Goal: Task Accomplishment & Management: Use online tool/utility

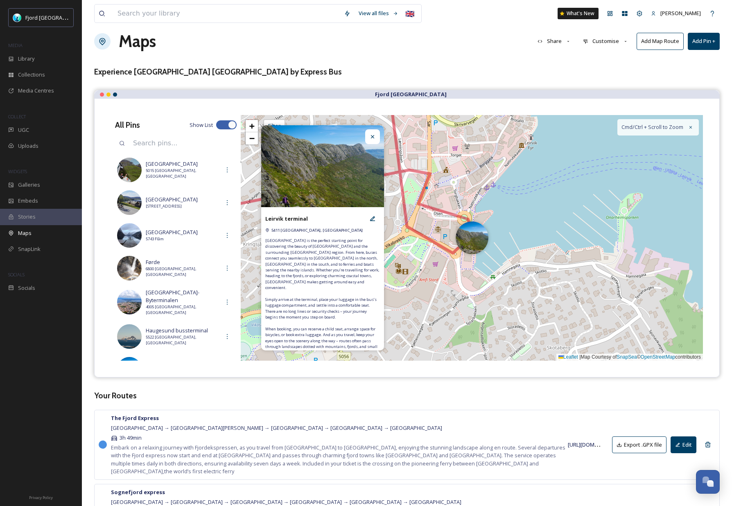
scroll to position [221, 0]
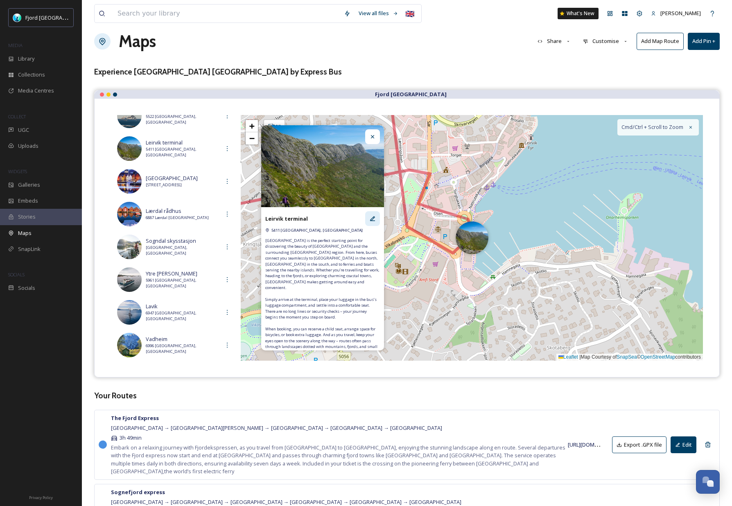
click at [378, 221] on div at bounding box center [372, 218] width 15 height 15
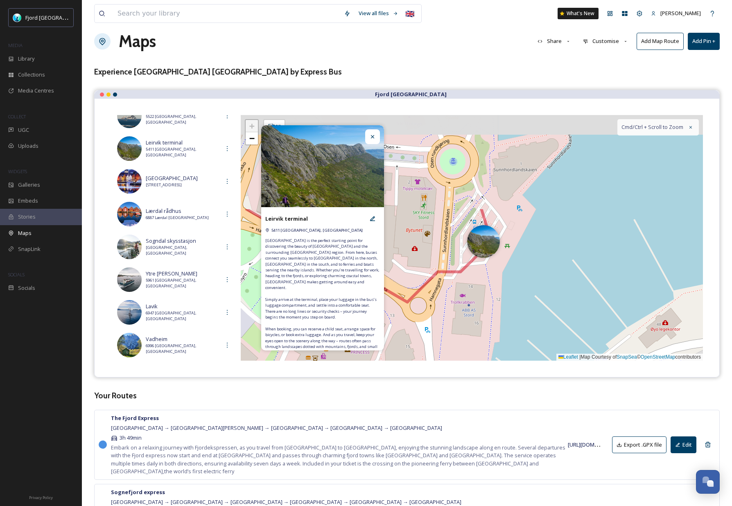
drag, startPoint x: 468, startPoint y: 225, endPoint x: 469, endPoint y: 340, distance: 115.4
click at [468, 342] on div "+ − Leaflet | Map Courtesy of SnapSea © OpenStreetMap contributors Cmd/Ctrl + S…" at bounding box center [472, 238] width 462 height 246
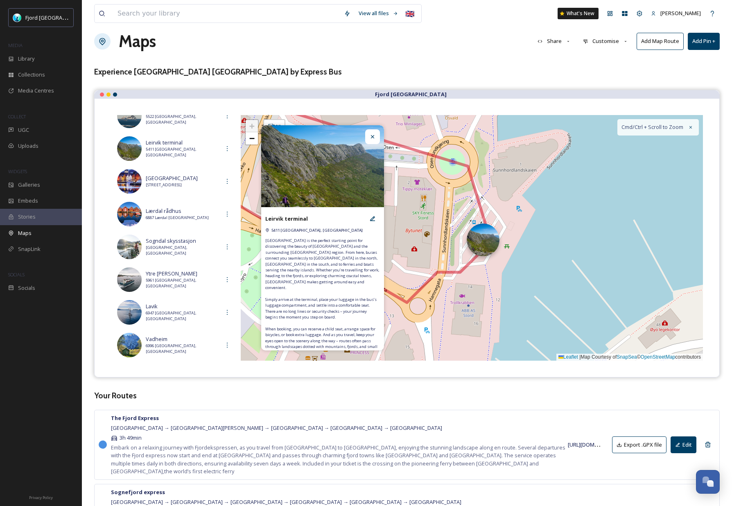
click at [487, 243] on div at bounding box center [482, 239] width 33 height 33
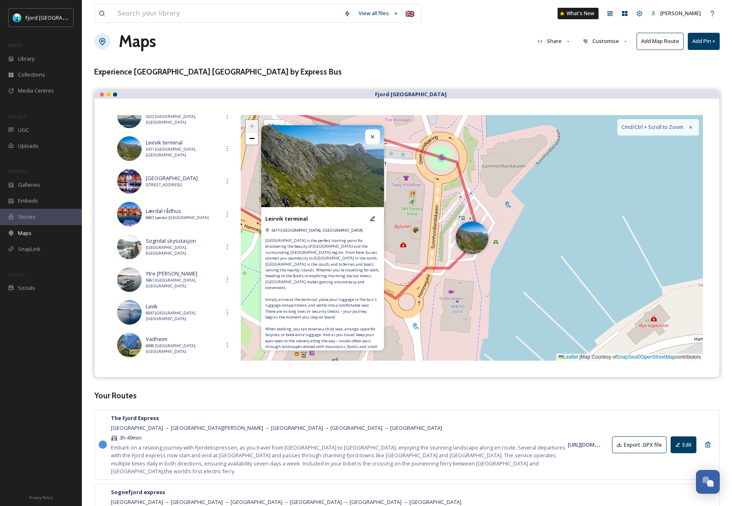
click at [368, 137] on div at bounding box center [372, 136] width 15 height 15
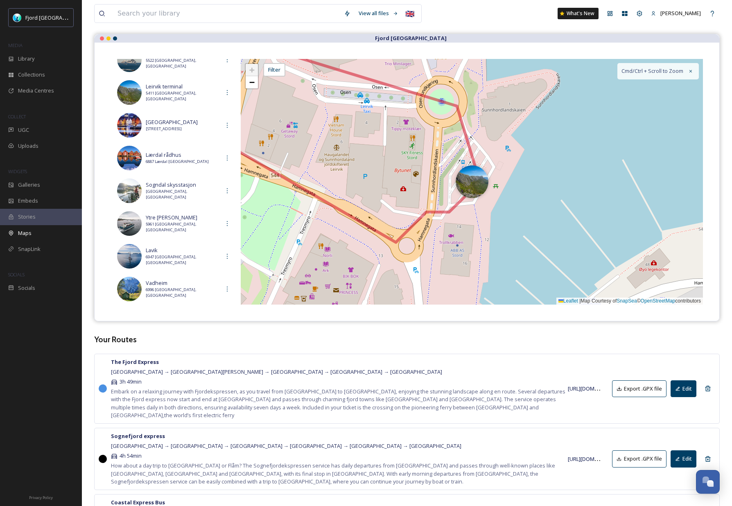
scroll to position [145, 0]
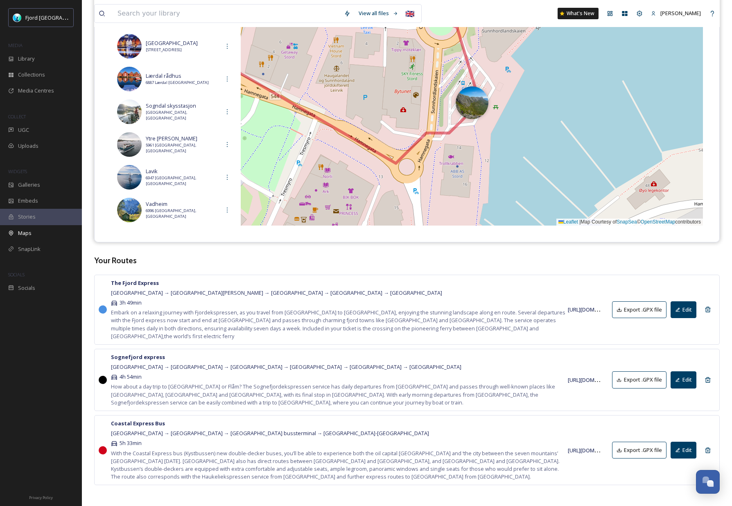
click at [686, 444] on button "Edit" at bounding box center [683, 450] width 26 height 17
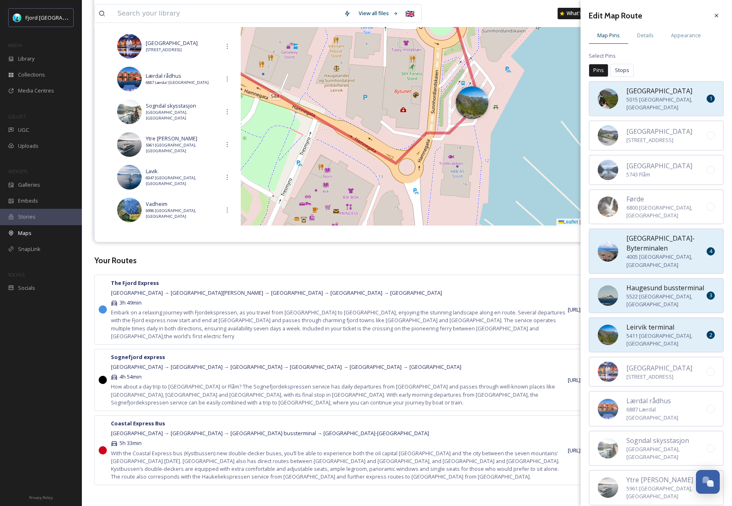
click at [614, 324] on img at bounding box center [607, 334] width 20 height 20
click at [674, 317] on div "Leirvik terminal 5411 [GEOGRAPHIC_DATA], [GEOGRAPHIC_DATA]" at bounding box center [655, 334] width 135 height 35
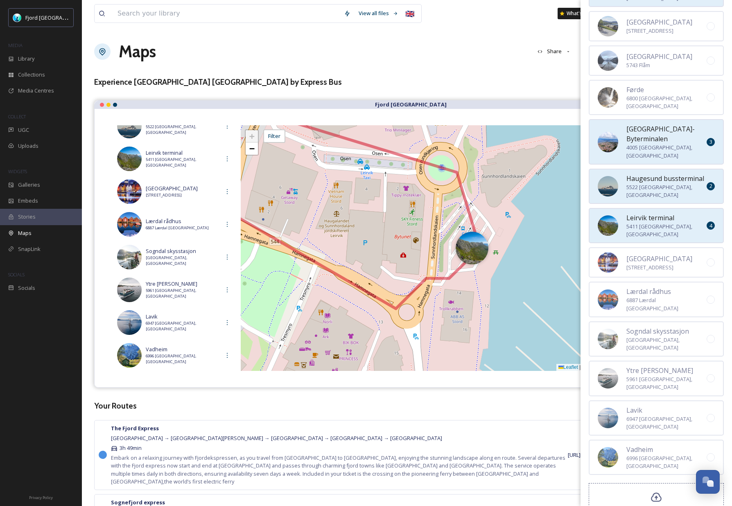
scroll to position [0, 0]
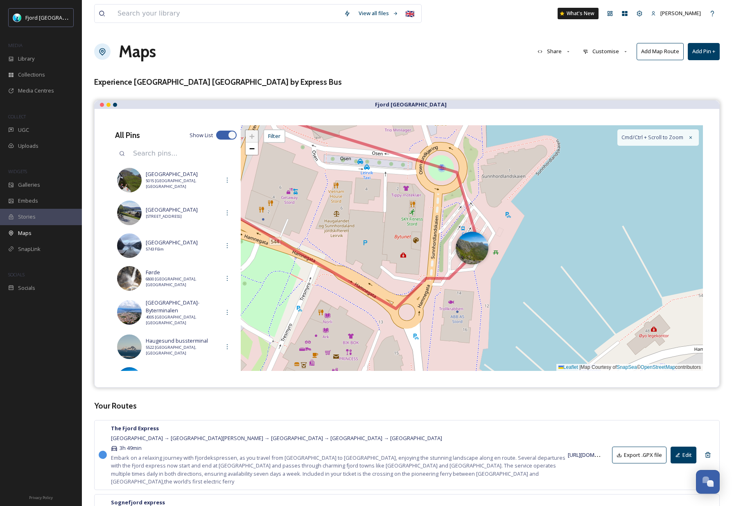
click at [158, 155] on input at bounding box center [183, 153] width 108 height 18
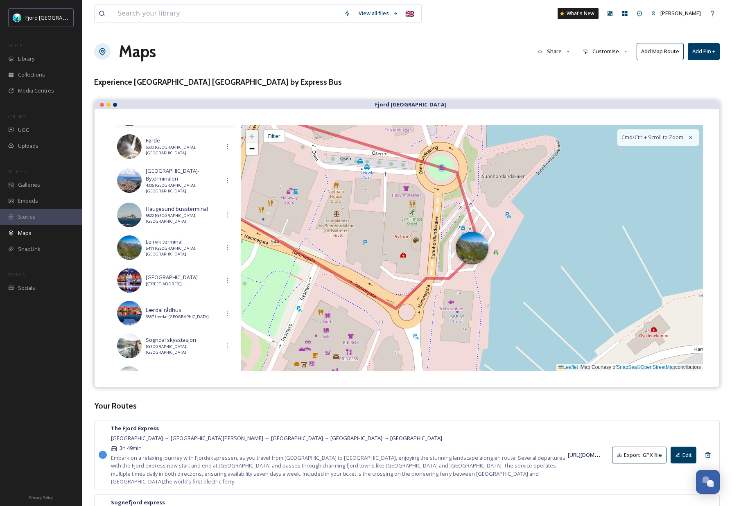
scroll to position [133, 0]
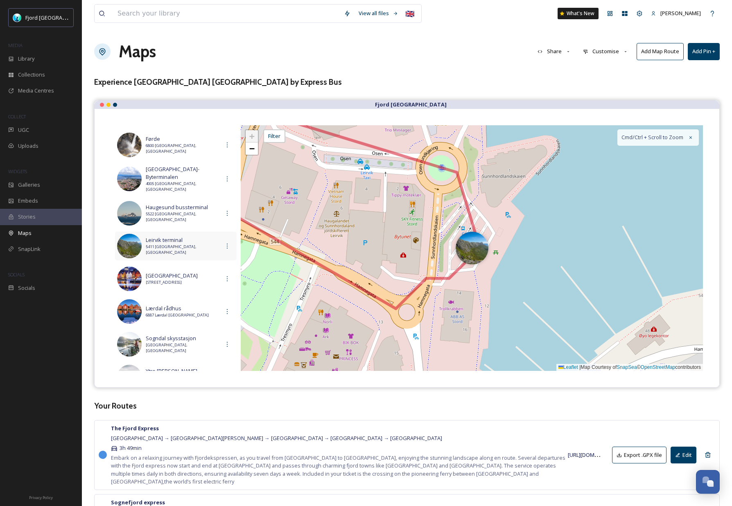
click at [164, 250] on div "Leirvik terminal 5411 [GEOGRAPHIC_DATA], [GEOGRAPHIC_DATA]" at bounding box center [176, 246] width 122 height 29
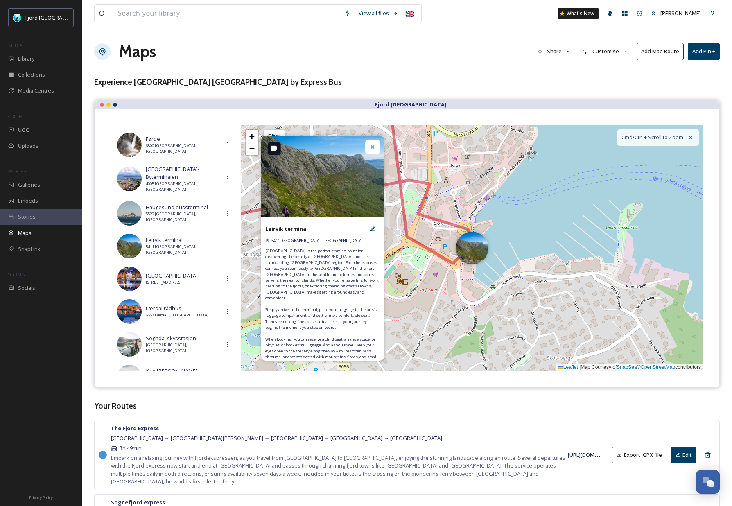
click at [321, 174] on img at bounding box center [322, 176] width 123 height 82
click at [374, 233] on div at bounding box center [372, 226] width 15 height 15
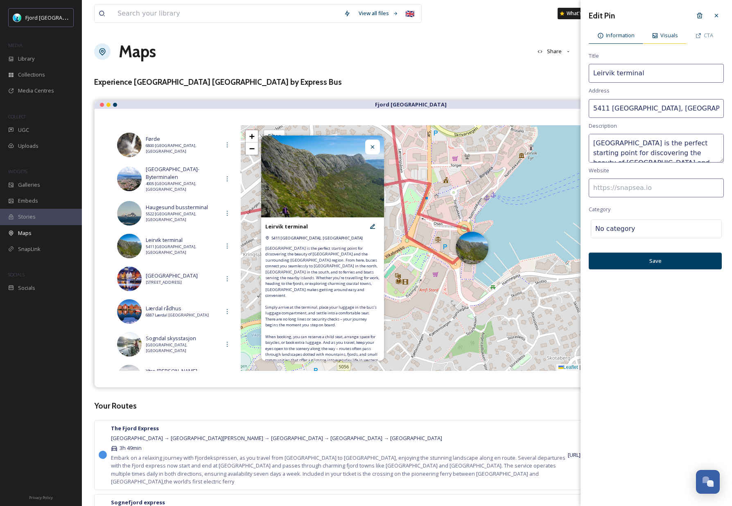
click at [668, 37] on span "Visuals" at bounding box center [669, 36] width 18 height 8
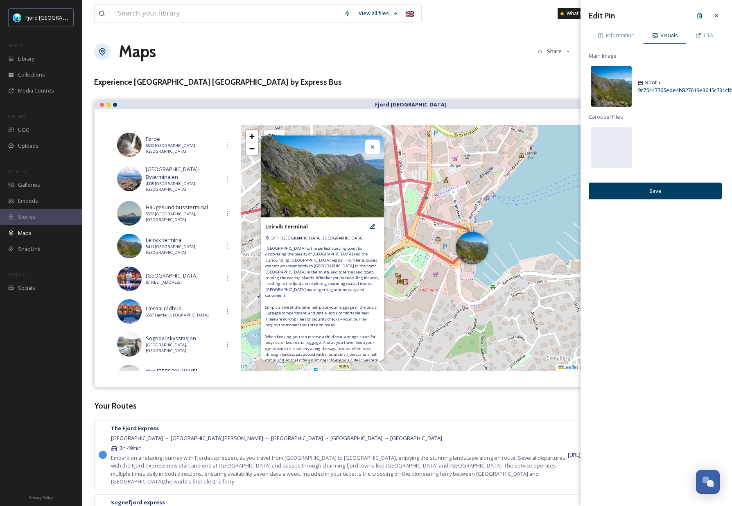
click at [615, 76] on img at bounding box center [610, 86] width 41 height 41
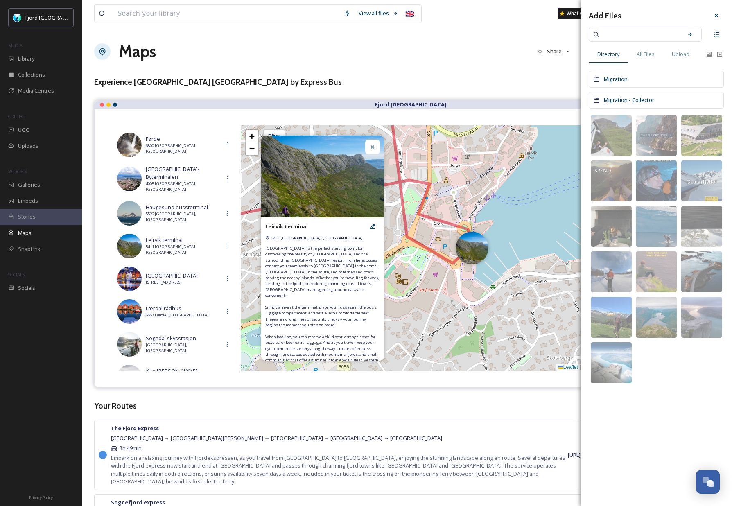
scroll to position [6, 0]
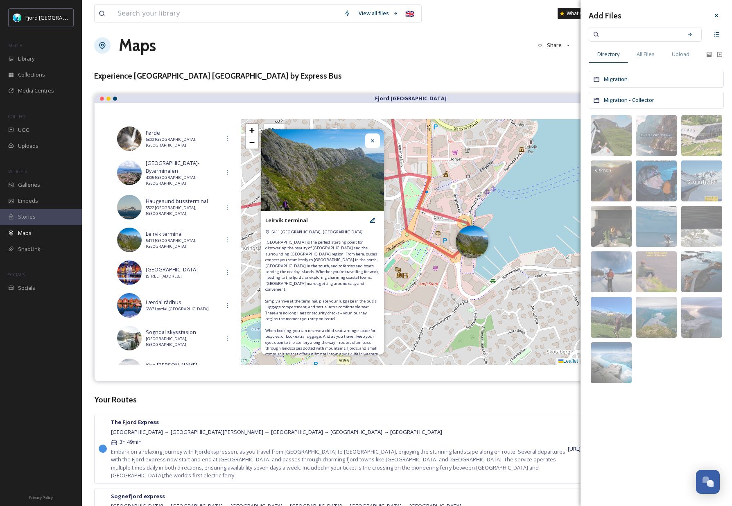
click at [713, 12] on div at bounding box center [716, 15] width 15 height 15
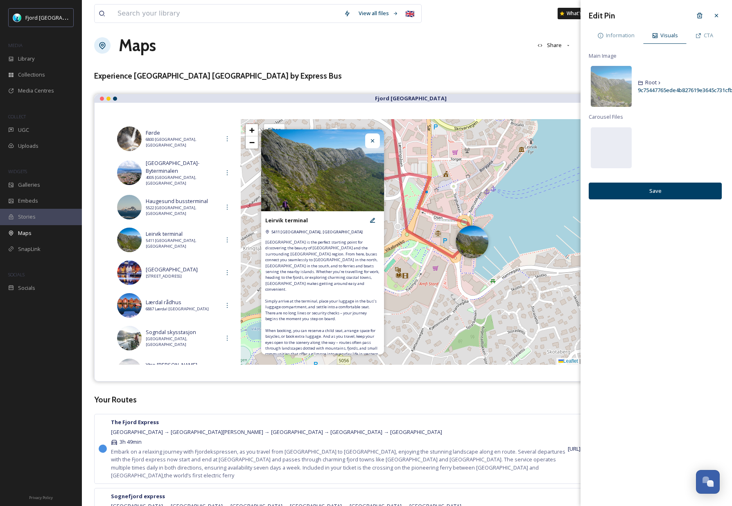
drag, startPoint x: 716, startPoint y: 16, endPoint x: 703, endPoint y: 20, distance: 13.1
click at [716, 16] on icon at bounding box center [715, 15] width 3 height 3
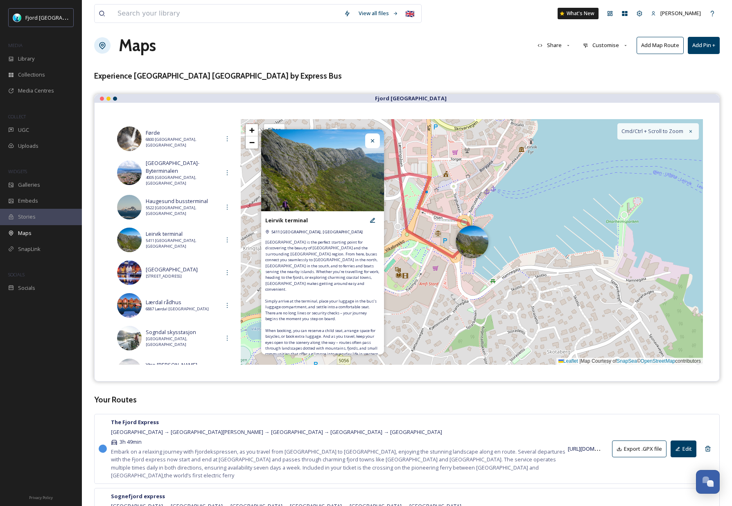
click at [451, 237] on div "+ − Leaflet | Map Courtesy of SnapSea © OpenStreetMap contributors Cmd/Ctrl + S…" at bounding box center [472, 242] width 462 height 246
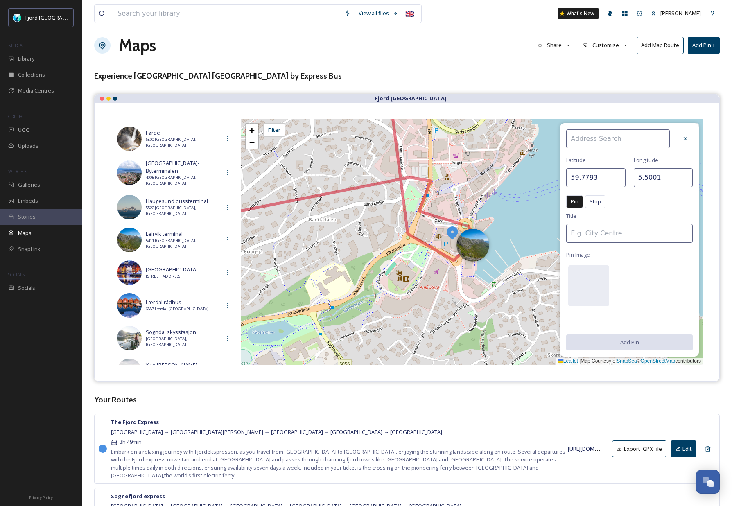
click at [451, 235] on img at bounding box center [452, 232] width 15 height 15
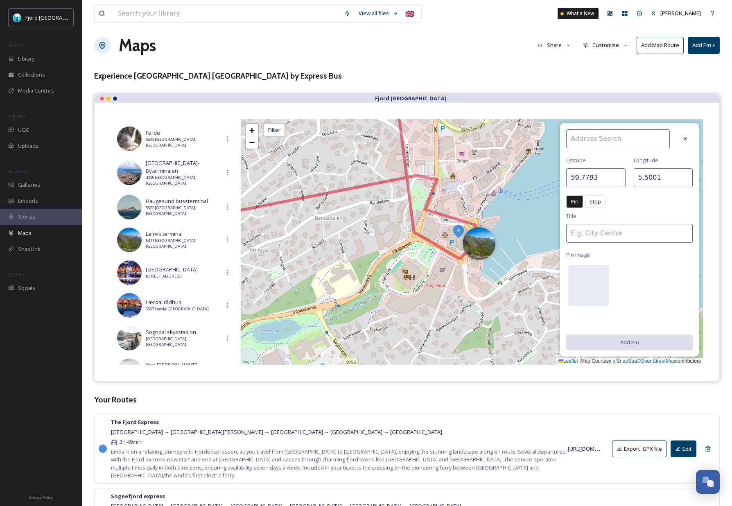
drag, startPoint x: 451, startPoint y: 231, endPoint x: 458, endPoint y: 230, distance: 7.5
click at [458, 230] on img at bounding box center [458, 230] width 15 height 15
click at [462, 250] on div at bounding box center [478, 243] width 33 height 33
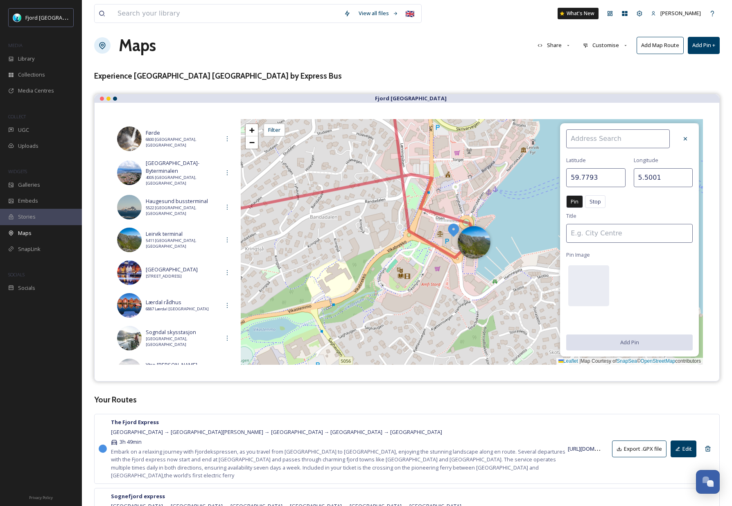
click at [457, 253] on div at bounding box center [473, 242] width 33 height 33
click at [451, 247] on div "+ − Leaflet | Map Courtesy of SnapSea © OpenStreetMap contributors Cmd/Ctrl + S…" at bounding box center [472, 242] width 462 height 246
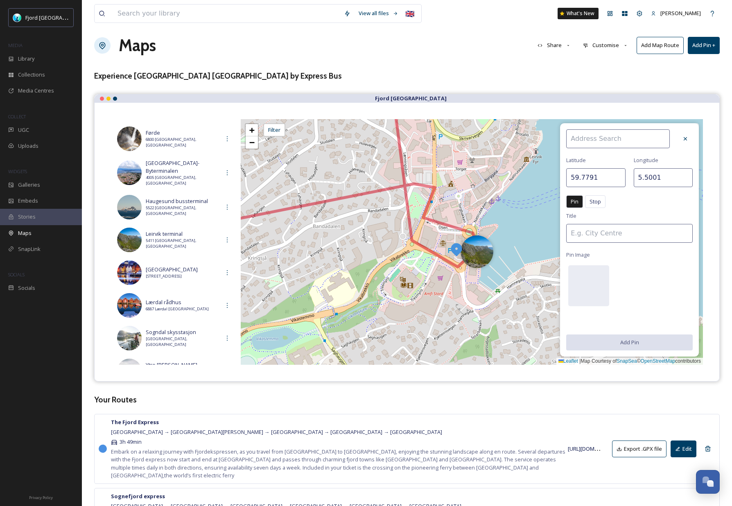
drag, startPoint x: 452, startPoint y: 239, endPoint x: 457, endPoint y: 250, distance: 12.8
click at [456, 248] on img at bounding box center [456, 249] width 15 height 15
click at [474, 248] on div at bounding box center [476, 249] width 33 height 33
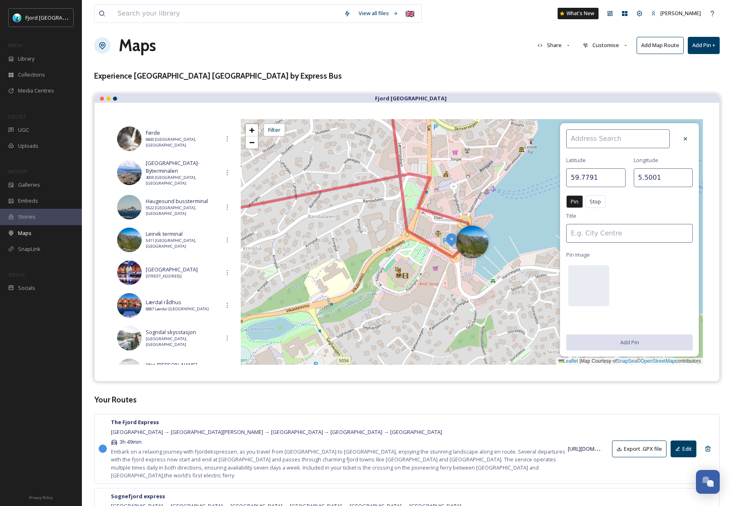
click at [478, 223] on div "+ − Leaflet | Map Courtesy of SnapSea © OpenStreetMap contributors Cmd/Ctrl + S…" at bounding box center [472, 242] width 462 height 246
type input "59.7797"
type input "5.5015"
click at [467, 261] on div "+ − Leaflet | Map Courtesy of SnapSea © OpenStreetMap contributors Cmd/Ctrl + S…" at bounding box center [472, 242] width 462 height 246
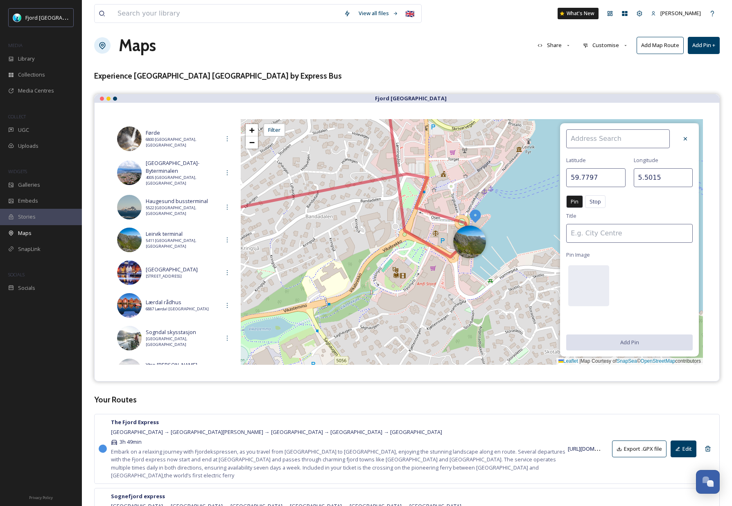
click at [456, 256] on div at bounding box center [469, 241] width 33 height 33
click at [455, 252] on div at bounding box center [470, 241] width 33 height 33
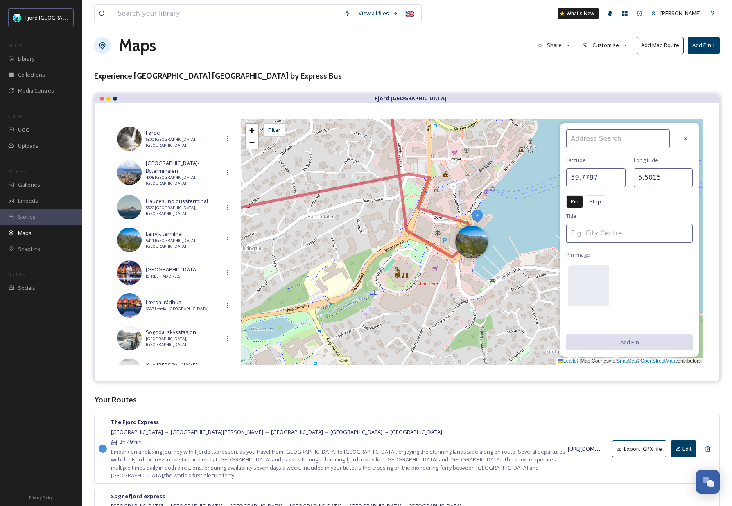
click at [608, 131] on input at bounding box center [618, 138] width 104 height 19
click at [631, 137] on input at bounding box center [618, 138] width 104 height 19
click at [603, 157] on span "Leirvik terminal" at bounding box center [588, 158] width 37 height 8
type input "Leirvik terminal"
type input "59.7792"
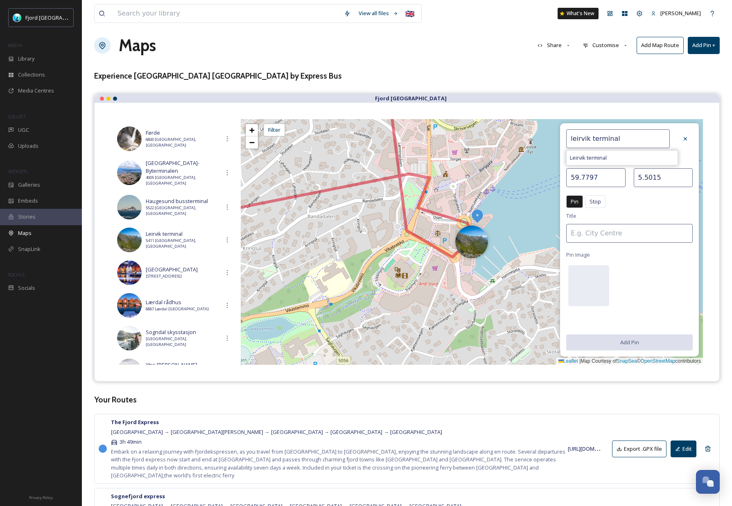
type input "5.5011"
type input "Leirvik terminal"
click at [639, 342] on button "Add Pin" at bounding box center [629, 341] width 126 height 17
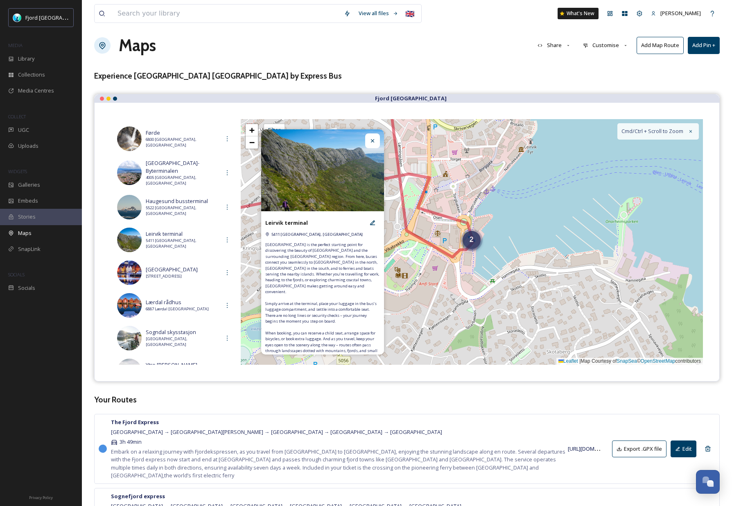
click at [475, 240] on div "2" at bounding box center [471, 240] width 18 height 18
click at [228, 237] on icon at bounding box center [227, 240] width 7 height 7
click at [375, 139] on div at bounding box center [372, 140] width 15 height 15
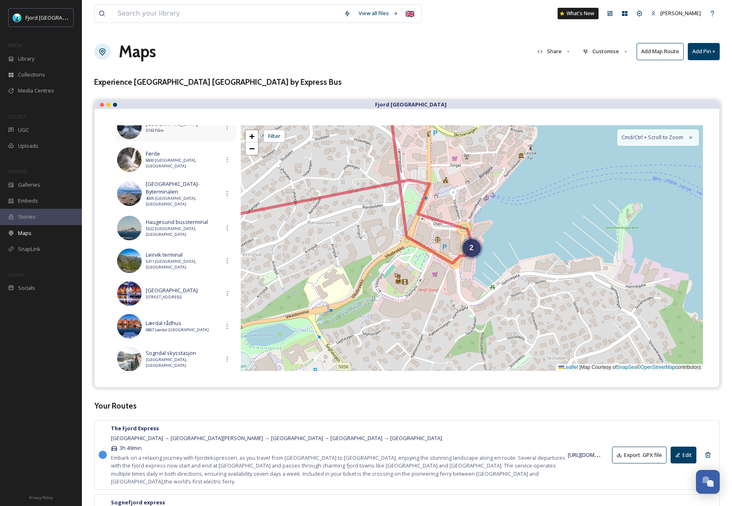
scroll to position [0, 0]
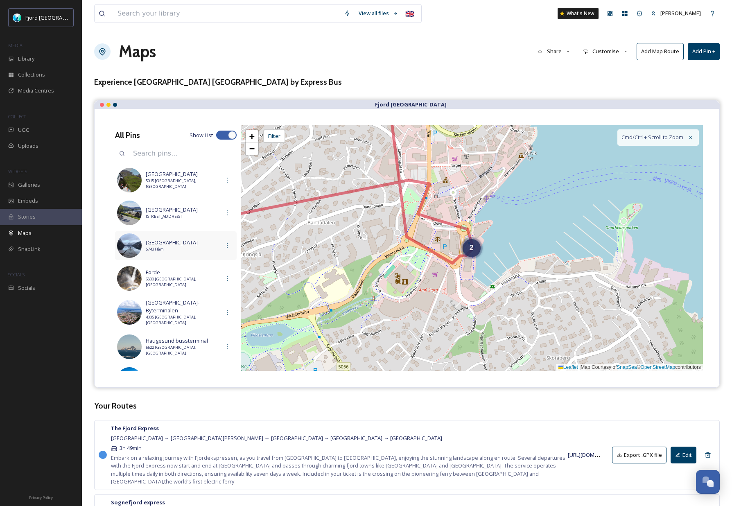
click at [129, 247] on img at bounding box center [129, 245] width 25 height 25
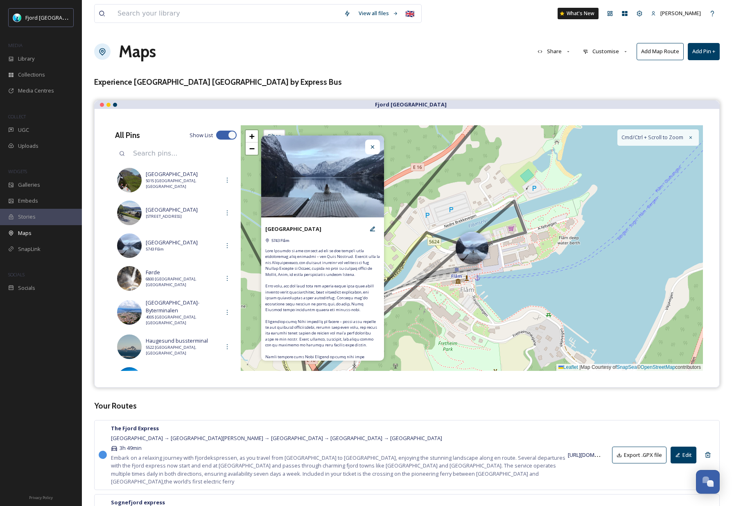
click at [373, 148] on icon at bounding box center [372, 147] width 7 height 7
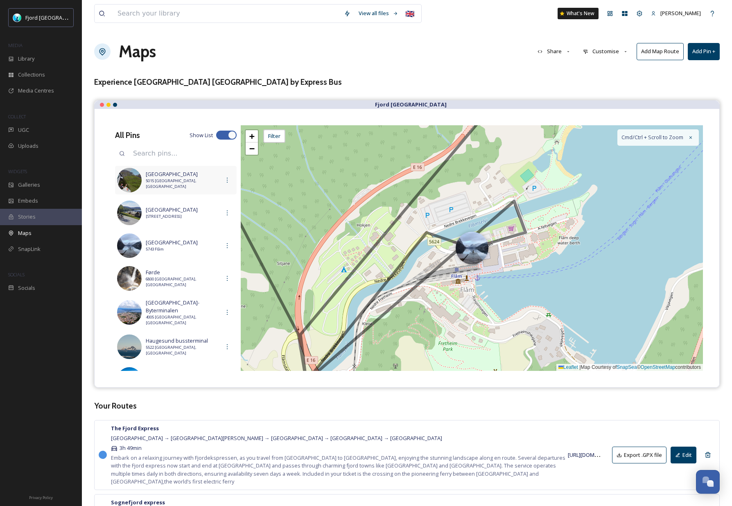
click at [165, 183] on span "5015 [GEOGRAPHIC_DATA], [GEOGRAPHIC_DATA]" at bounding box center [183, 184] width 74 height 12
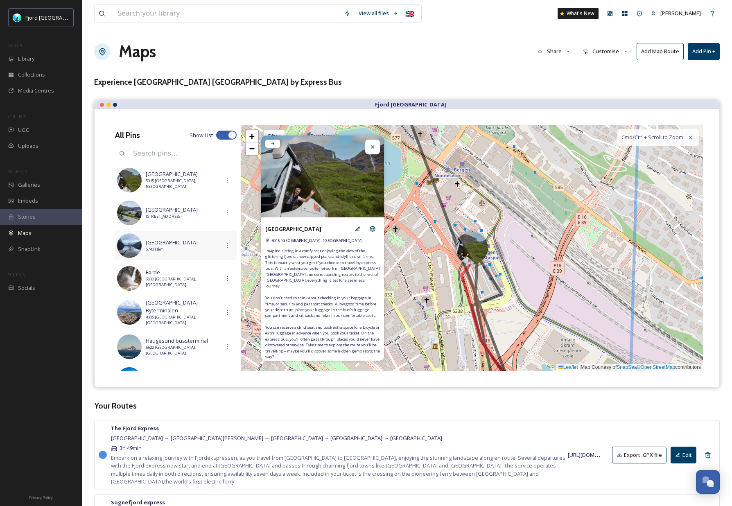
click at [161, 251] on span "5743 Flåm" at bounding box center [183, 249] width 74 height 6
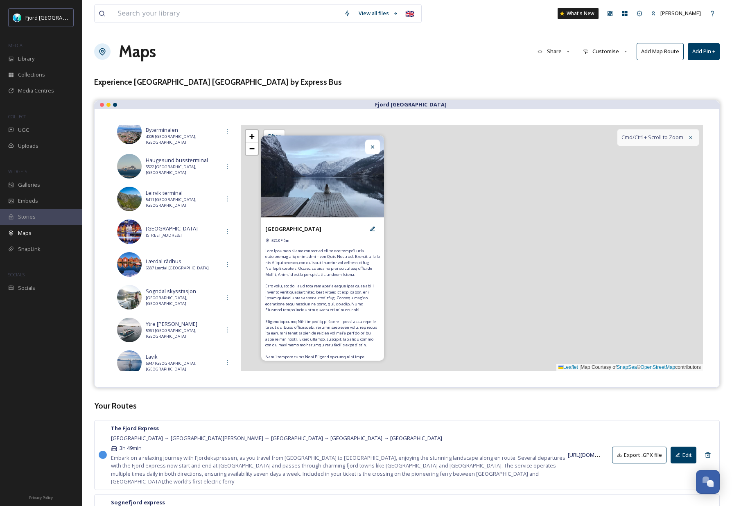
scroll to position [253, 0]
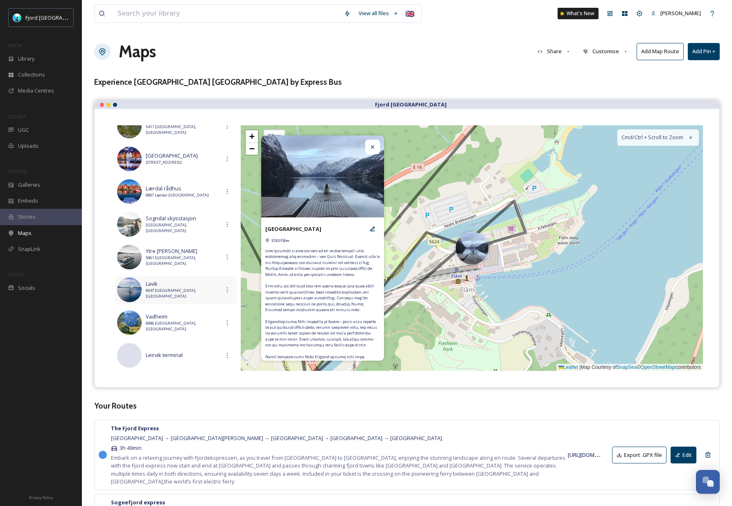
click at [167, 287] on span "Lavik" at bounding box center [183, 284] width 74 height 8
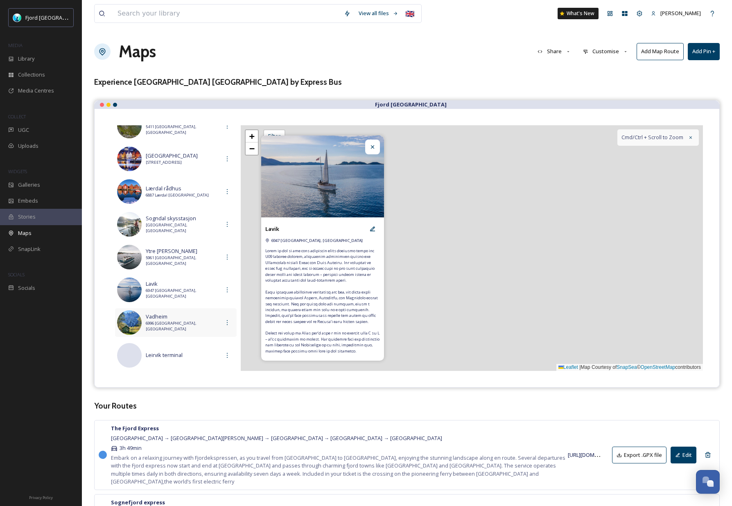
click at [178, 326] on div "Vadheim 6996 [GEOGRAPHIC_DATA], [GEOGRAPHIC_DATA]" at bounding box center [176, 322] width 122 height 29
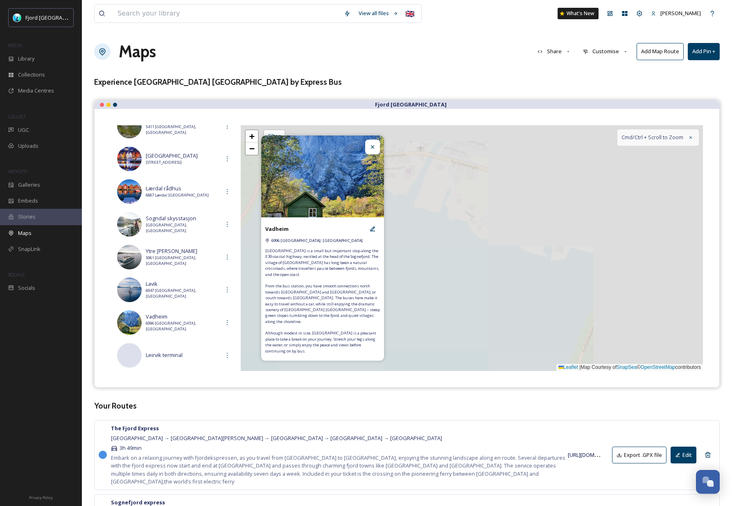
click at [183, 364] on div "All Pins Show List [GEOGRAPHIC_DATA] [GEOGRAPHIC_DATA] [GEOGRAPHIC_DATA], [GEOG…" at bounding box center [176, 248] width 130 height 246
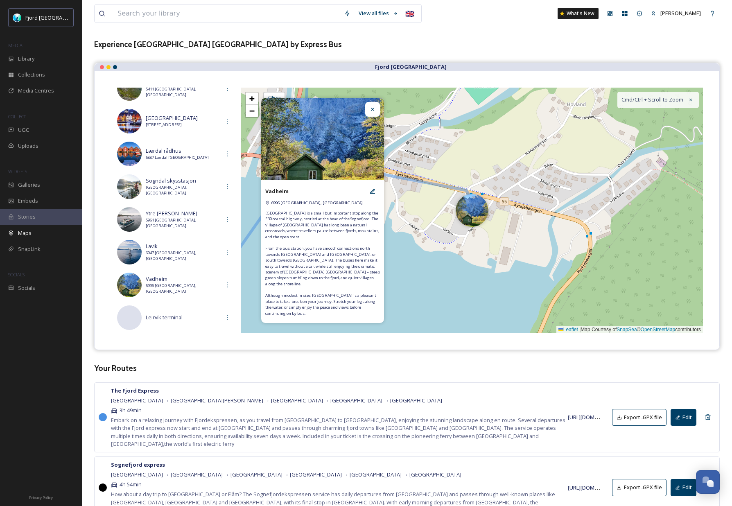
scroll to position [38, 0]
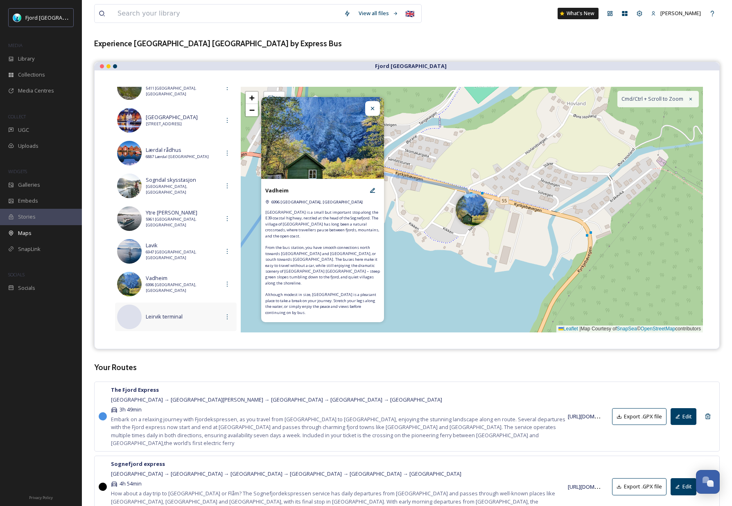
click at [178, 319] on div "No preview available for file of . [GEOGRAPHIC_DATA]" at bounding box center [176, 316] width 122 height 29
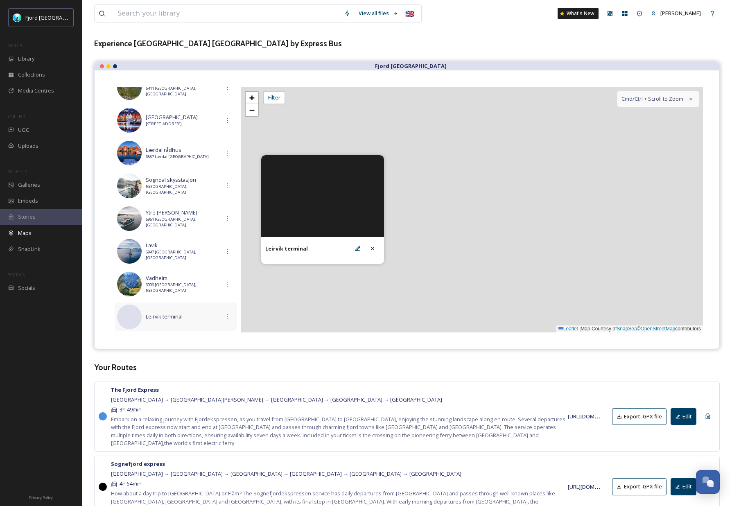
click at [163, 313] on span "Leirvik terminal" at bounding box center [183, 317] width 74 height 8
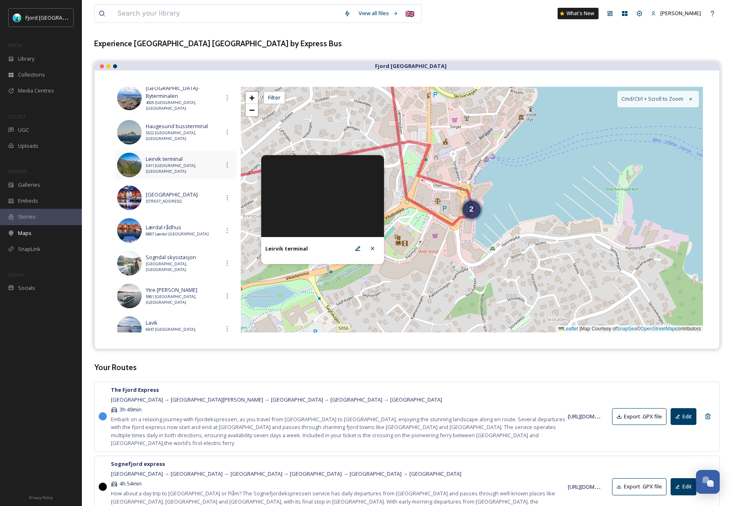
scroll to position [185, 0]
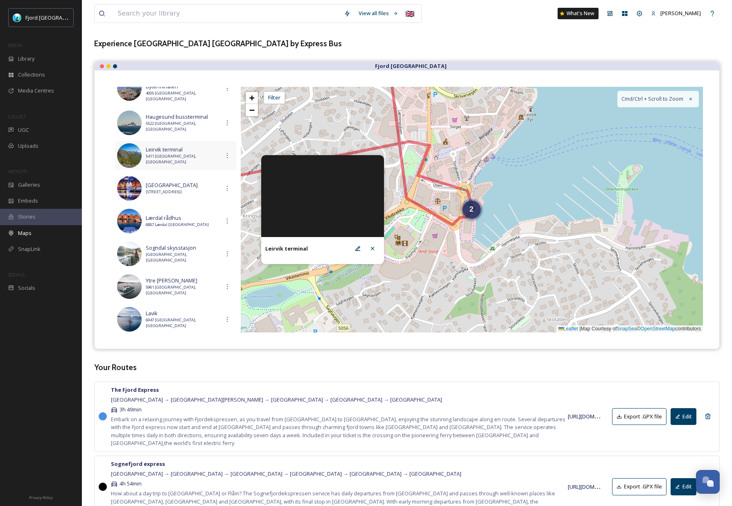
click at [196, 154] on span "5411 [GEOGRAPHIC_DATA], [GEOGRAPHIC_DATA]" at bounding box center [183, 159] width 74 height 12
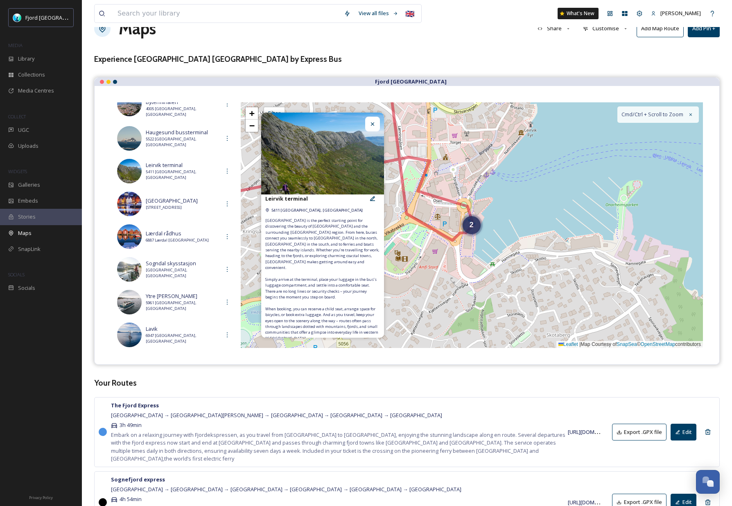
scroll to position [0, 0]
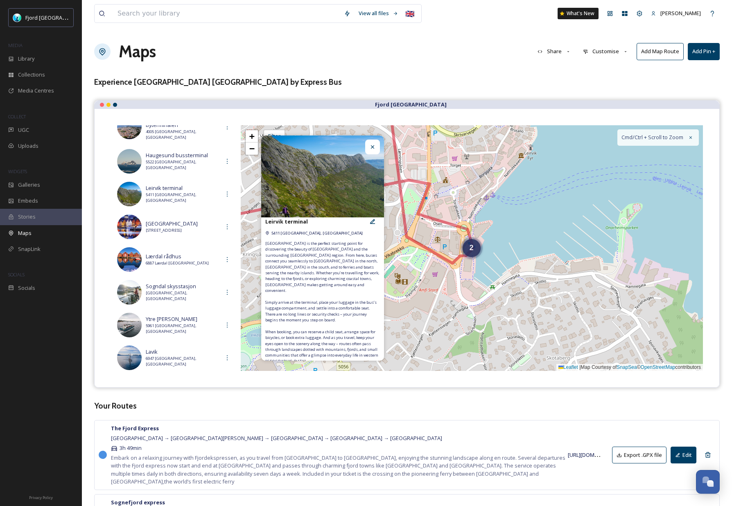
click at [651, 137] on span "Cmd/Ctrl + Scroll to Zoom" at bounding box center [652, 137] width 62 height 8
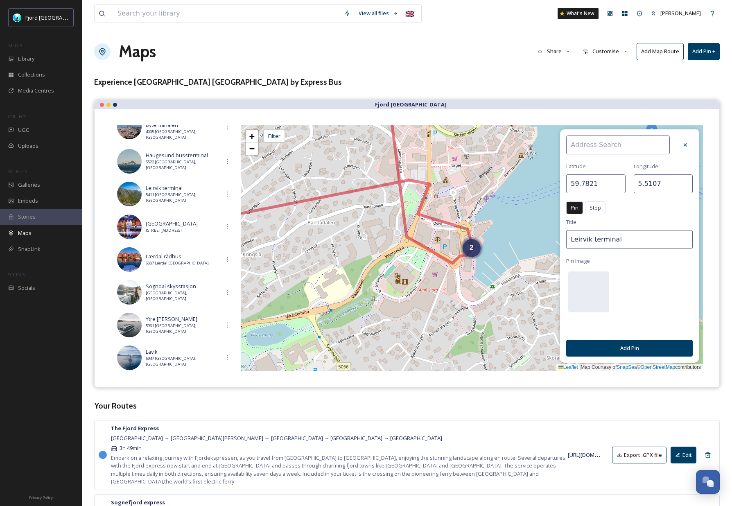
click at [682, 145] on icon at bounding box center [685, 145] width 7 height 7
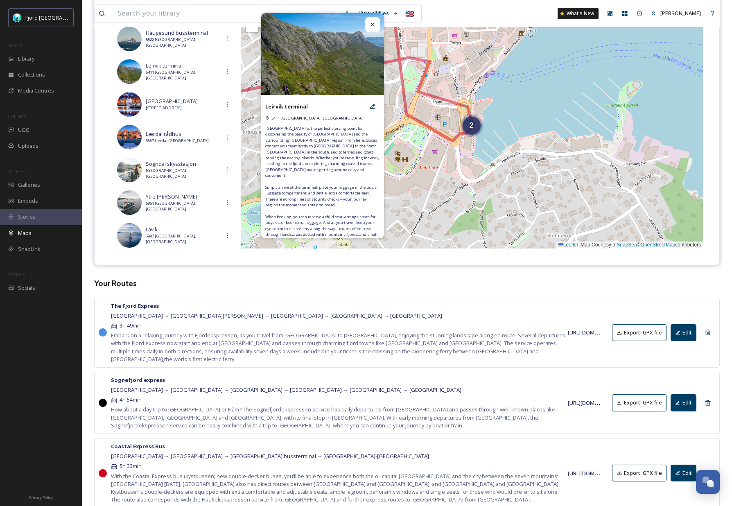
scroll to position [145, 0]
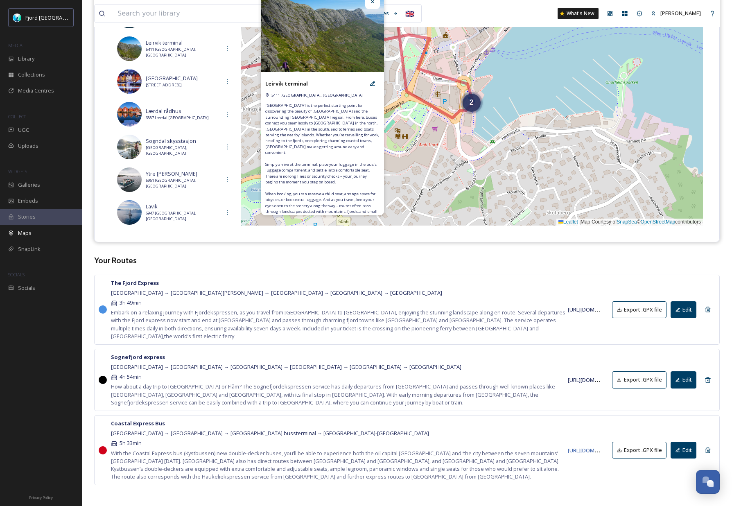
click at [591, 446] on span "[URL][DOMAIN_NAME]" at bounding box center [594, 450] width 53 height 8
drag, startPoint x: 133, startPoint y: 415, endPoint x: 148, endPoint y: 415, distance: 15.1
click at [135, 419] on strong "Coastal Express Bus" at bounding box center [138, 422] width 54 height 7
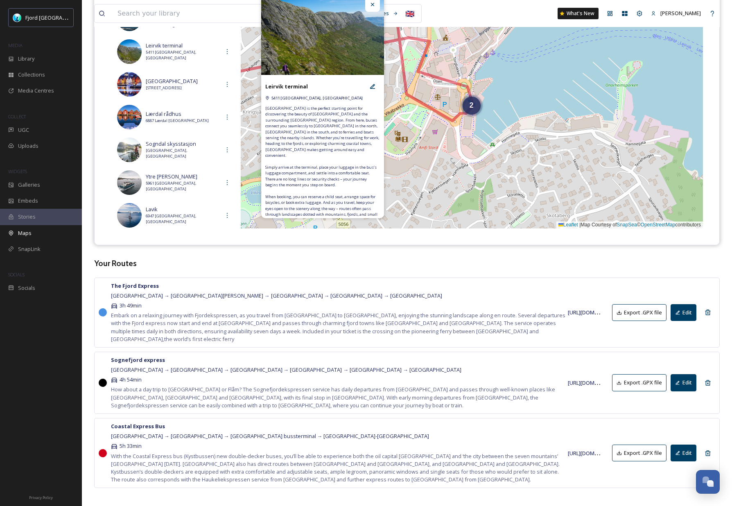
click at [685, 452] on button "Edit" at bounding box center [683, 452] width 26 height 17
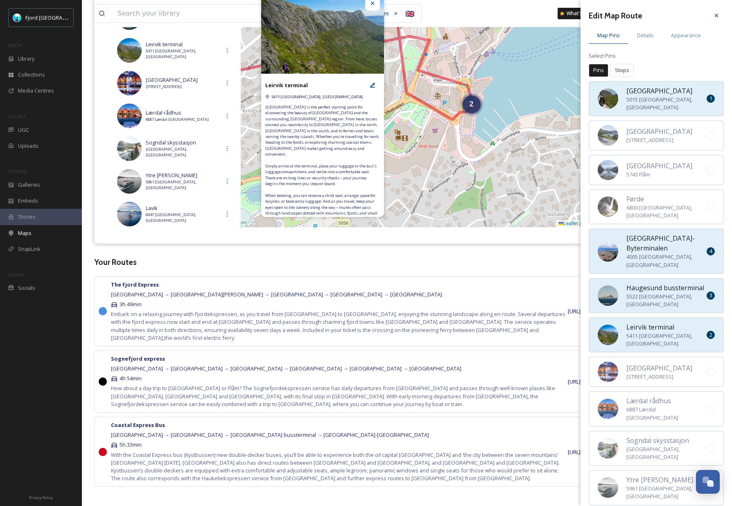
click at [709, 331] on span "2" at bounding box center [710, 335] width 3 height 8
click at [710, 331] on div at bounding box center [710, 335] width 8 height 8
click at [710, 331] on span "4" at bounding box center [710, 335] width 3 height 8
click at [710, 331] on div at bounding box center [710, 335] width 8 height 8
click at [712, 331] on div "4" at bounding box center [710, 335] width 8 height 8
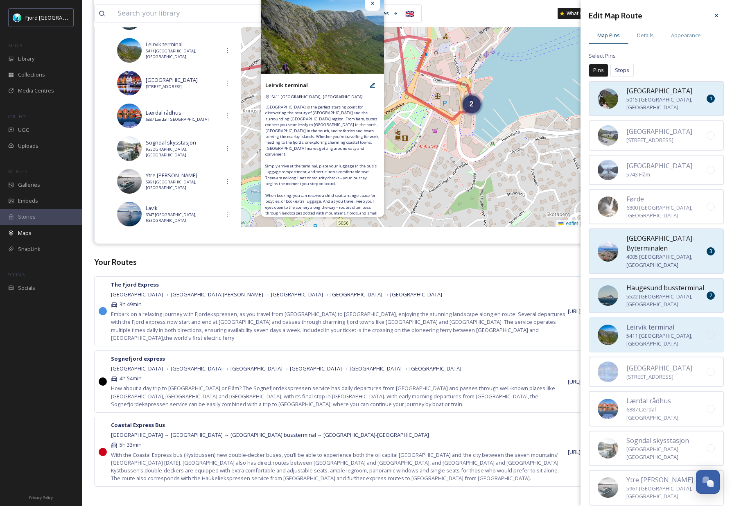
click at [712, 331] on div at bounding box center [710, 335] width 8 height 8
click at [711, 331] on span "4" at bounding box center [710, 335] width 3 height 8
click at [711, 331] on div "4" at bounding box center [710, 335] width 8 height 8
click at [711, 331] on span "4" at bounding box center [710, 335] width 3 height 8
click at [711, 331] on div at bounding box center [710, 335] width 8 height 8
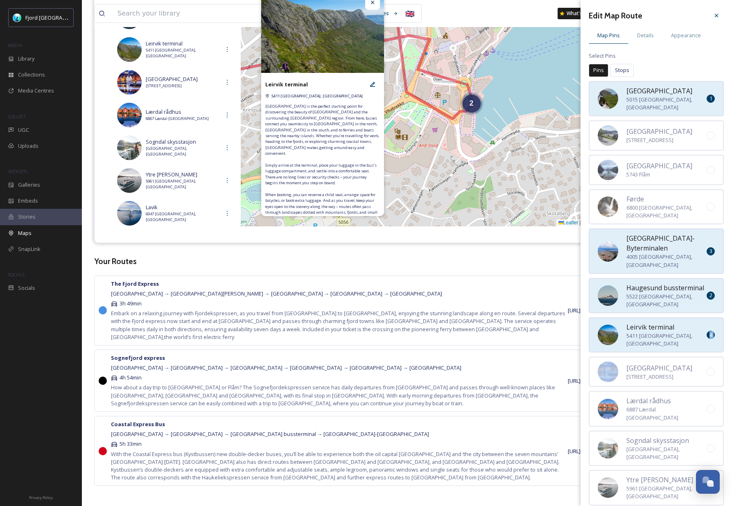
click at [711, 331] on span "4" at bounding box center [710, 335] width 3 height 8
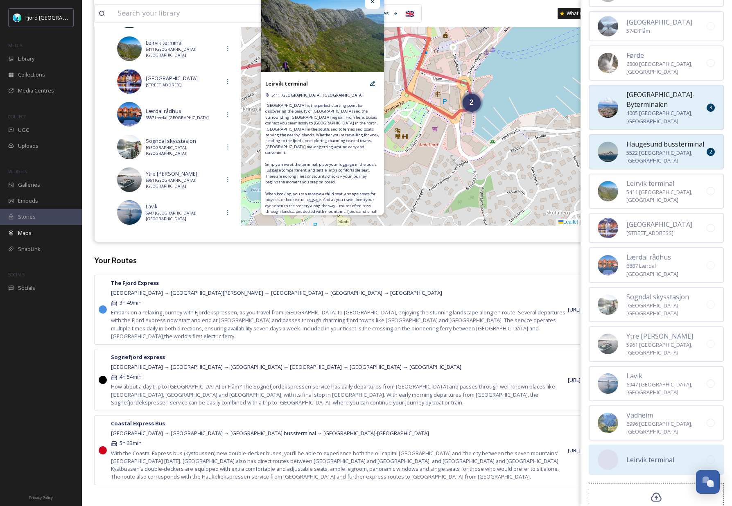
click at [700, 444] on div "No preview available for file of . [GEOGRAPHIC_DATA]" at bounding box center [655, 459] width 135 height 30
click at [712, 187] on div at bounding box center [710, 191] width 8 height 8
click at [711, 187] on span "5" at bounding box center [710, 191] width 3 height 8
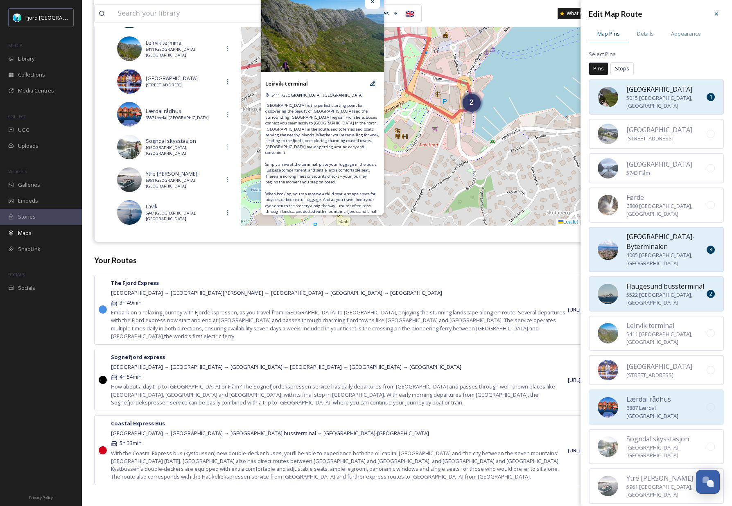
scroll to position [0, 0]
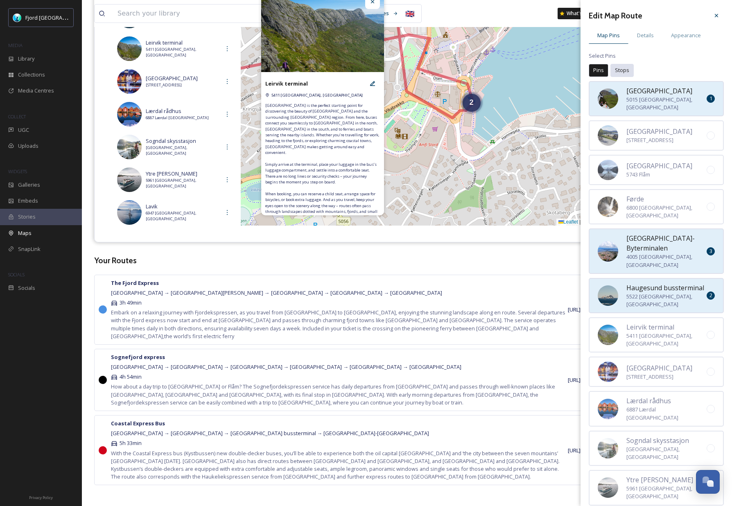
click at [624, 65] on div "Stops" at bounding box center [621, 70] width 23 height 13
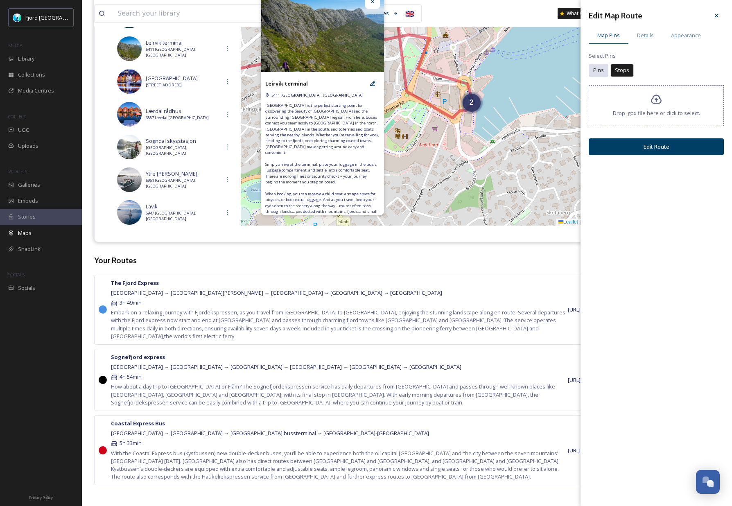
click at [599, 70] on span "Pins" at bounding box center [598, 70] width 11 height 8
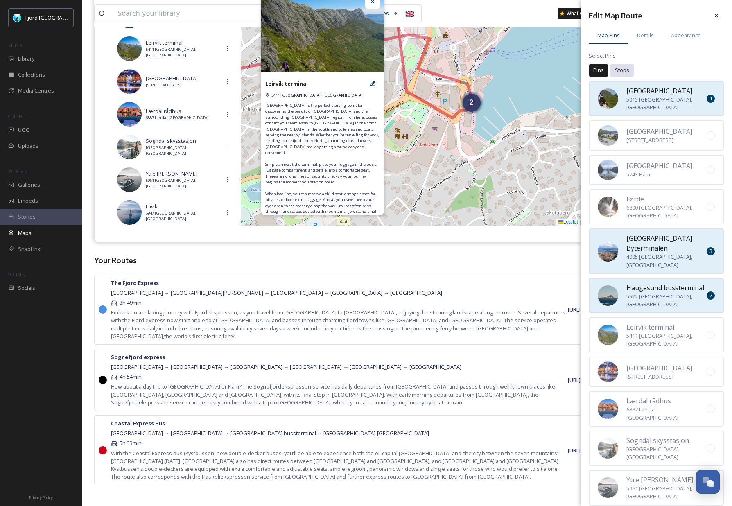
click at [621, 70] on span "Stops" at bounding box center [622, 70] width 14 height 8
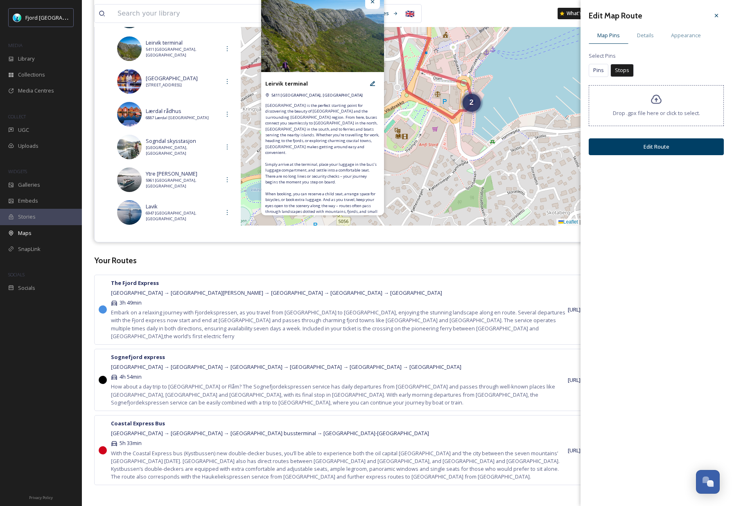
click at [444, 331] on span "Embark on a relaxing journey with Fjordekspressen, as you travel from [GEOGRAPH…" at bounding box center [339, 325] width 457 height 32
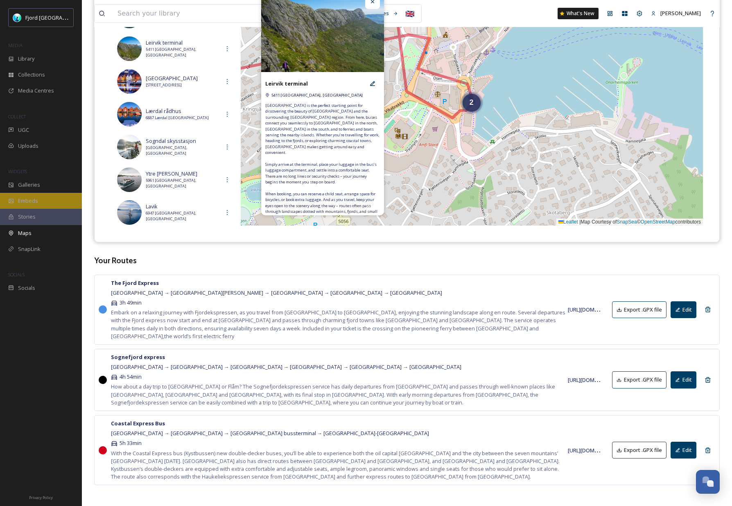
click at [41, 207] on div "Embeds" at bounding box center [41, 201] width 82 height 16
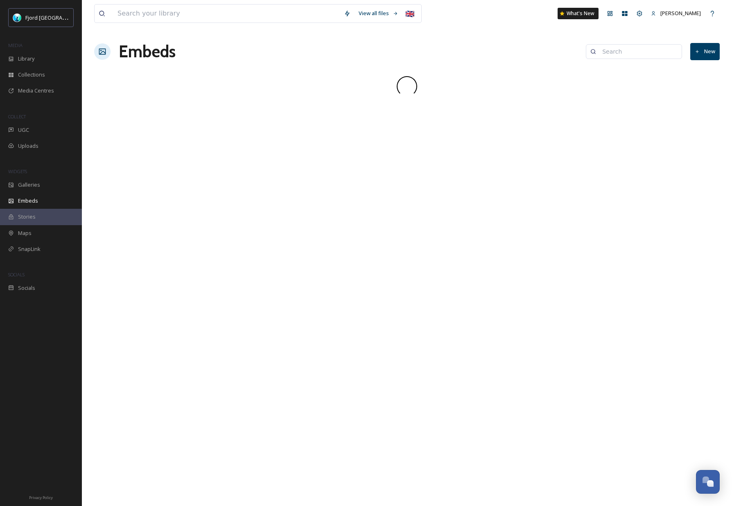
click at [41, 222] on div "Stories" at bounding box center [41, 217] width 82 height 16
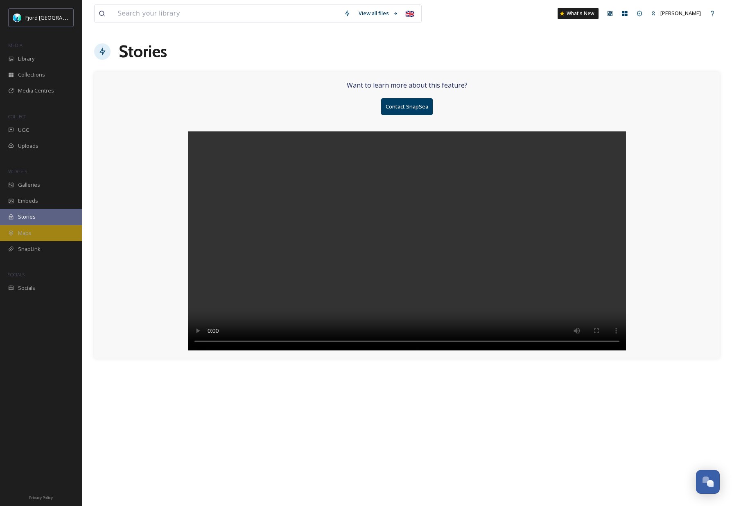
click at [38, 234] on div "Maps" at bounding box center [41, 233] width 82 height 16
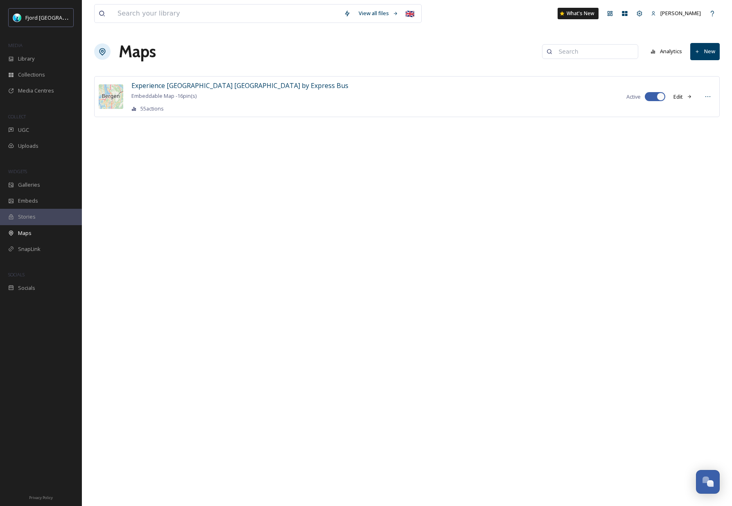
click at [678, 95] on button "Edit" at bounding box center [682, 97] width 27 height 16
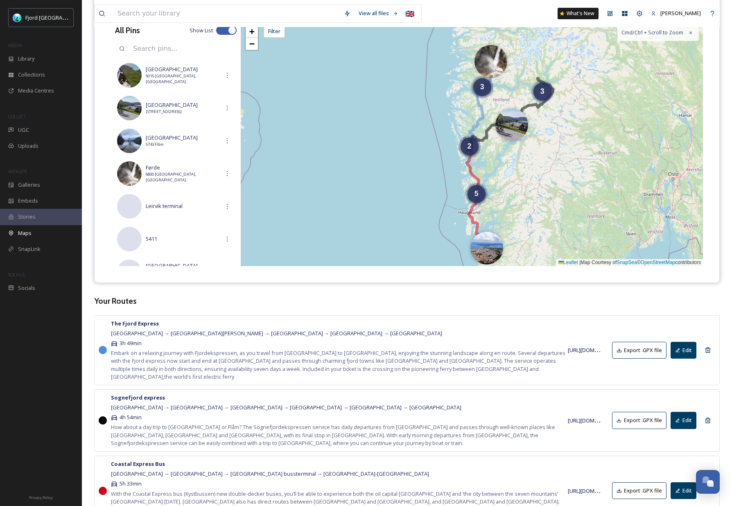
scroll to position [145, 0]
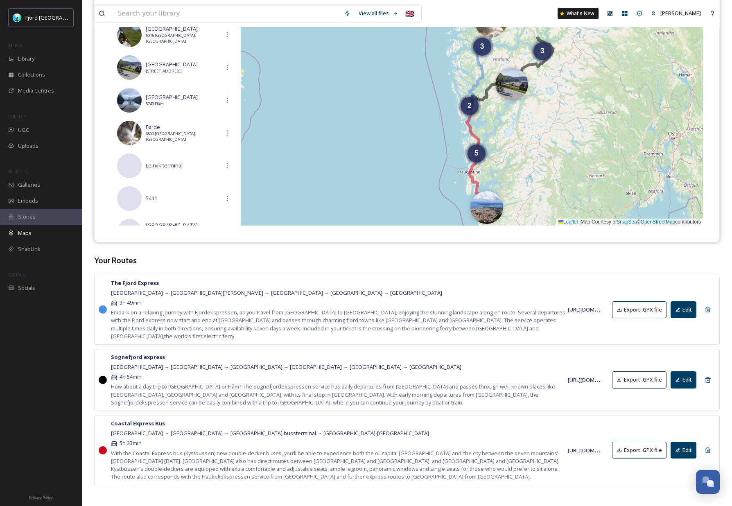
click at [689, 445] on button "Edit" at bounding box center [683, 450] width 26 height 17
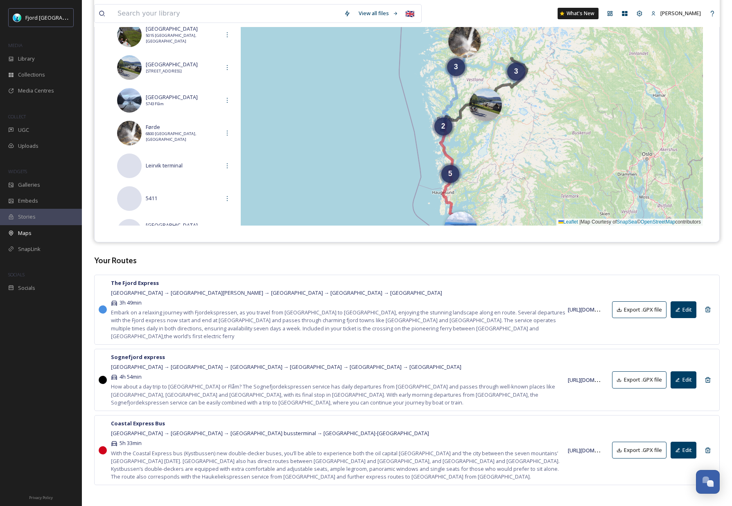
drag, startPoint x: 436, startPoint y: 159, endPoint x: 415, endPoint y: 178, distance: 28.4
click at [412, 178] on div "5 2 3 3 + − Leaflet | Map Courtesy of SnapSea © OpenStreetMap contributors Cmd/…" at bounding box center [472, 103] width 462 height 246
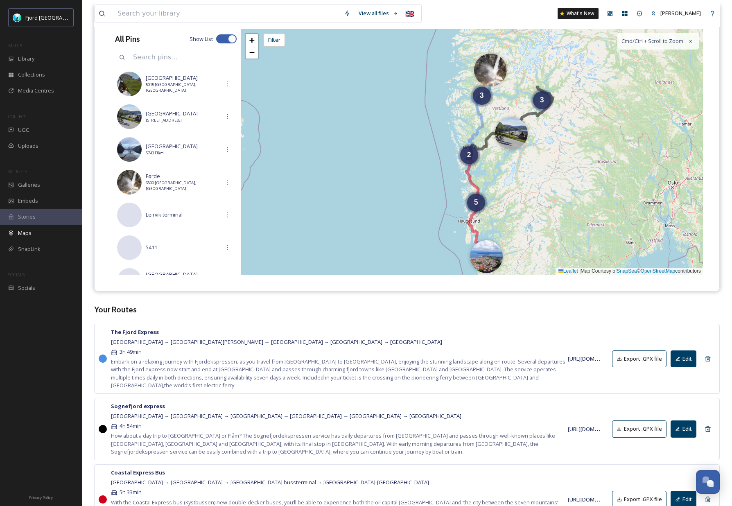
scroll to position [97, 0]
click at [251, 42] on span "+" at bounding box center [251, 39] width 5 height 10
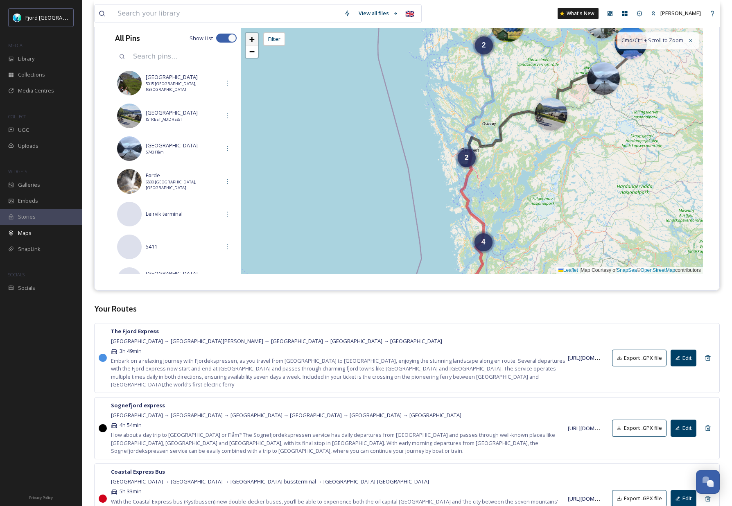
click at [252, 43] on span "+" at bounding box center [251, 39] width 5 height 10
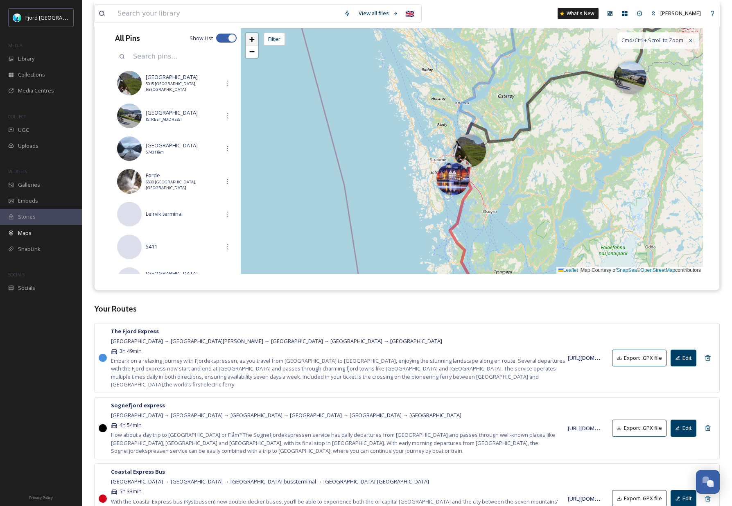
click at [252, 43] on span "+" at bounding box center [251, 39] width 5 height 10
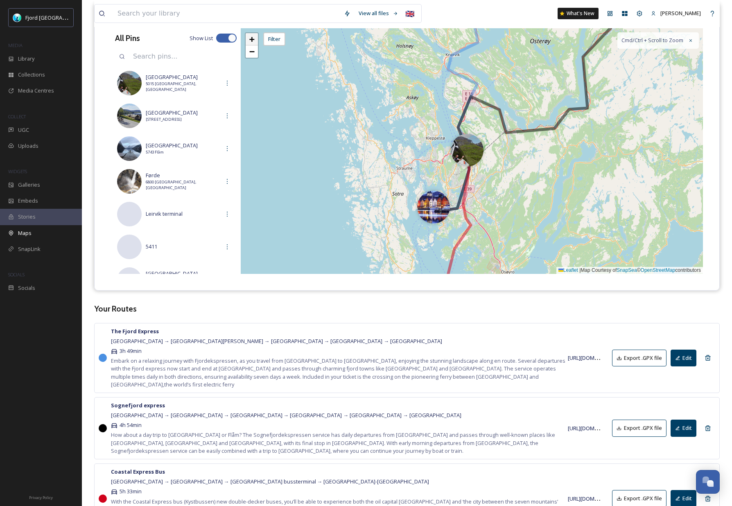
click at [252, 43] on span "+" at bounding box center [251, 39] width 5 height 10
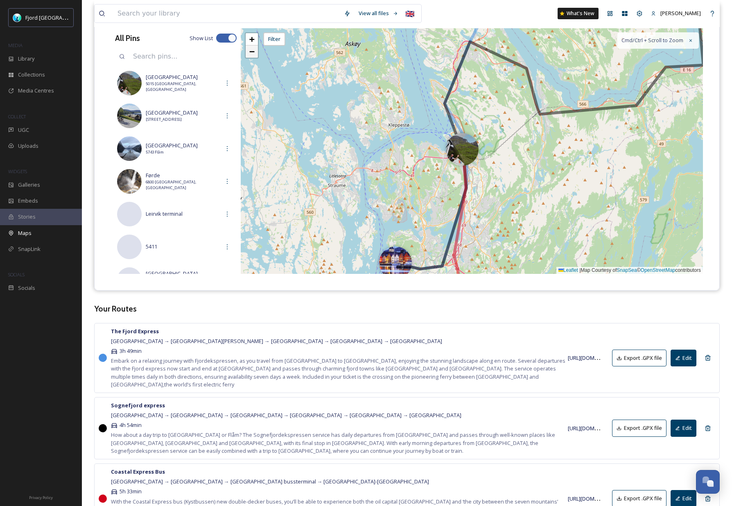
click at [251, 55] on span "−" at bounding box center [251, 51] width 5 height 10
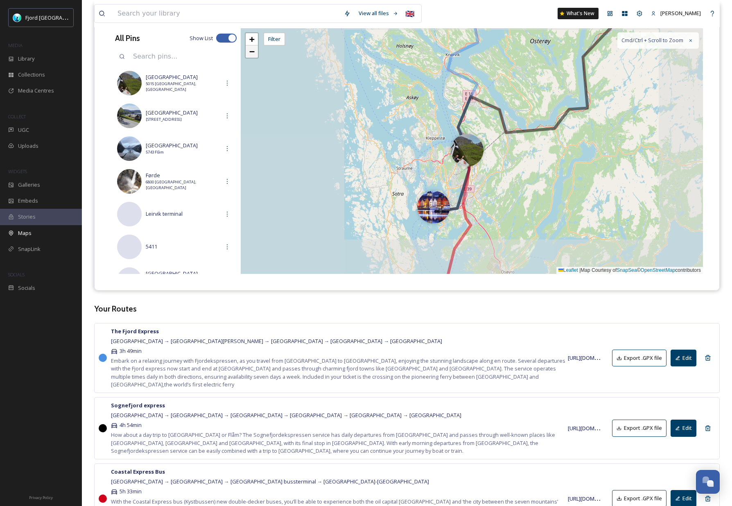
click at [251, 55] on span "−" at bounding box center [251, 51] width 5 height 10
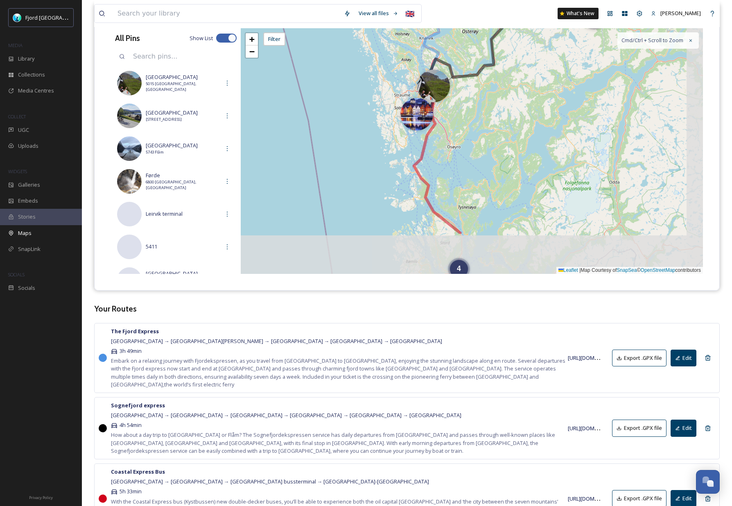
drag, startPoint x: 419, startPoint y: 172, endPoint x: 384, endPoint y: 109, distance: 72.2
click at [384, 109] on div "2 4 + − Leaflet | Map Courtesy of SnapSea © OpenStreetMap contributors Cmd/Ctrl…" at bounding box center [472, 151] width 462 height 246
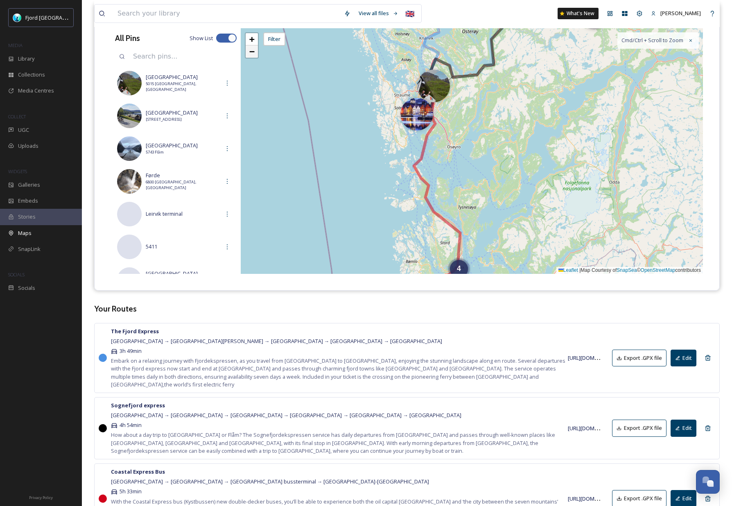
click at [252, 53] on span "−" at bounding box center [251, 51] width 5 height 10
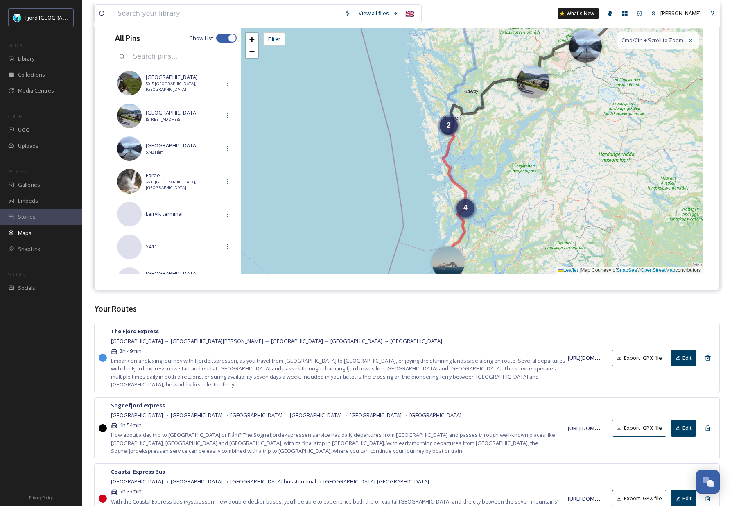
click at [467, 207] on span "4" at bounding box center [465, 207] width 4 height 8
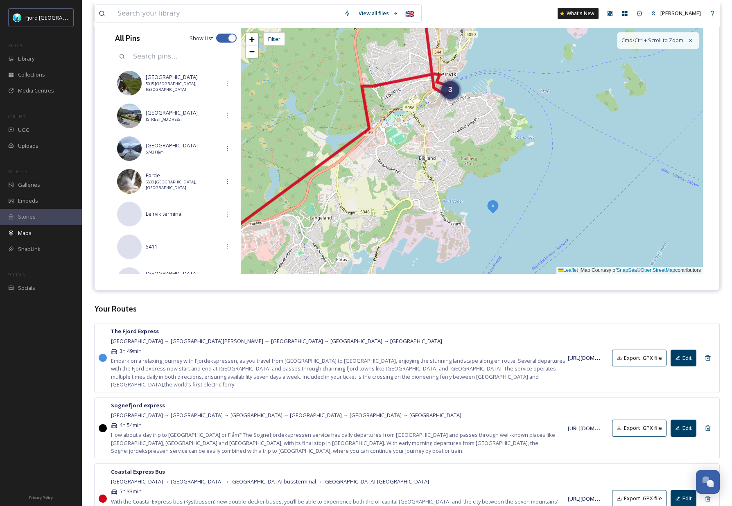
click at [452, 90] on div "3" at bounding box center [450, 90] width 18 height 18
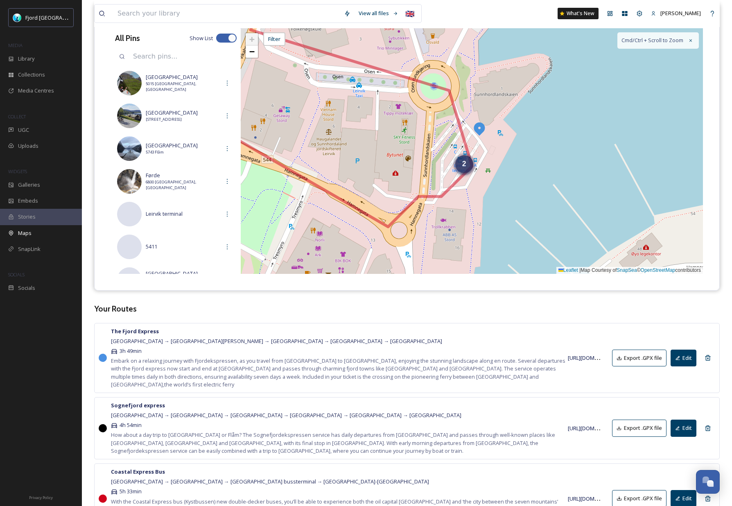
click at [464, 169] on div "2" at bounding box center [464, 164] width 18 height 18
click at [481, 129] on img at bounding box center [479, 128] width 15 height 15
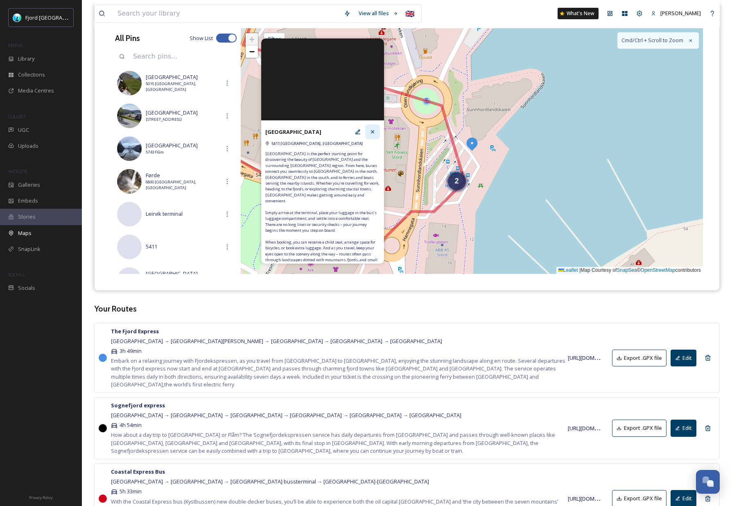
click at [371, 133] on icon at bounding box center [372, 131] width 3 height 3
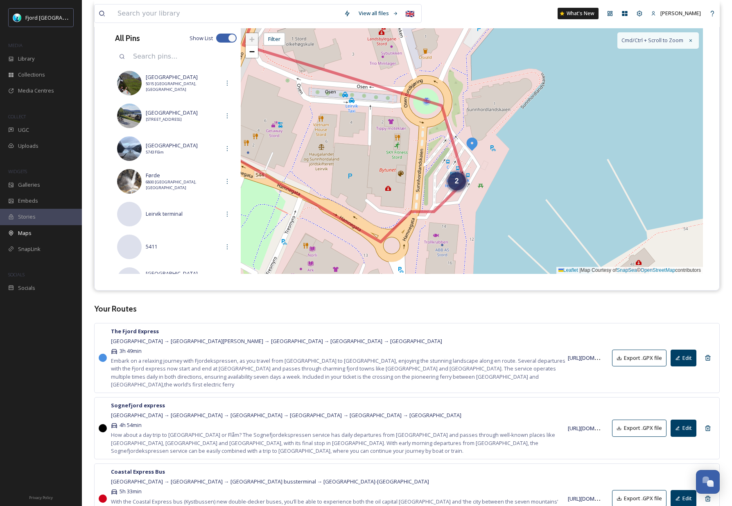
click at [472, 146] on img at bounding box center [471, 143] width 15 height 15
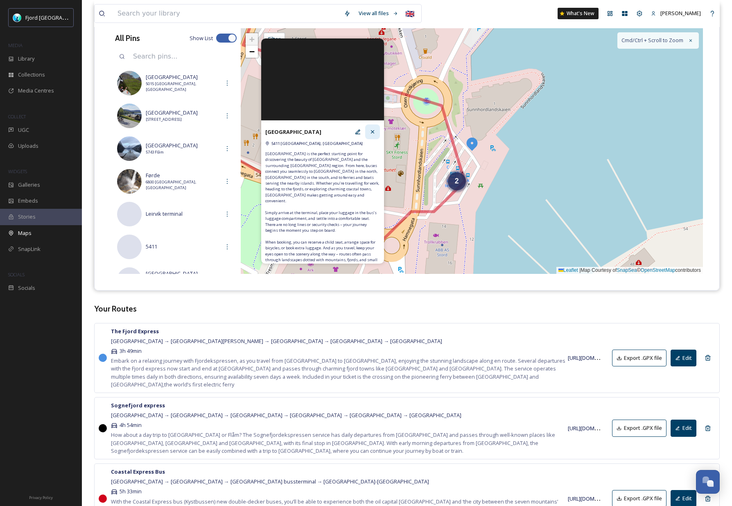
click at [375, 133] on icon at bounding box center [372, 131] width 7 height 7
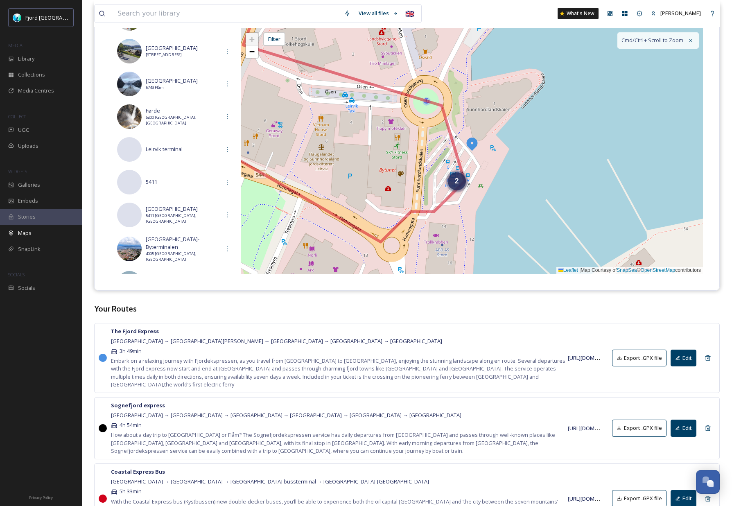
scroll to position [65, 0]
click at [229, 148] on icon at bounding box center [227, 148] width 7 height 7
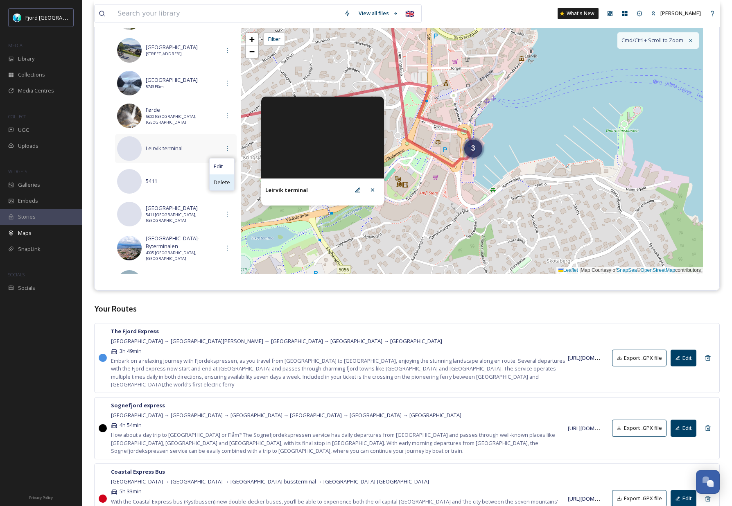
click at [223, 180] on span "Delete" at bounding box center [222, 182] width 16 height 8
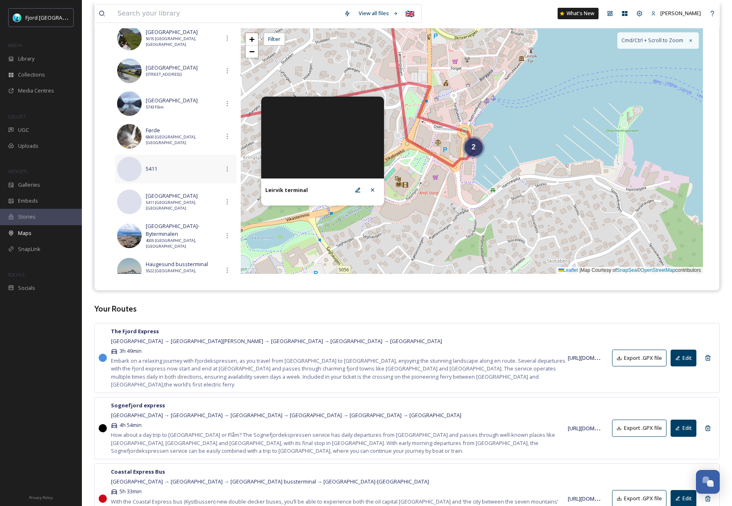
scroll to position [0, 0]
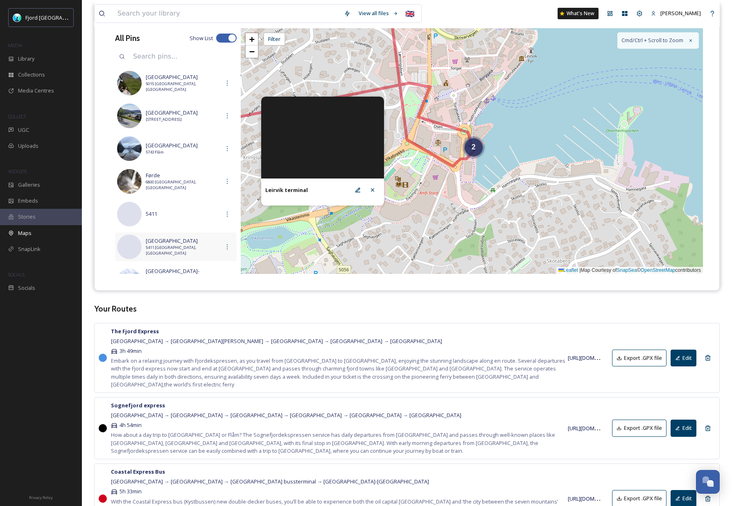
click at [190, 245] on span "[GEOGRAPHIC_DATA]" at bounding box center [183, 241] width 74 height 8
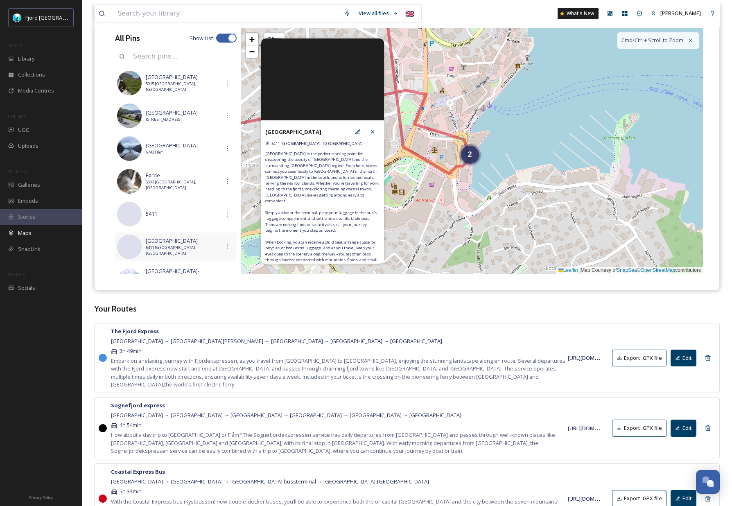
click at [169, 244] on span "[GEOGRAPHIC_DATA]" at bounding box center [183, 241] width 74 height 8
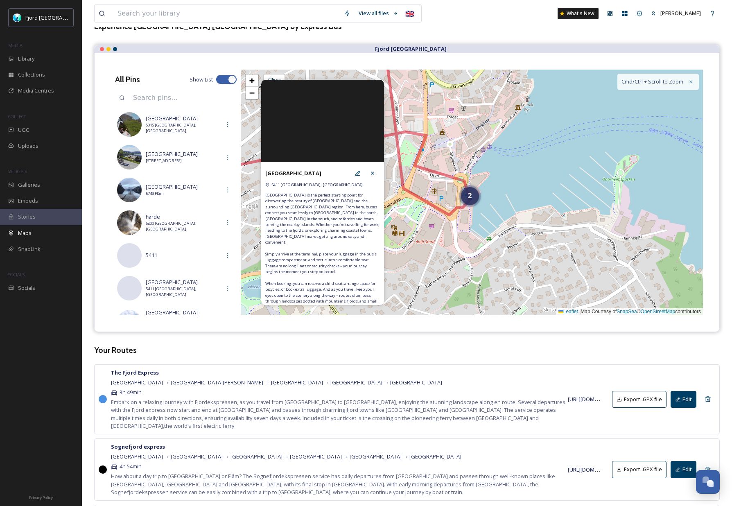
scroll to position [36, 0]
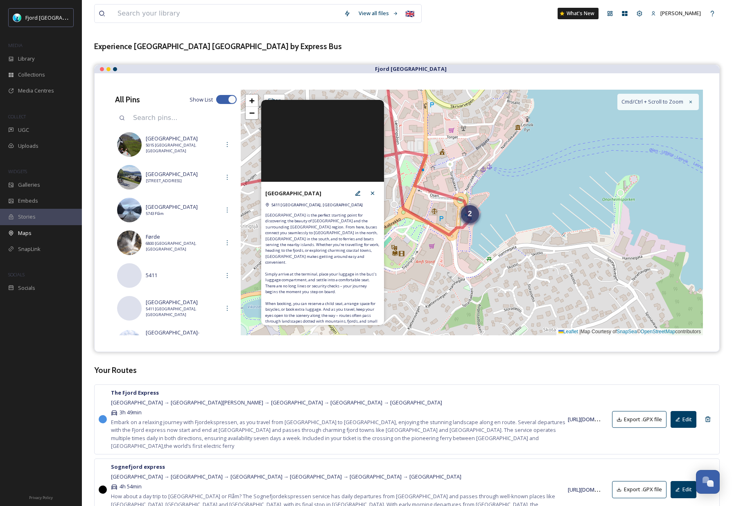
click at [470, 221] on div "2" at bounding box center [470, 214] width 18 height 18
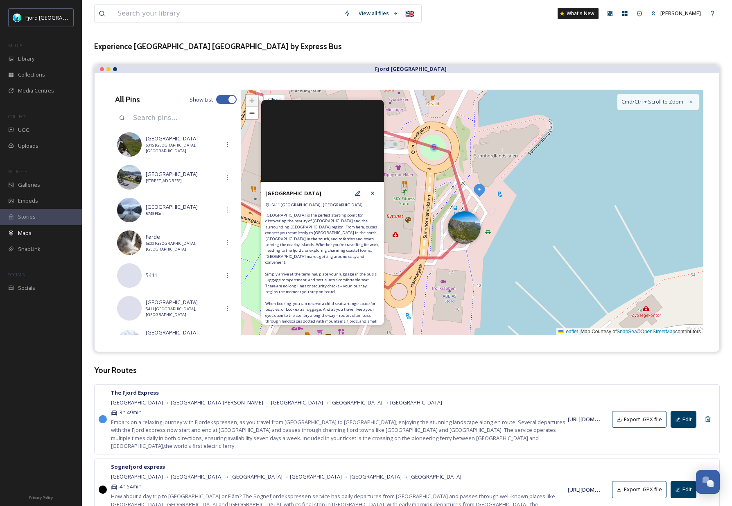
click at [482, 188] on img at bounding box center [479, 189] width 15 height 15
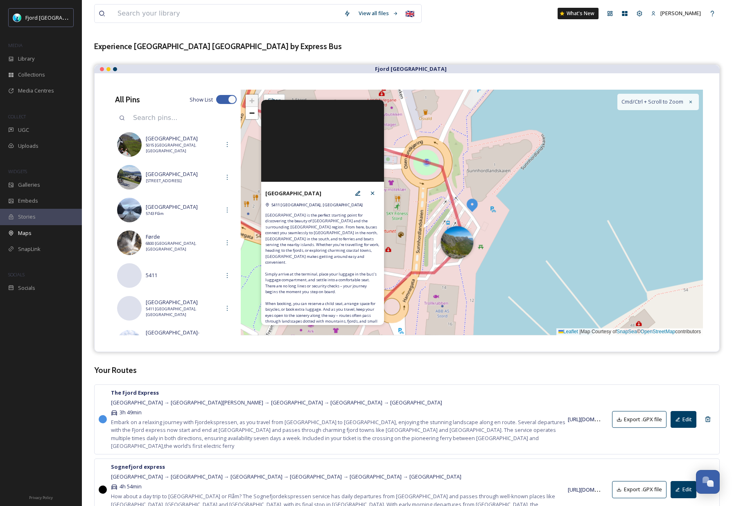
click at [473, 202] on img at bounding box center [471, 204] width 15 height 15
click at [464, 243] on div at bounding box center [456, 240] width 33 height 33
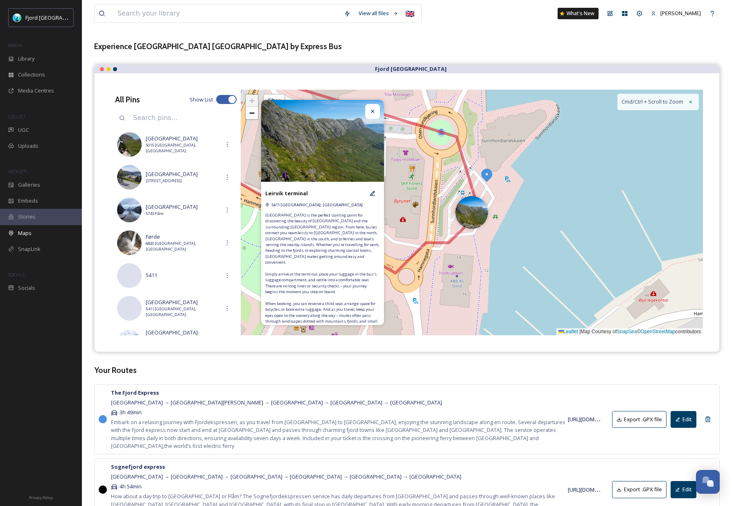
click at [486, 174] on img at bounding box center [486, 174] width 15 height 15
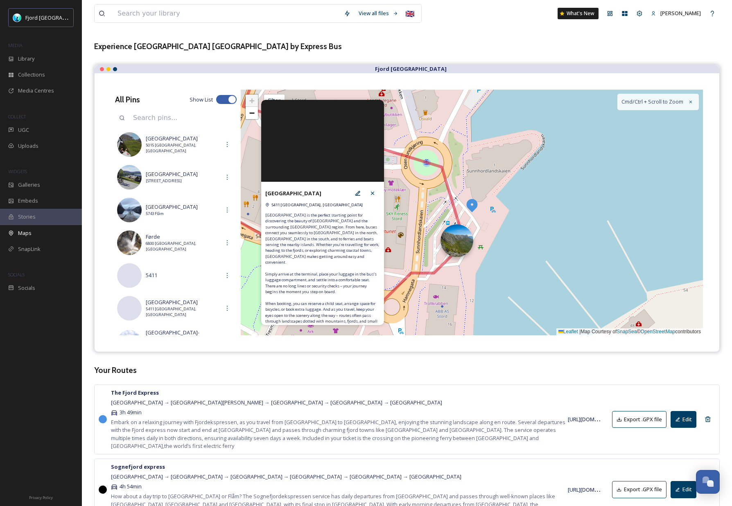
click at [457, 246] on div at bounding box center [456, 240] width 33 height 33
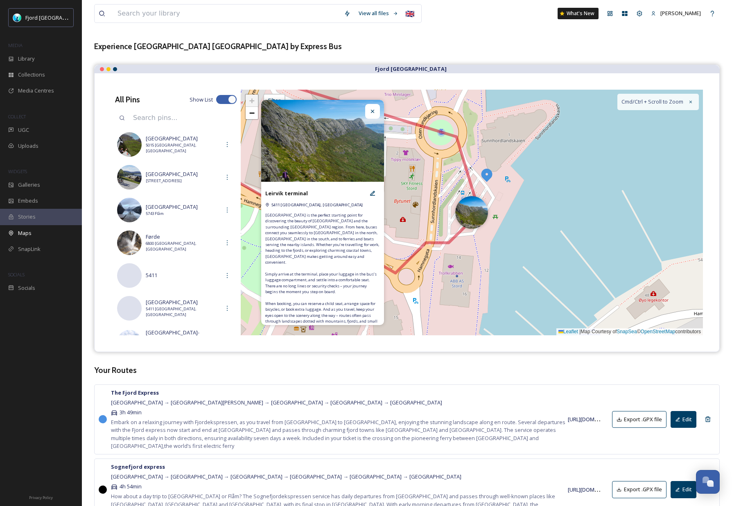
drag, startPoint x: 371, startPoint y: 110, endPoint x: 358, endPoint y: 119, distance: 15.1
click at [371, 110] on icon at bounding box center [372, 111] width 7 height 7
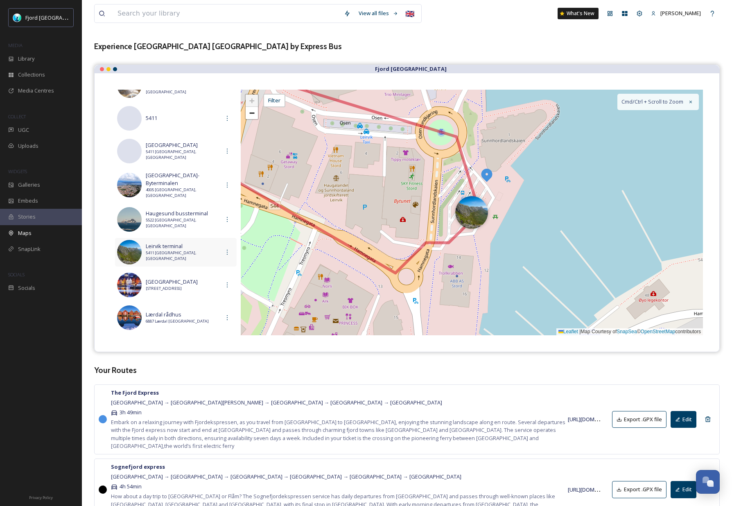
scroll to position [151, 0]
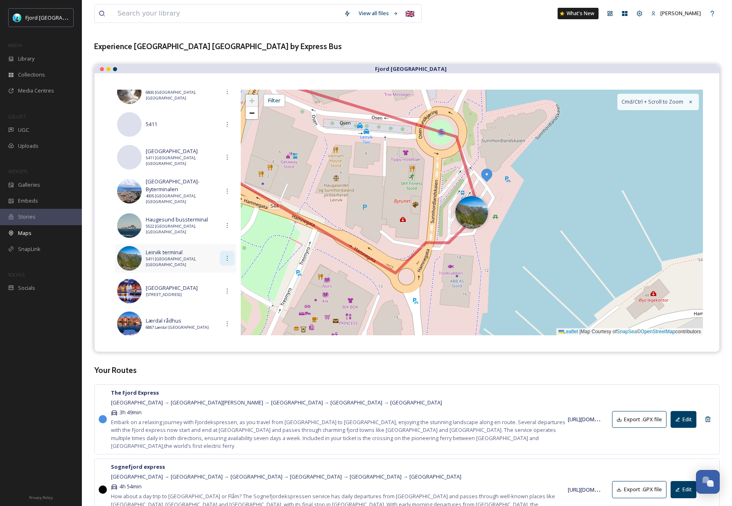
click at [228, 255] on icon at bounding box center [227, 258] width 7 height 7
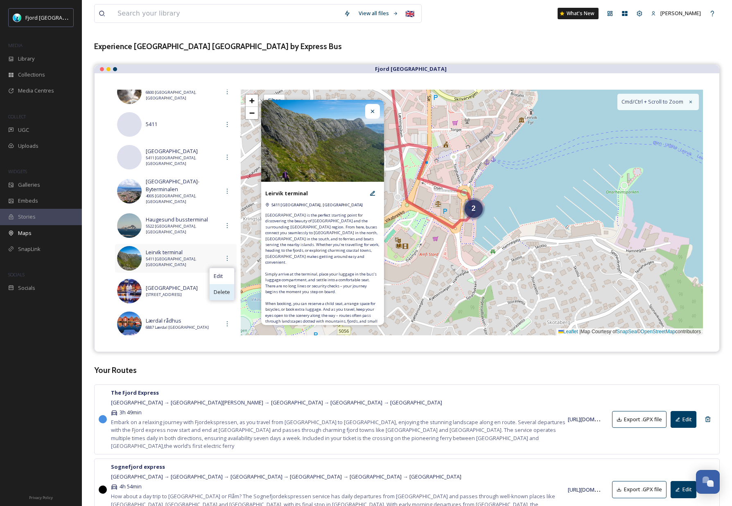
click at [225, 288] on span "Delete" at bounding box center [222, 292] width 16 height 8
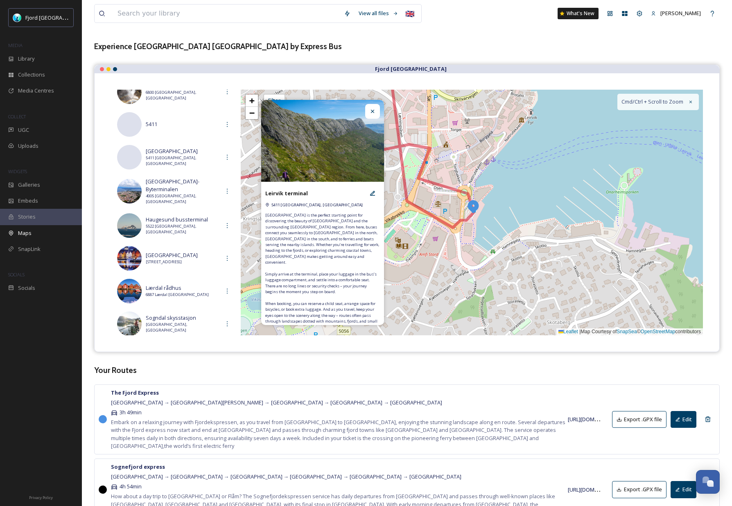
drag, startPoint x: 477, startPoint y: 200, endPoint x: 475, endPoint y: 209, distance: 9.2
click at [372, 115] on div at bounding box center [372, 111] width 15 height 15
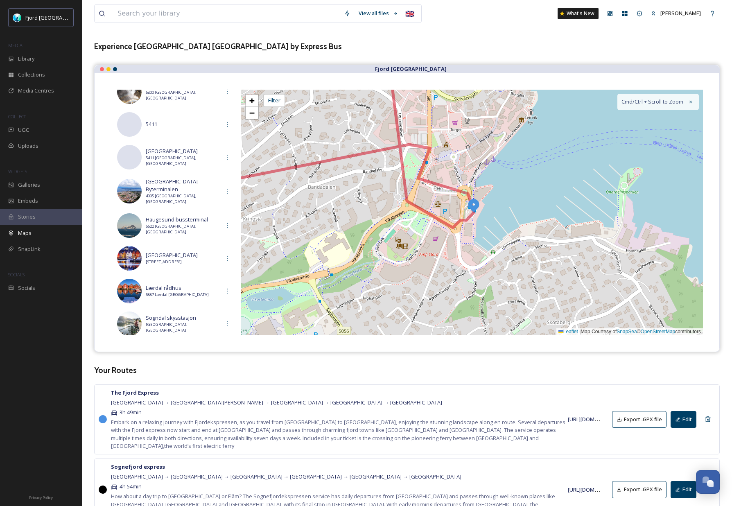
click at [474, 207] on img at bounding box center [473, 205] width 15 height 15
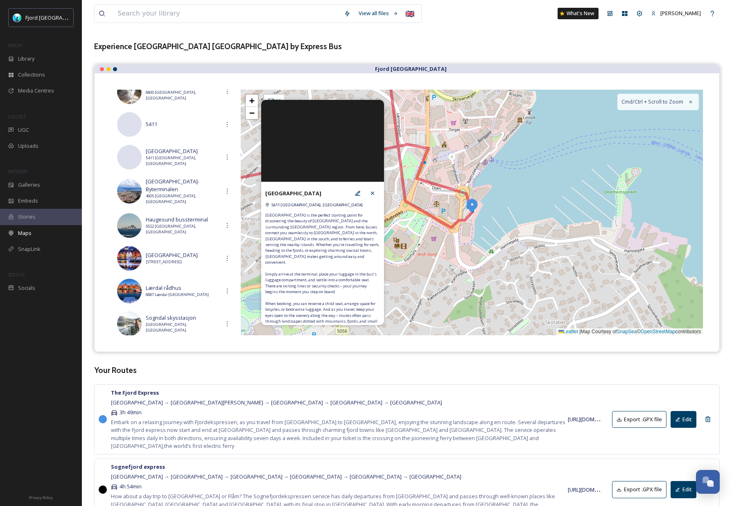
click at [545, 237] on div "+ − Leaflet | Map Courtesy of SnapSea © OpenStreetMap contributors Cmd/Ctrl + S…" at bounding box center [472, 213] width 462 height 246
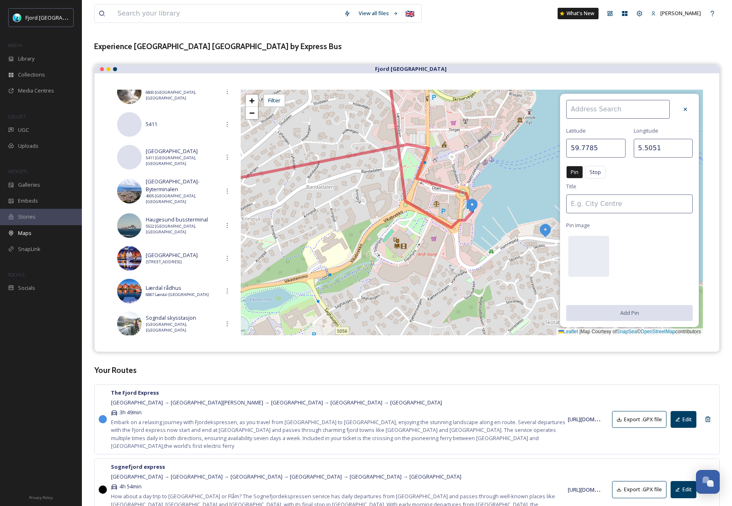
click at [453, 358] on div "View all files 🇬🇧 What's New [PERSON_NAME] Maps Share Customise Add Map Route A…" at bounding box center [407, 293] width 650 height 659
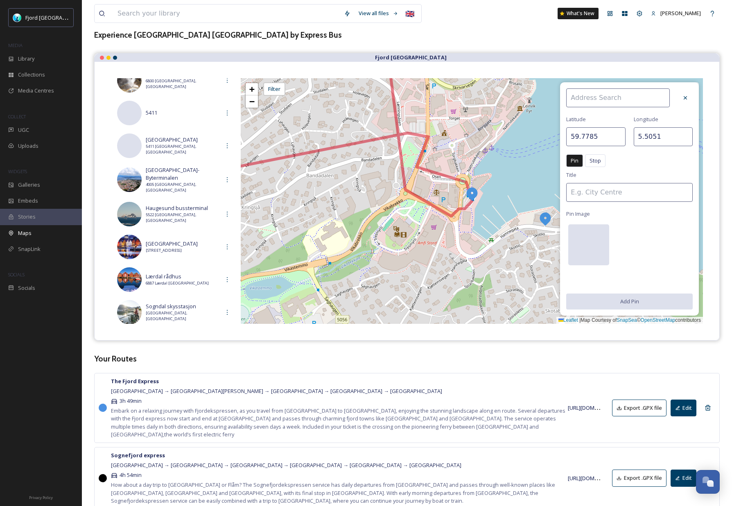
scroll to position [38, 0]
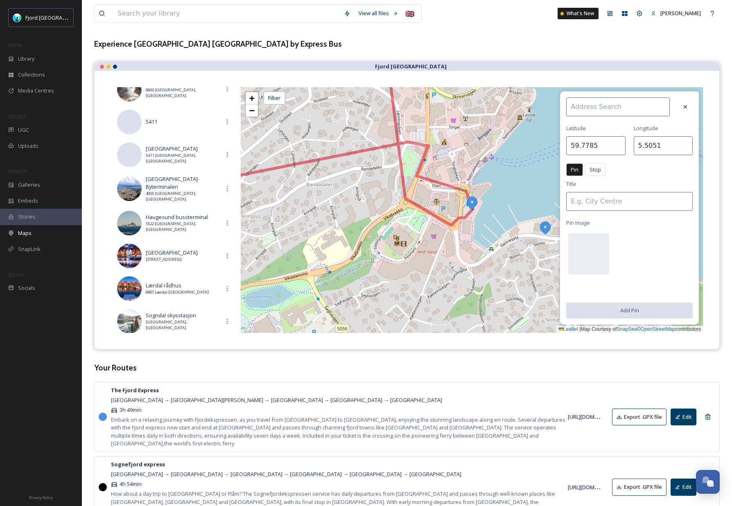
click at [683, 106] on icon at bounding box center [685, 107] width 7 height 7
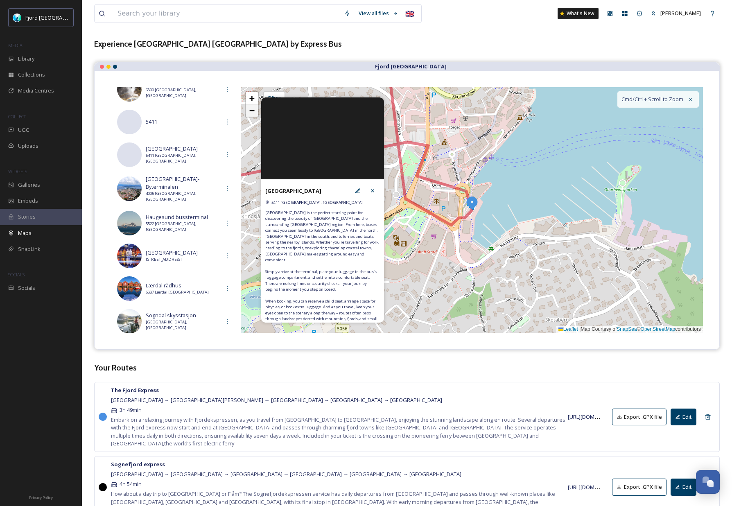
click at [253, 113] on span "−" at bounding box center [251, 110] width 5 height 10
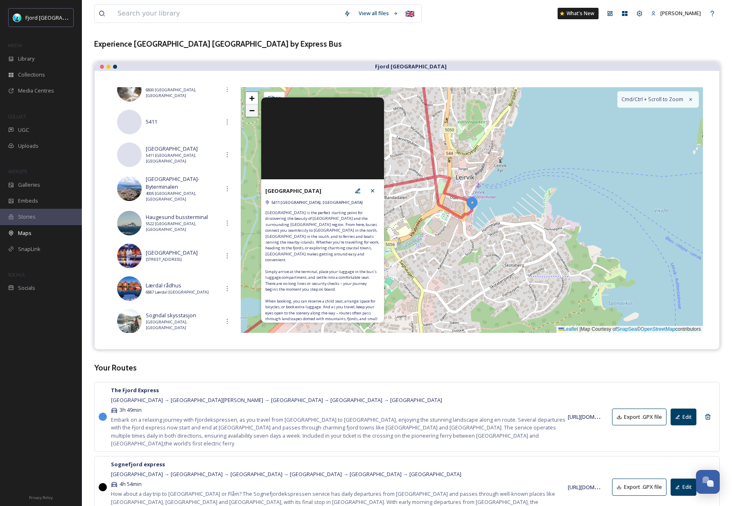
click at [253, 113] on span "−" at bounding box center [251, 110] width 5 height 10
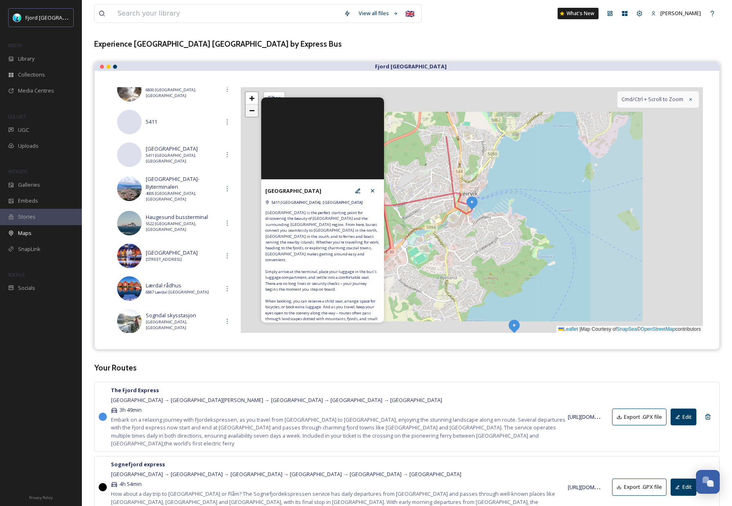
click at [253, 113] on span "−" at bounding box center [251, 110] width 5 height 10
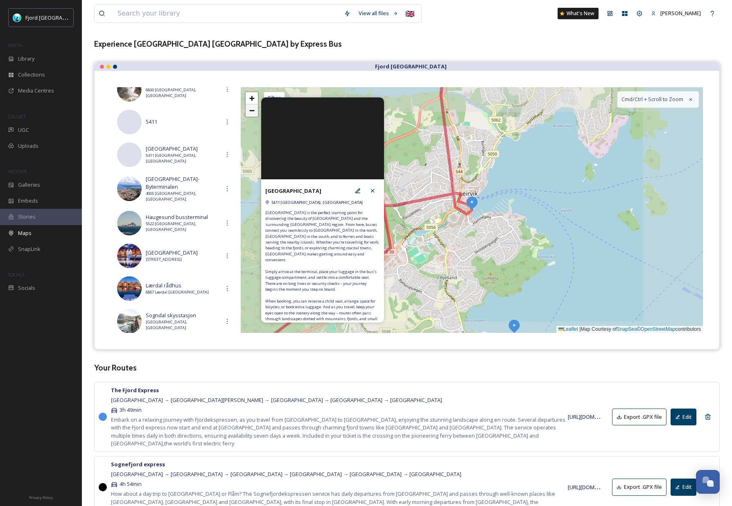
click at [253, 113] on span "−" at bounding box center [251, 110] width 5 height 10
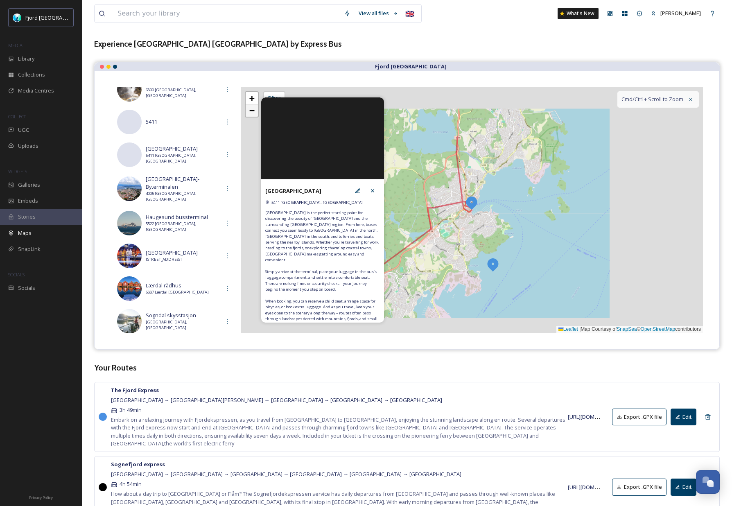
click at [253, 113] on span "−" at bounding box center [251, 110] width 5 height 10
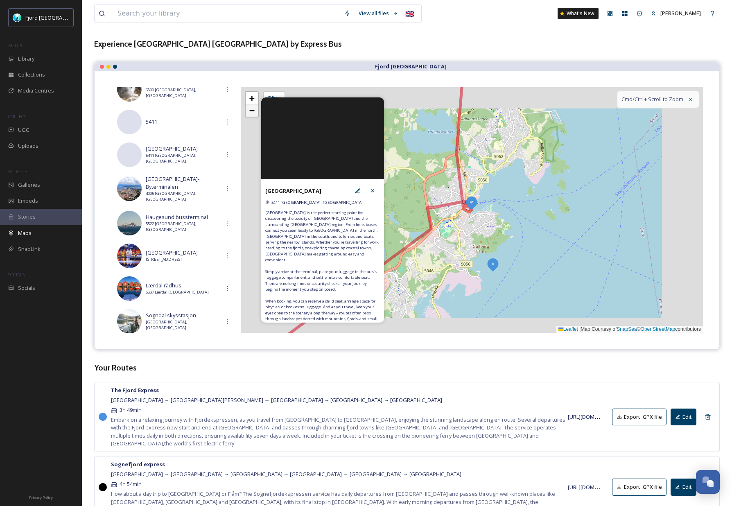
click at [253, 114] on span "−" at bounding box center [251, 110] width 5 height 10
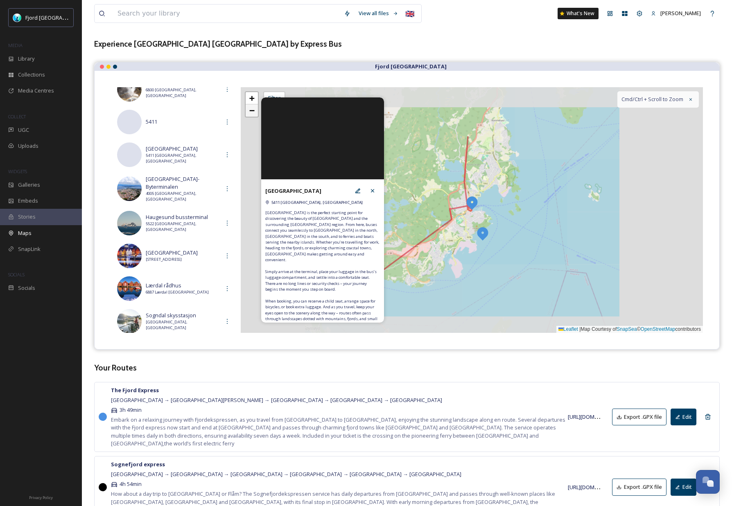
click at [253, 114] on span "−" at bounding box center [251, 110] width 5 height 10
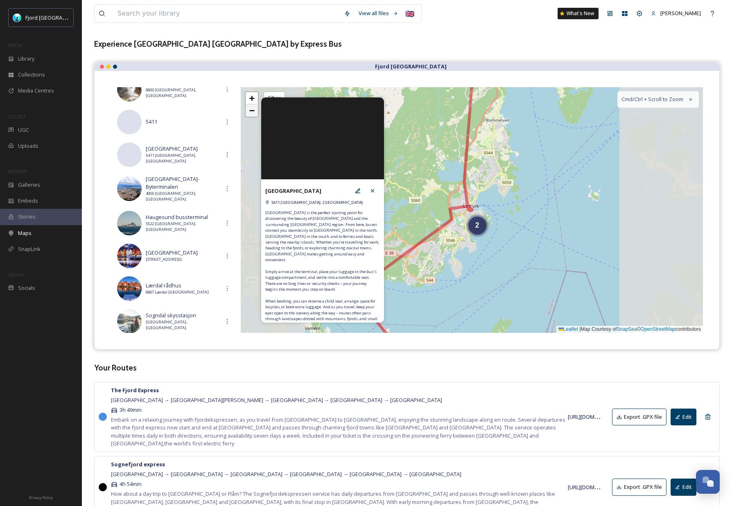
click at [253, 114] on span "−" at bounding box center [251, 110] width 5 height 10
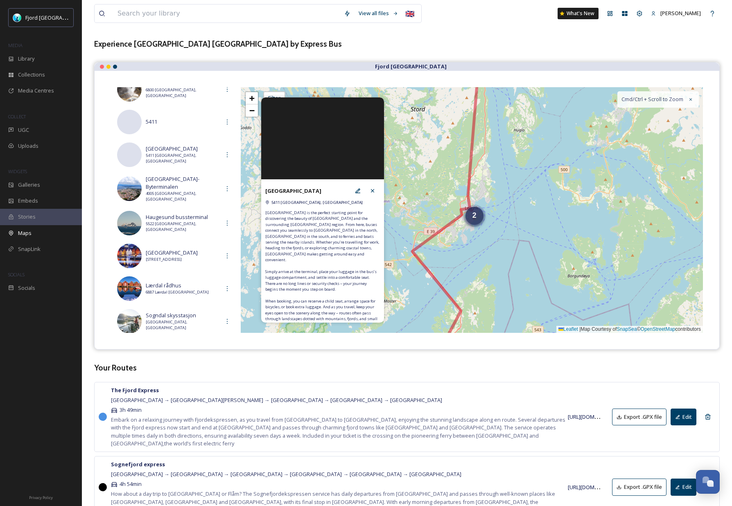
click at [478, 221] on div "2" at bounding box center [474, 216] width 18 height 18
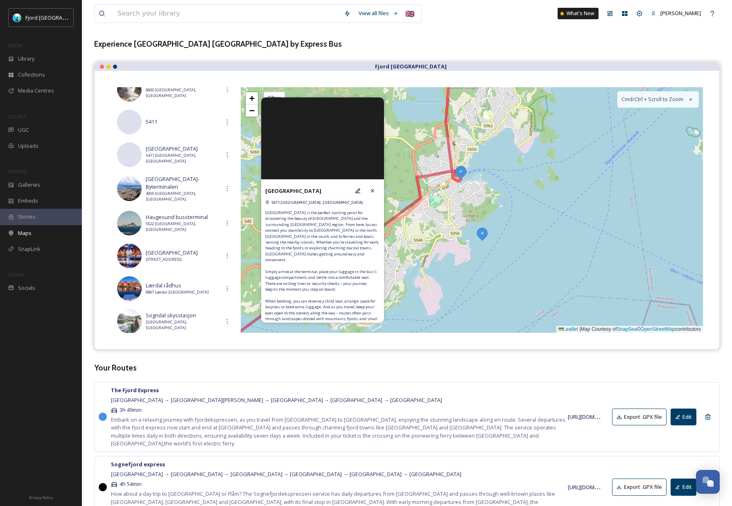
click at [483, 236] on img at bounding box center [482, 233] width 15 height 15
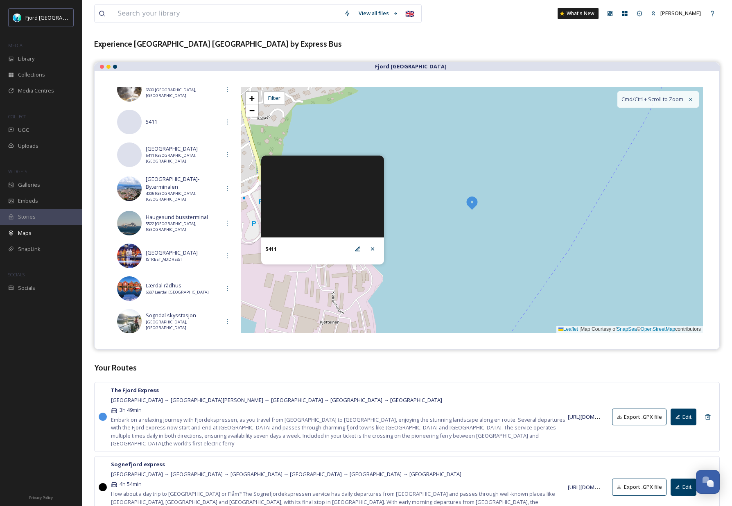
click at [472, 202] on img at bounding box center [471, 202] width 15 height 15
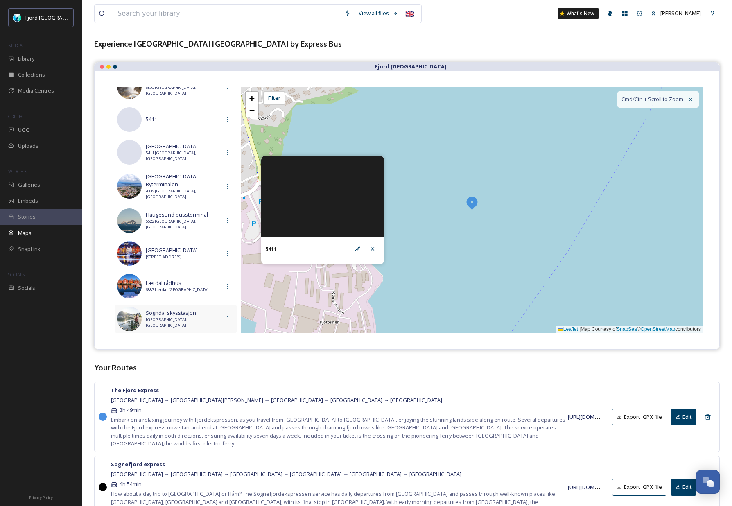
scroll to position [0, 0]
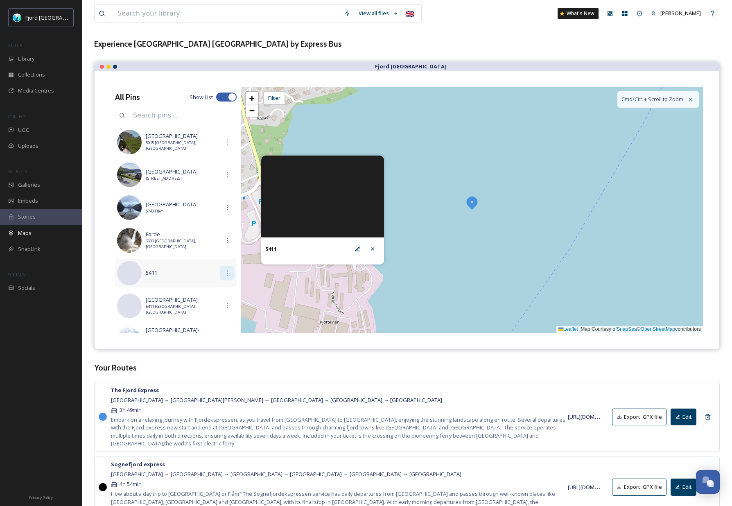
click at [229, 273] on icon at bounding box center [227, 273] width 7 height 7
click at [226, 304] on span "Delete" at bounding box center [222, 307] width 16 height 8
click at [374, 248] on icon at bounding box center [372, 249] width 7 height 7
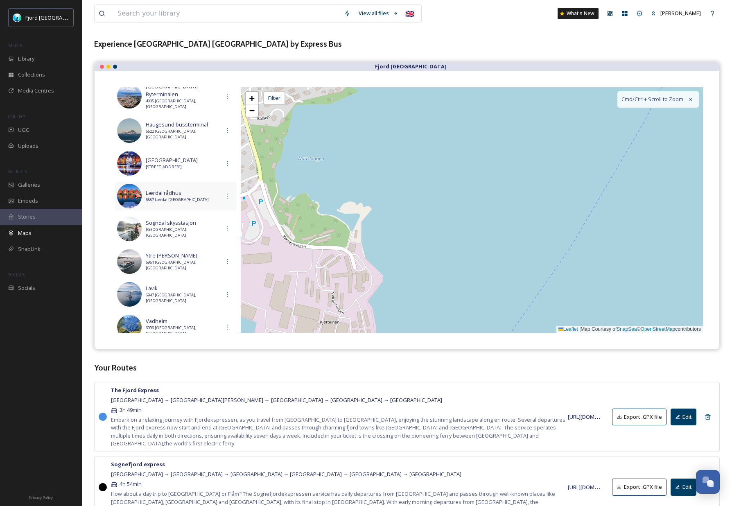
scroll to position [221, 0]
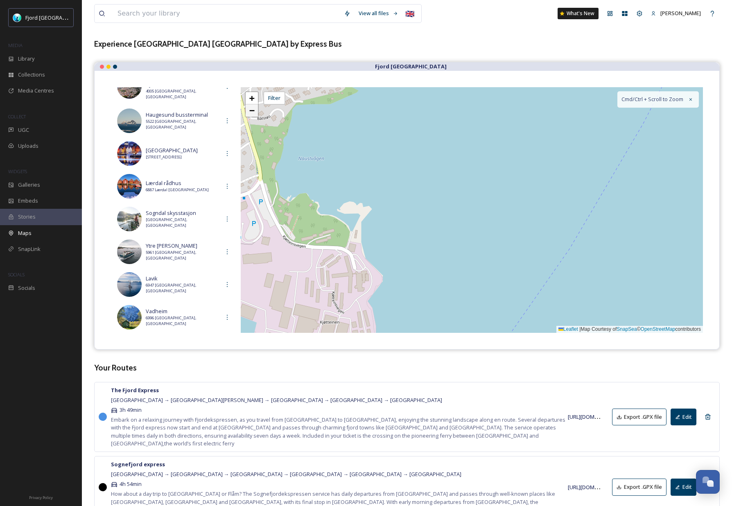
click at [255, 108] on link "−" at bounding box center [252, 110] width 12 height 12
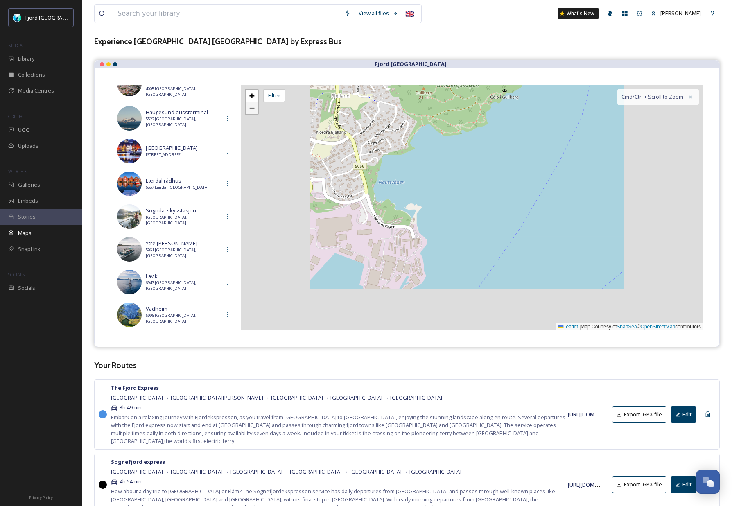
click at [255, 108] on link "−" at bounding box center [252, 108] width 12 height 12
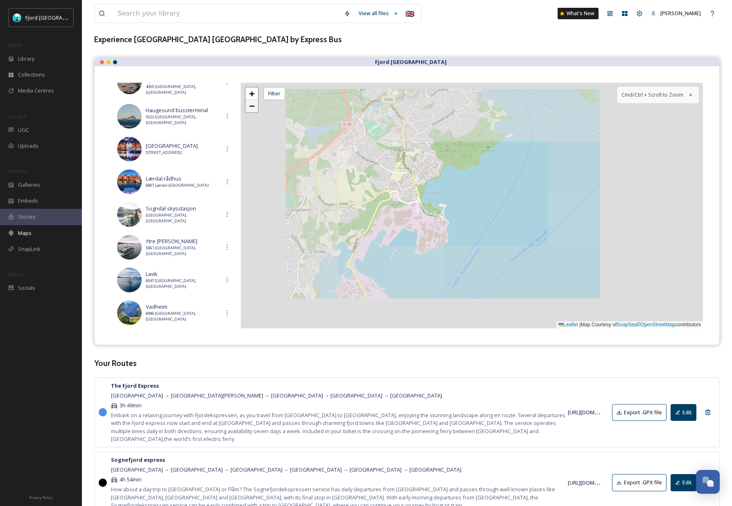
click at [255, 108] on link "−" at bounding box center [252, 106] width 12 height 12
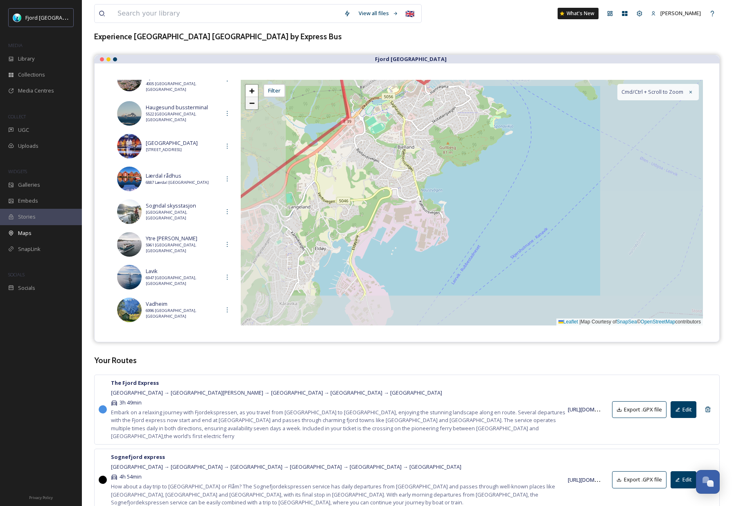
click at [255, 108] on link "−" at bounding box center [252, 103] width 12 height 12
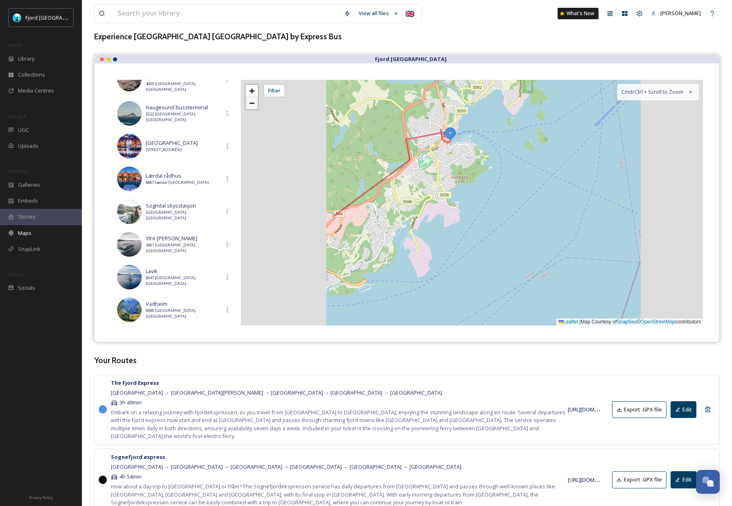
click at [255, 108] on link "−" at bounding box center [252, 103] width 12 height 12
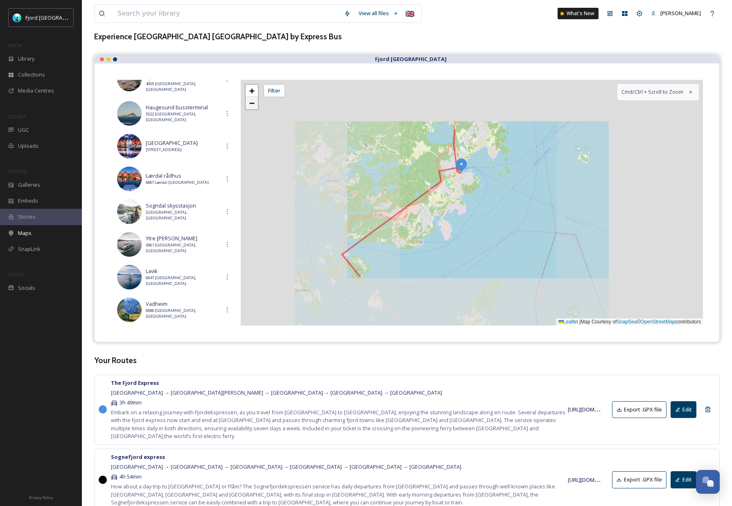
click at [256, 108] on link "−" at bounding box center [252, 103] width 12 height 12
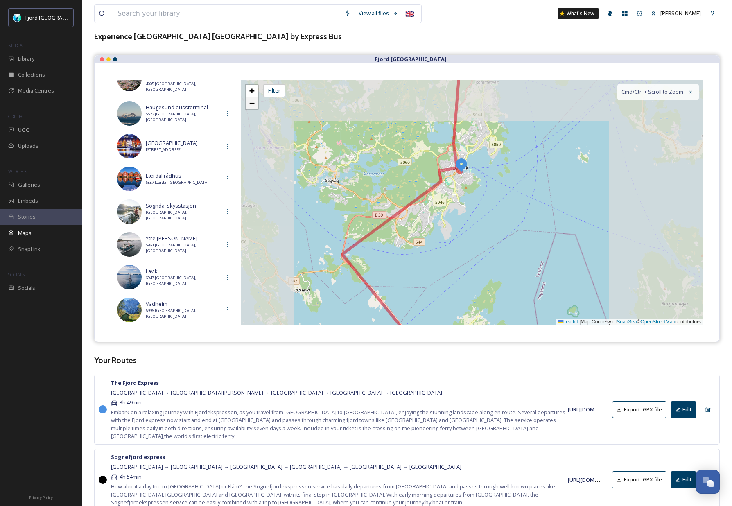
click at [256, 108] on link "−" at bounding box center [252, 103] width 12 height 12
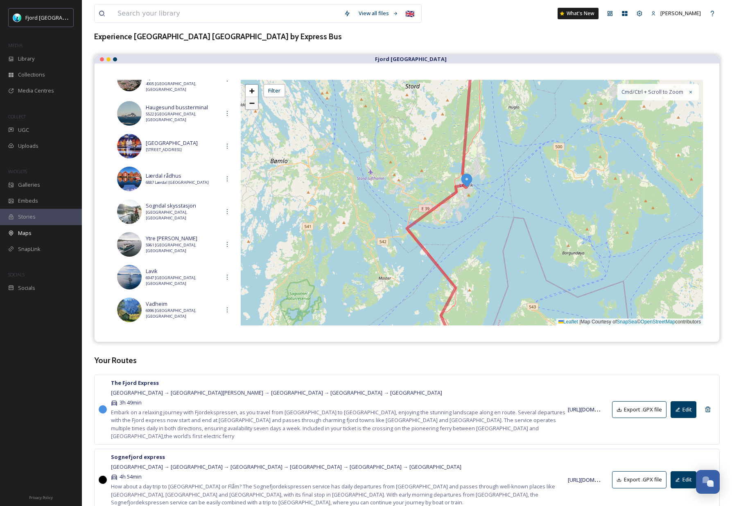
click at [255, 108] on link "−" at bounding box center [252, 103] width 12 height 12
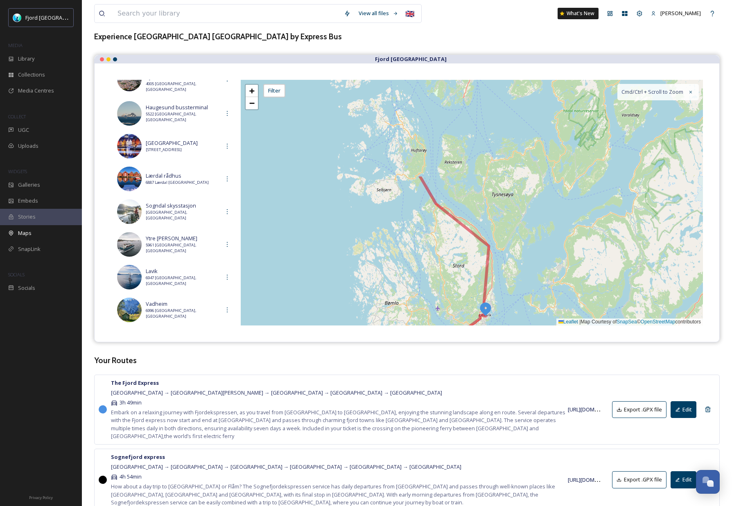
drag, startPoint x: 298, startPoint y: 142, endPoint x: 316, endPoint y: 243, distance: 102.6
click at [316, 243] on div "+ − Leaflet | Map Courtesy of SnapSea © OpenStreetMap contributors Cmd/Ctrl + S…" at bounding box center [472, 203] width 462 height 246
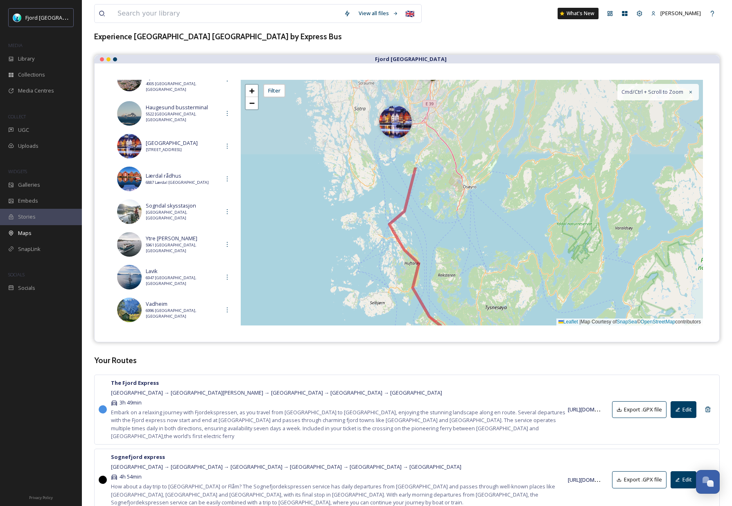
drag, startPoint x: 369, startPoint y: 239, endPoint x: 364, endPoint y: 273, distance: 34.3
click at [364, 273] on div "+ − Leaflet | Map Courtesy of SnapSea © OpenStreetMap contributors Cmd/Ctrl + S…" at bounding box center [472, 203] width 462 height 246
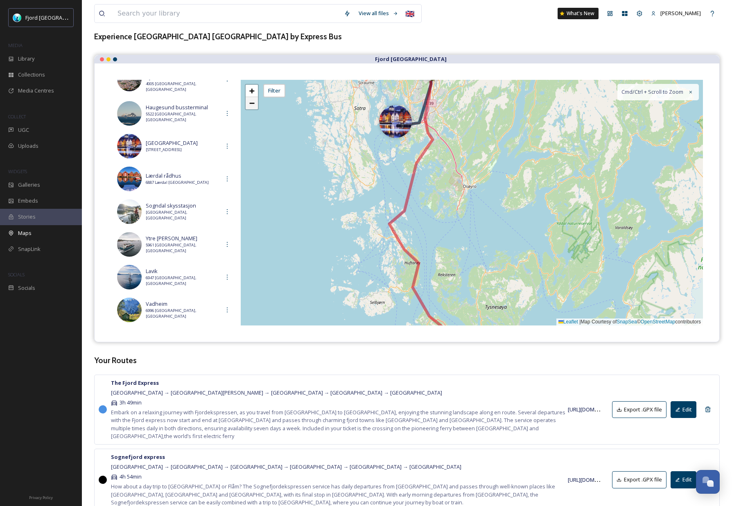
click at [250, 103] on span "−" at bounding box center [251, 103] width 5 height 10
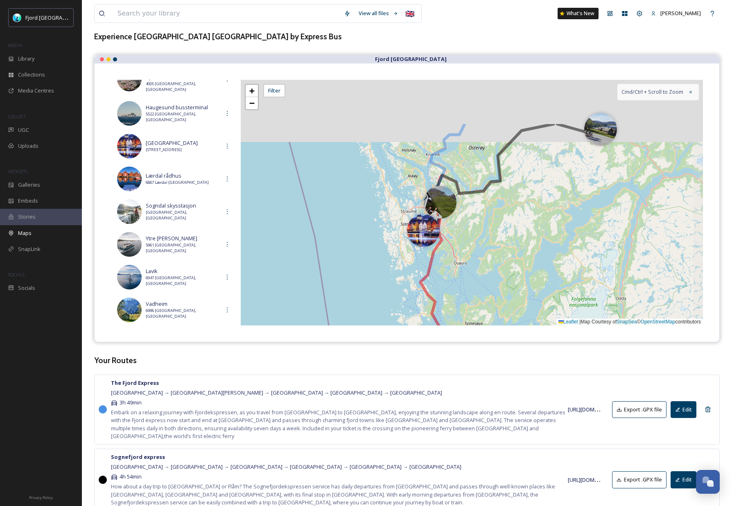
drag, startPoint x: 410, startPoint y: 195, endPoint x: 402, endPoint y: 259, distance: 64.7
click at [402, 259] on div "2 + − Leaflet | Map Courtesy of SnapSea © OpenStreetMap contributors Cmd/Ctrl +…" at bounding box center [472, 203] width 462 height 246
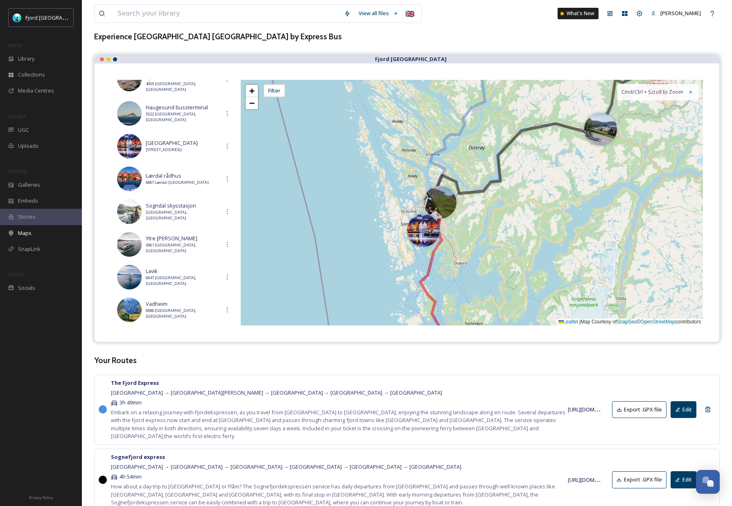
drag, startPoint x: 382, startPoint y: 185, endPoint x: 380, endPoint y: 163, distance: 21.7
click at [380, 163] on div "2 + − Leaflet | Map Courtesy of SnapSea © OpenStreetMap contributors Cmd/Ctrl +…" at bounding box center [472, 203] width 462 height 246
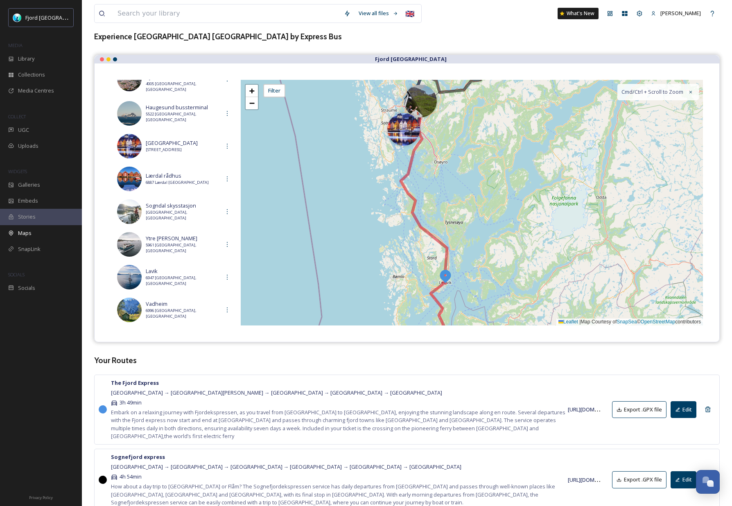
drag, startPoint x: 399, startPoint y: 207, endPoint x: 388, endPoint y: 126, distance: 81.8
click at [388, 126] on div "2 + − Leaflet | Map Courtesy of SnapSea © OpenStreetMap contributors Cmd/Ctrl +…" at bounding box center [472, 203] width 462 height 246
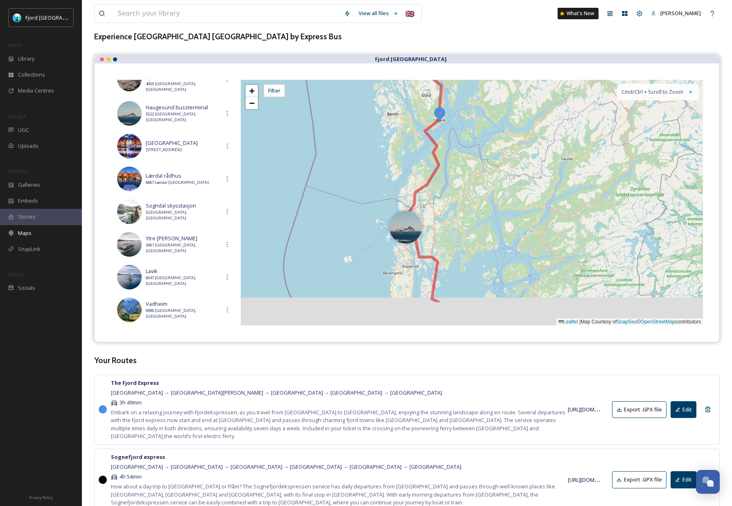
drag, startPoint x: 473, startPoint y: 184, endPoint x: 473, endPoint y: 160, distance: 24.2
click at [474, 160] on div "+ − Leaflet | Map Courtesy of SnapSea © OpenStreetMap contributors Cmd/Ctrl + S…" at bounding box center [472, 203] width 462 height 246
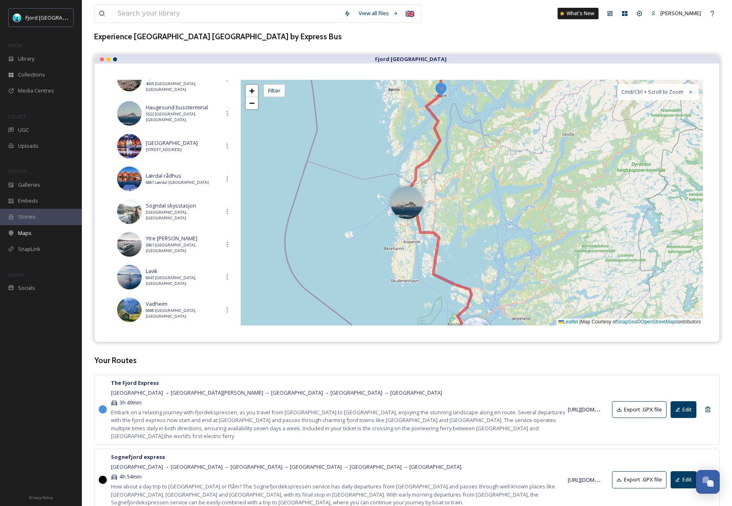
click at [412, 206] on div at bounding box center [406, 202] width 33 height 33
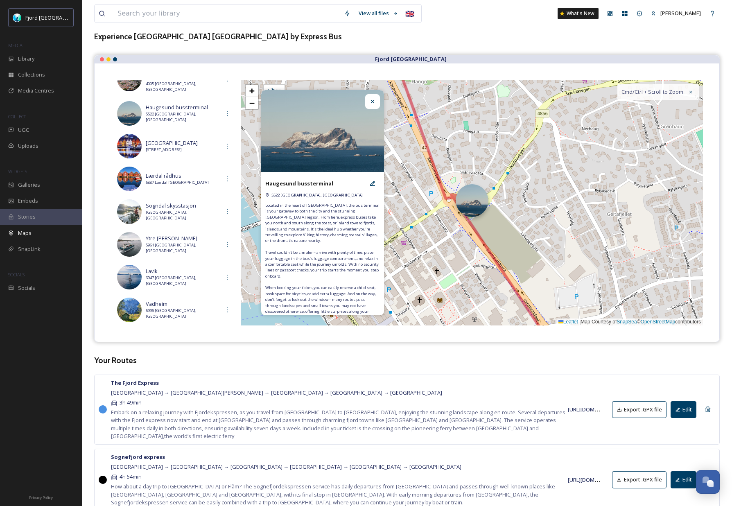
click at [474, 201] on div at bounding box center [471, 200] width 33 height 33
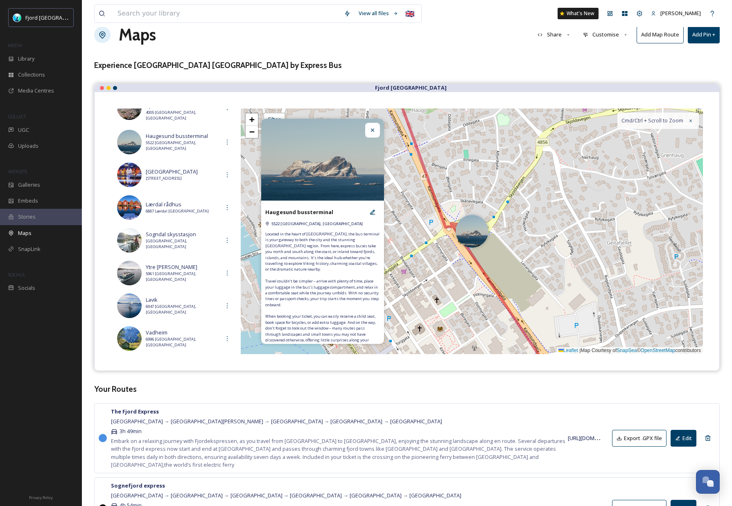
scroll to position [18, 0]
click at [480, 255] on div "+ − Leaflet | Map Courtesy of SnapSea © OpenStreetMap contributors Cmd/Ctrl + S…" at bounding box center [472, 231] width 462 height 246
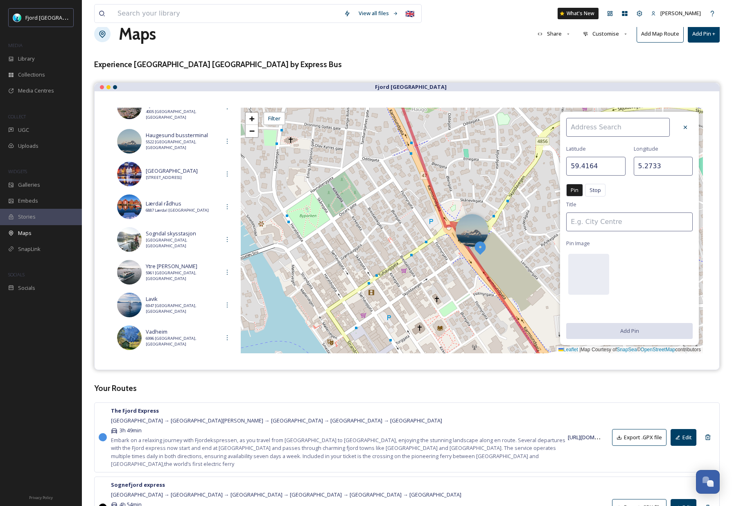
click at [607, 130] on input at bounding box center [618, 127] width 104 height 19
click at [614, 161] on span "Haugesund bussterminal" at bounding box center [601, 161] width 62 height 8
type input "Haugesund bussterminal"
type input "59.4171"
type input "5.2729"
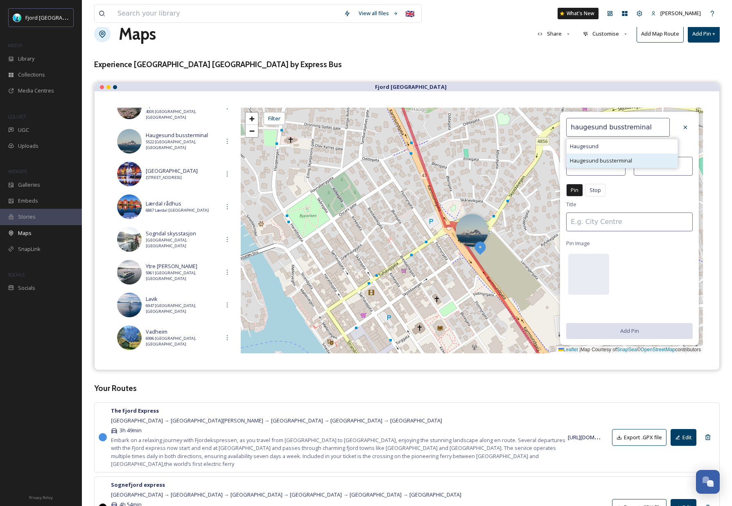
type input "Haugesund bussterminal"
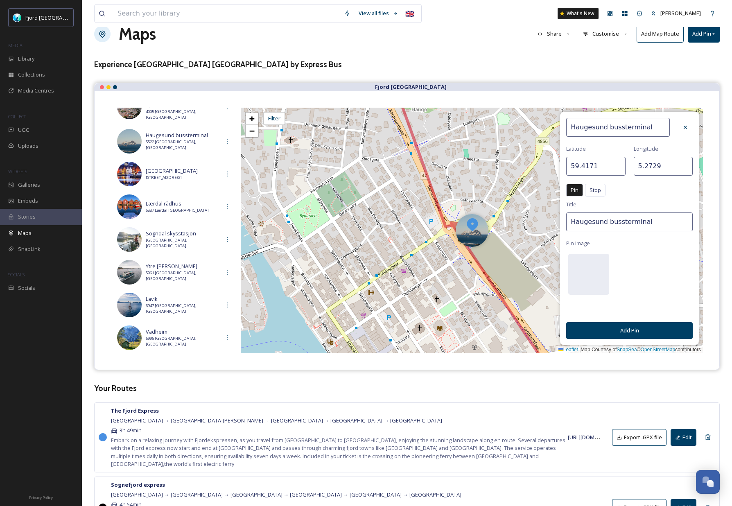
click at [642, 331] on button "Add Pin" at bounding box center [629, 330] width 126 height 17
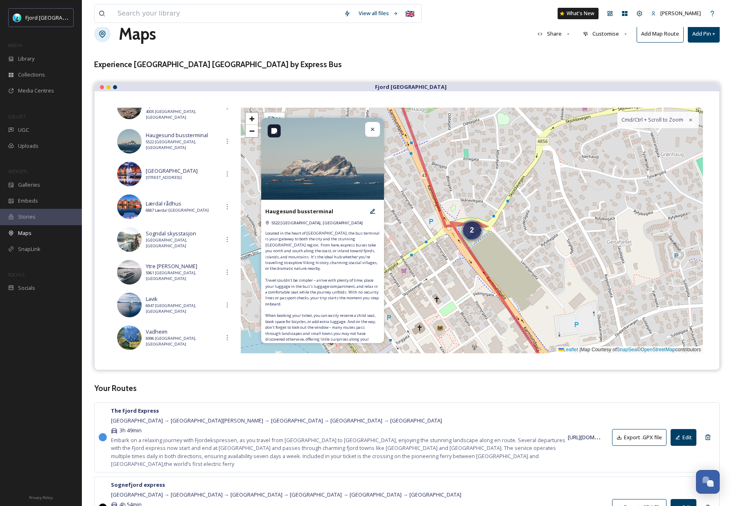
click at [374, 134] on div at bounding box center [372, 129] width 15 height 15
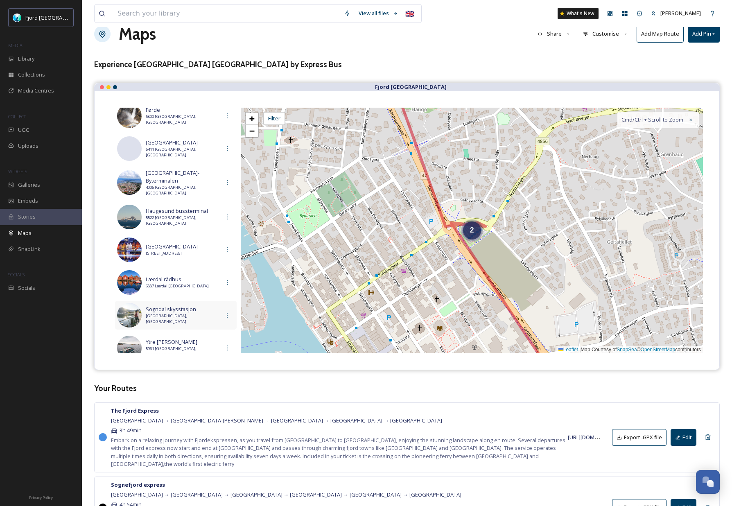
scroll to position [142, 0]
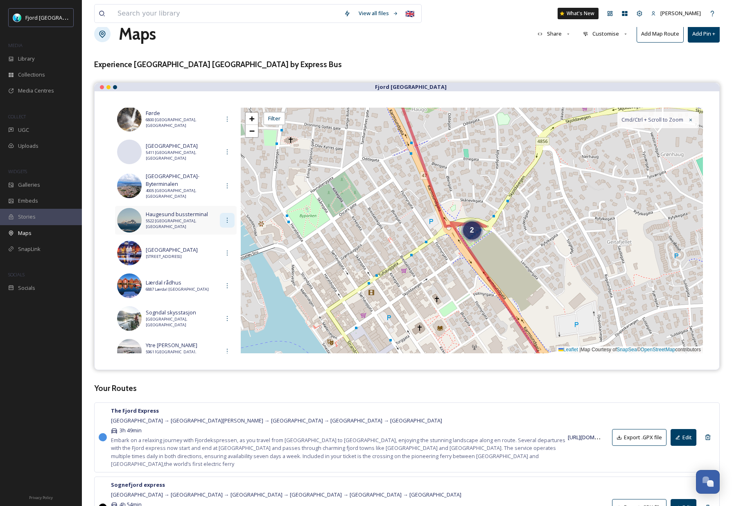
click at [227, 218] on icon at bounding box center [227, 220] width 1 height 5
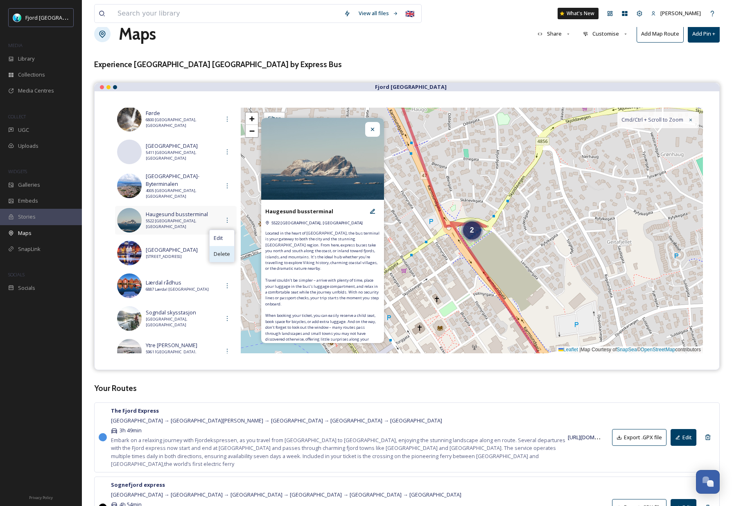
click at [228, 251] on span "Delete" at bounding box center [222, 254] width 16 height 8
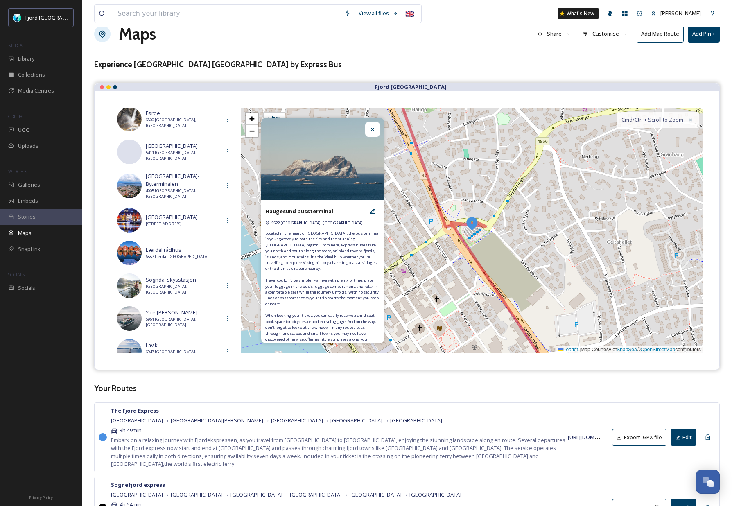
click at [374, 128] on icon at bounding box center [372, 129] width 7 height 7
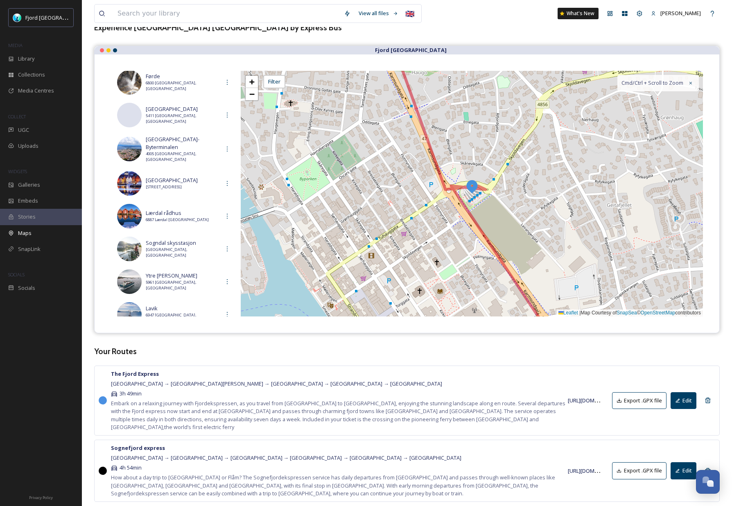
scroll to position [55, 0]
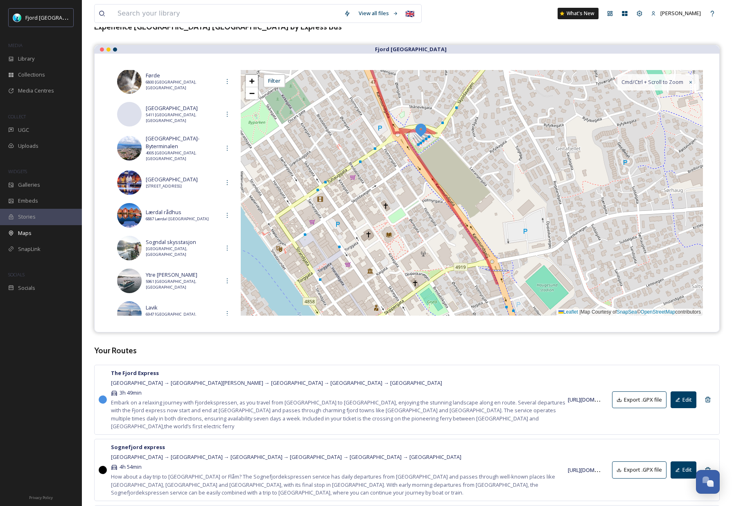
drag, startPoint x: 419, startPoint y: 189, endPoint x: 385, endPoint y: 154, distance: 48.6
click at [385, 154] on div "+ − Leaflet | Map Courtesy of SnapSea © OpenStreetMap contributors Cmd/Ctrl + S…" at bounding box center [472, 193] width 462 height 246
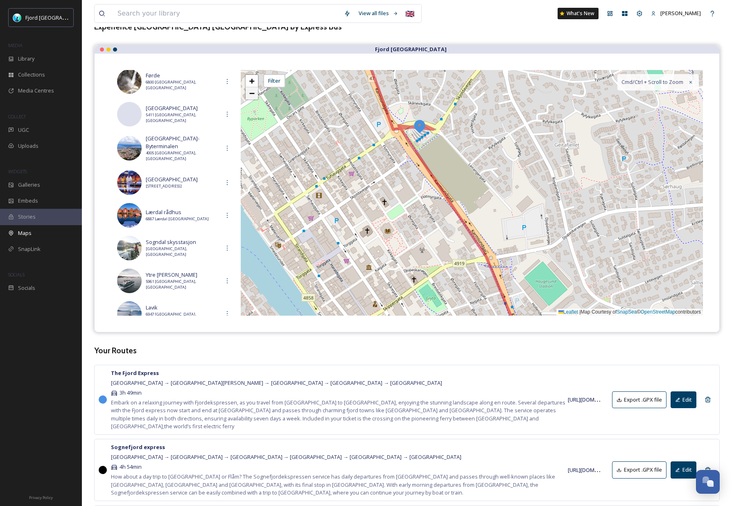
click at [251, 97] on span "−" at bounding box center [251, 93] width 5 height 10
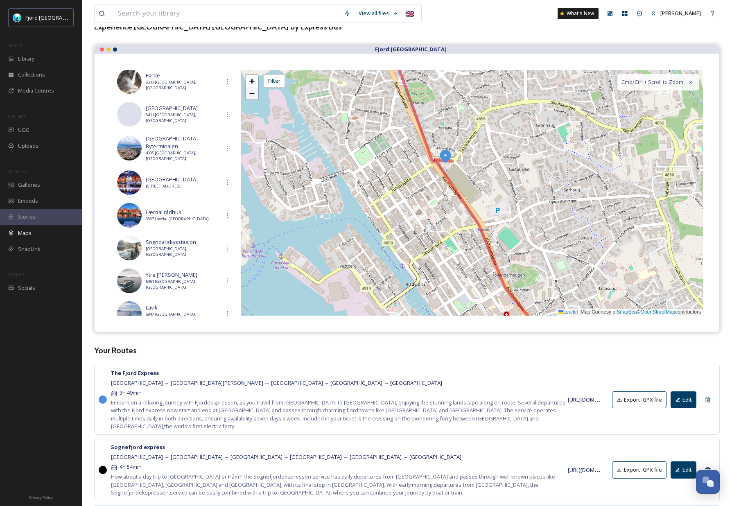
click at [251, 97] on span "−" at bounding box center [251, 93] width 5 height 10
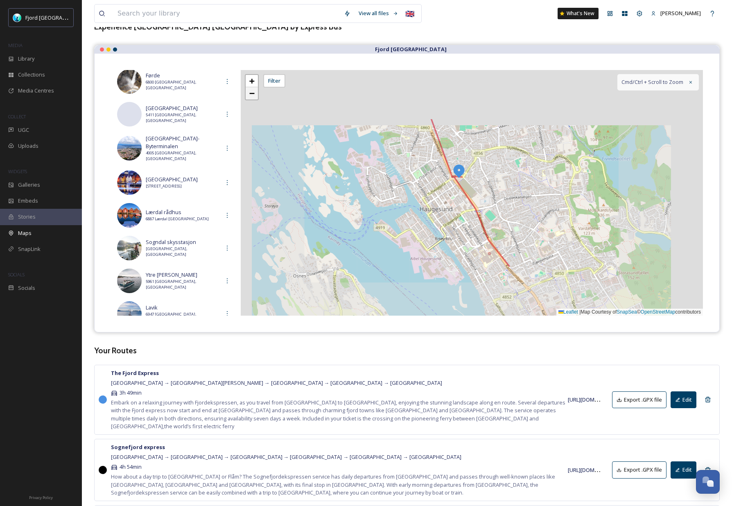
click at [251, 97] on span "−" at bounding box center [251, 93] width 5 height 10
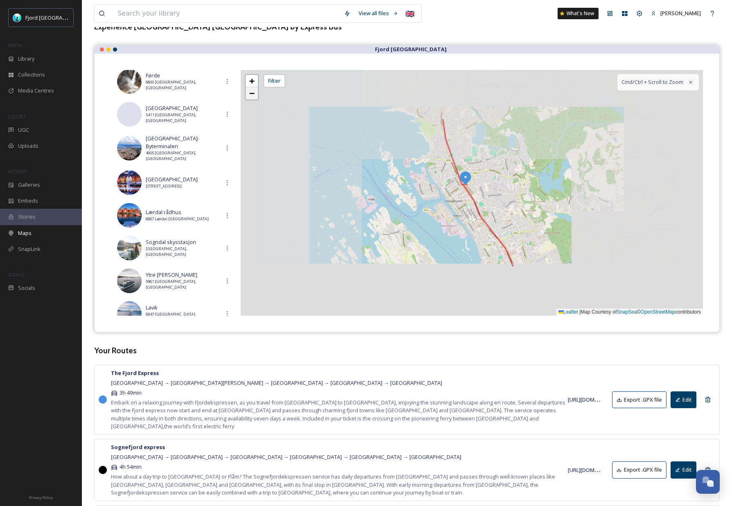
click at [251, 97] on span "−" at bounding box center [251, 93] width 5 height 10
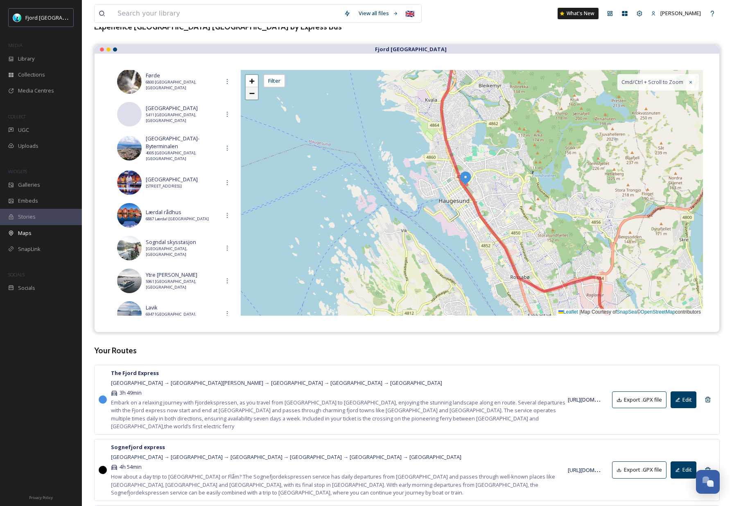
click at [251, 97] on span "−" at bounding box center [251, 93] width 5 height 10
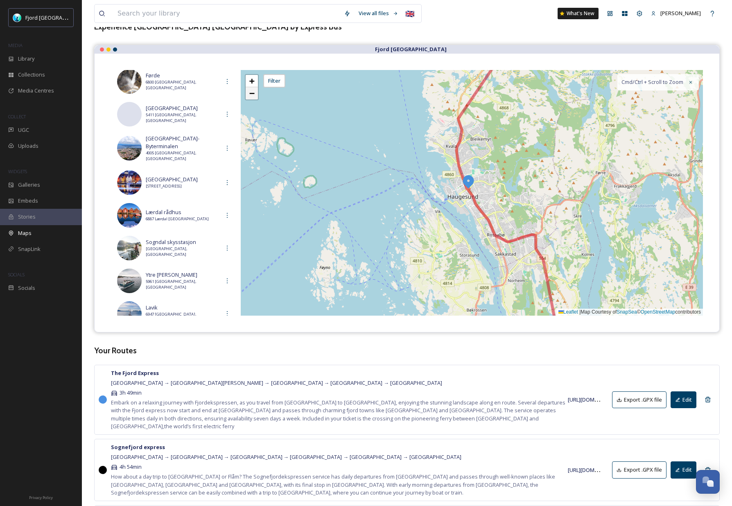
click at [251, 97] on span "−" at bounding box center [251, 93] width 5 height 10
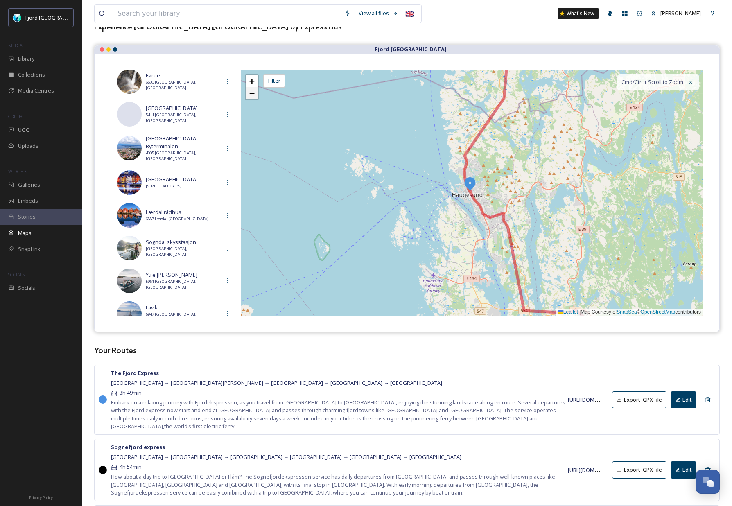
click at [253, 97] on span "−" at bounding box center [251, 93] width 5 height 10
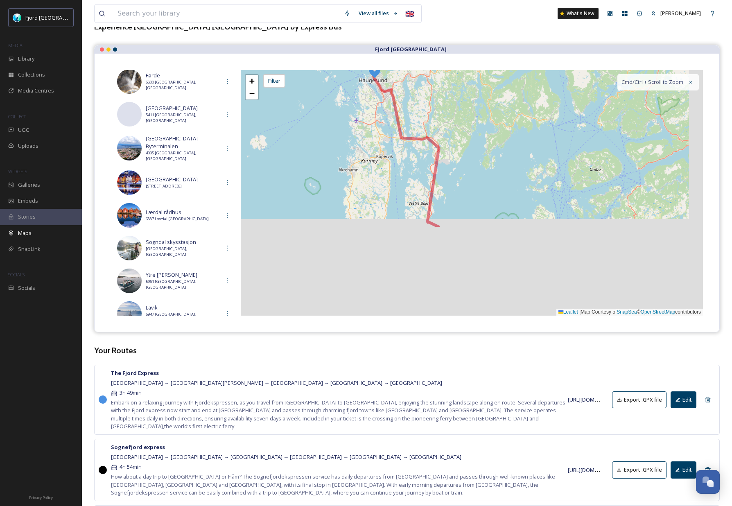
drag, startPoint x: 419, startPoint y: 155, endPoint x: 391, endPoint y: 116, distance: 48.1
click at [391, 116] on div "+ − Leaflet | Map Courtesy of SnapSea © OpenStreetMap contributors Cmd/Ctrl + S…" at bounding box center [472, 193] width 462 height 246
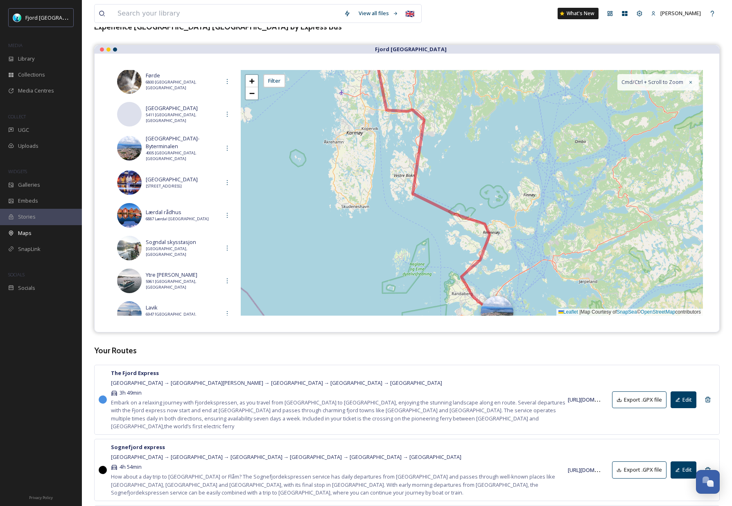
drag, startPoint x: 445, startPoint y: 180, endPoint x: 431, endPoint y: 132, distance: 49.5
click at [430, 133] on div "+ − Leaflet | Map Courtesy of SnapSea © OpenStreetMap contributors Cmd/Ctrl + S…" at bounding box center [472, 193] width 462 height 246
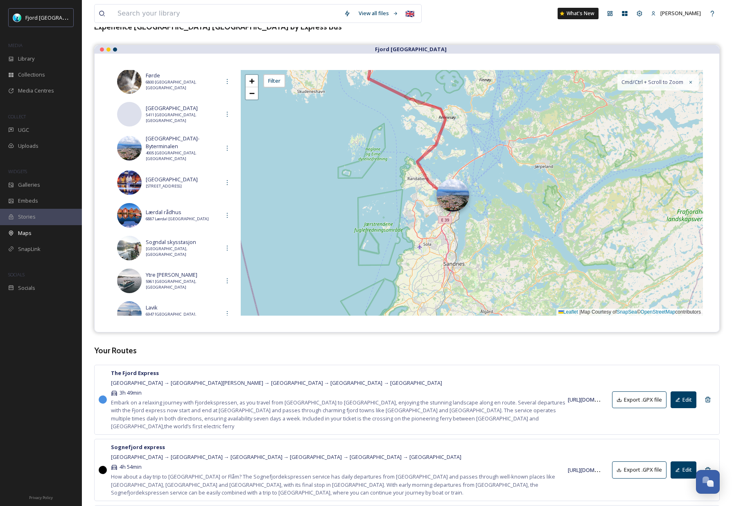
click at [454, 195] on div at bounding box center [452, 195] width 33 height 33
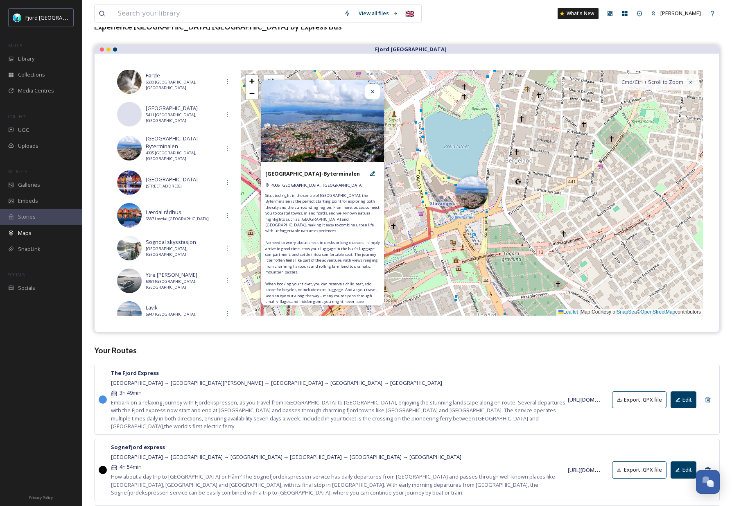
click at [463, 214] on div "+ − Leaflet | Map Courtesy of SnapSea © OpenStreetMap contributors Cmd/Ctrl + S…" at bounding box center [472, 193] width 462 height 246
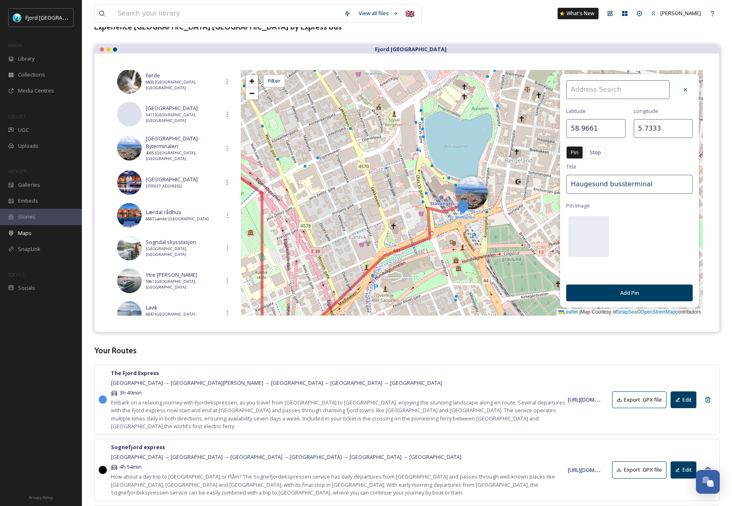
click at [618, 83] on input at bounding box center [618, 89] width 104 height 19
drag, startPoint x: 633, startPoint y: 90, endPoint x: 602, endPoint y: 92, distance: 31.1
click at [602, 92] on input "stavanger by" at bounding box center [618, 89] width 104 height 19
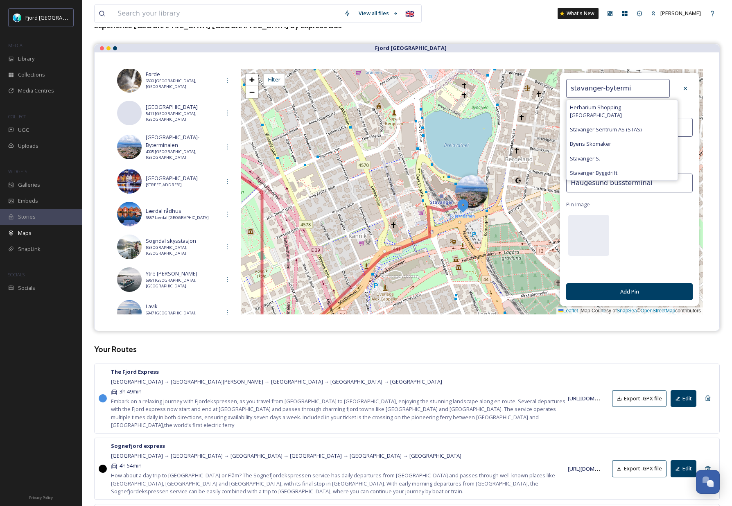
scroll to position [56, 0]
click at [609, 152] on div "Stavanger S." at bounding box center [621, 159] width 111 height 14
type input "Stavanger S."
type input "58.9669"
type input "5.7320"
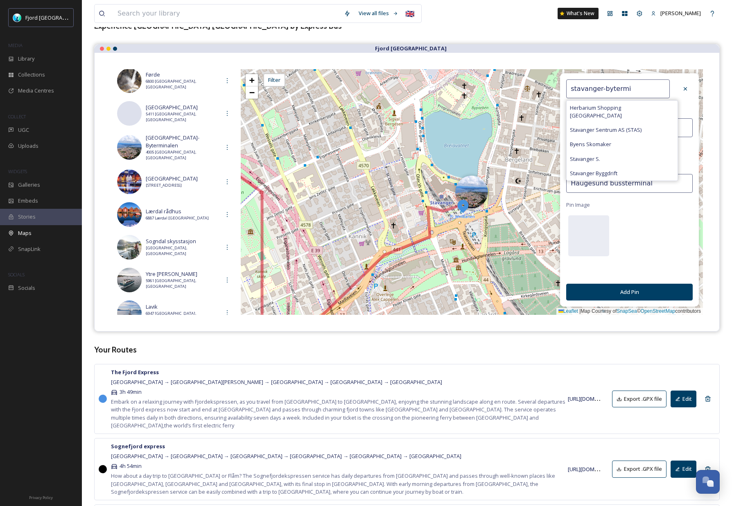
type input "Stavanger S."
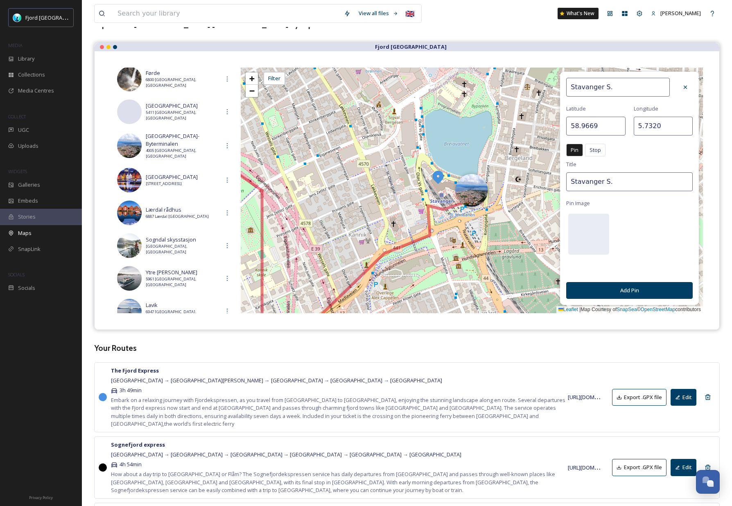
click at [688, 90] on div at bounding box center [685, 87] width 15 height 15
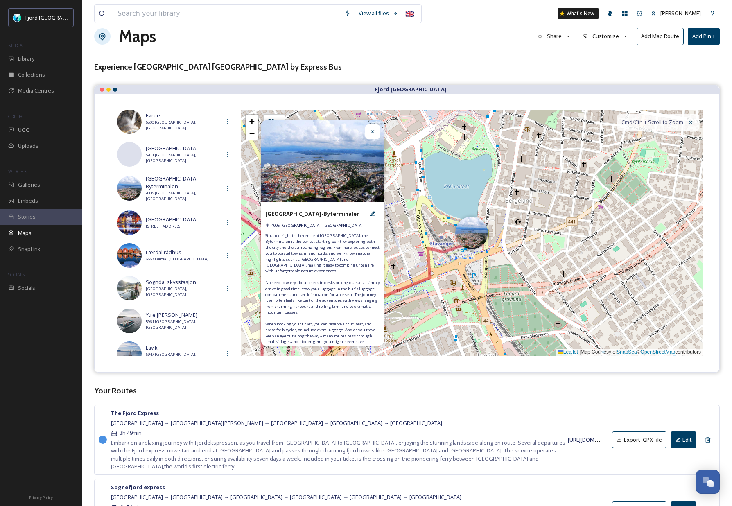
scroll to position [9, 0]
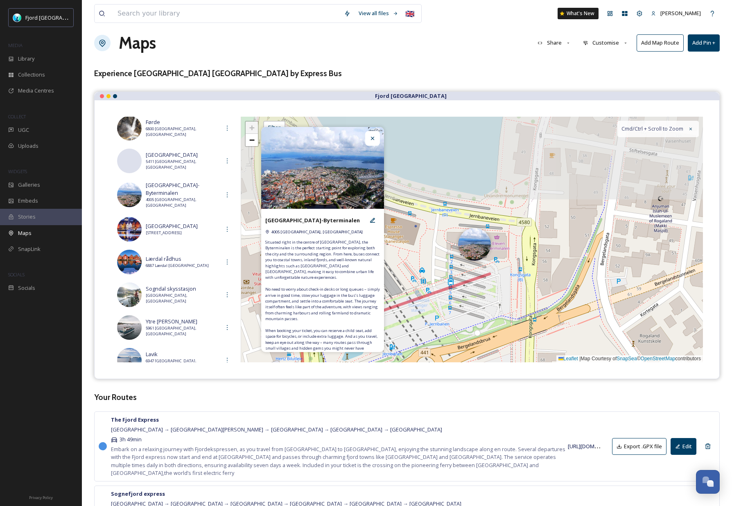
drag, startPoint x: 467, startPoint y: 191, endPoint x: 478, endPoint y: 345, distance: 154.6
click at [478, 347] on div "+ − Leaflet | Map Courtesy of SnapSea © OpenStreetMap contributors Cmd/Ctrl + S…" at bounding box center [472, 240] width 462 height 246
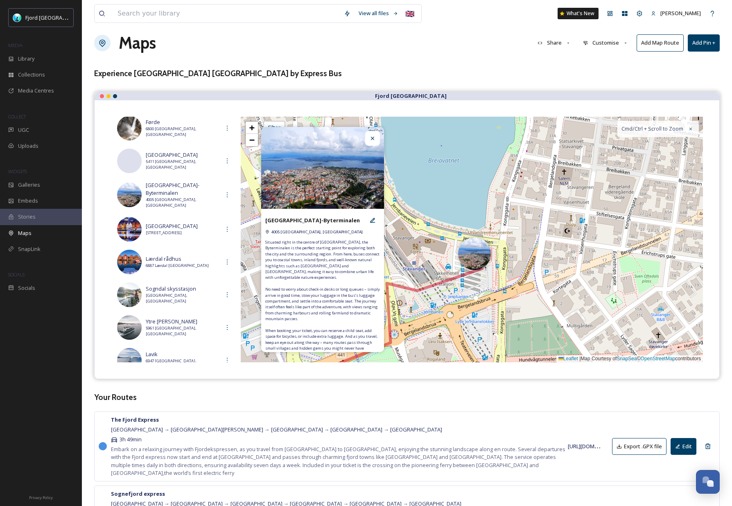
click at [493, 263] on div "+ − Leaflet | Map Courtesy of SnapSea © OpenStreetMap contributors Cmd/Ctrl + S…" at bounding box center [472, 240] width 462 height 246
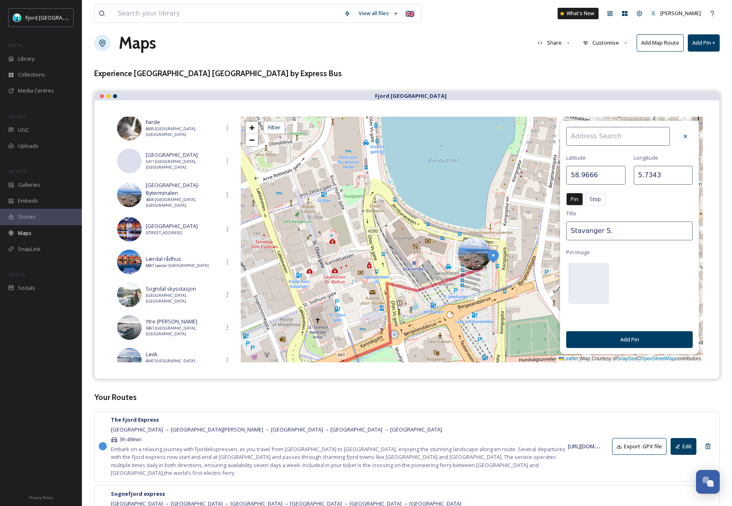
click at [624, 133] on input at bounding box center [618, 136] width 104 height 19
click at [600, 155] on span "Byterminalen spor 5" at bounding box center [594, 155] width 49 height 8
type input "Byterminalen spor 5"
type input "58.9664"
type input "5.7335"
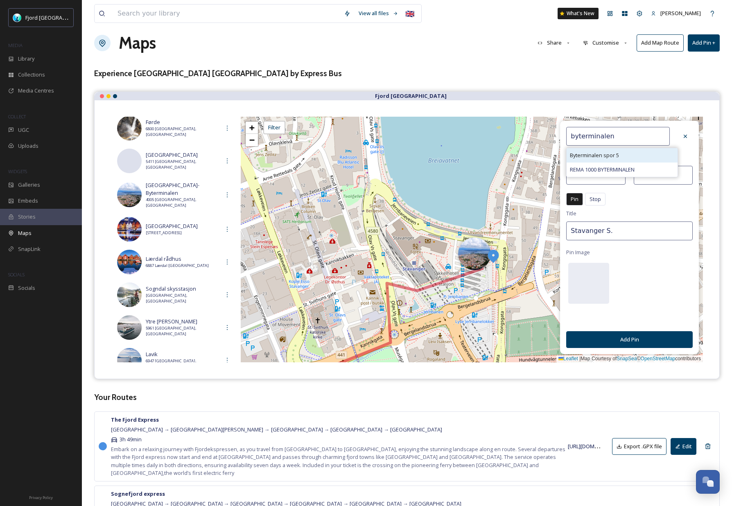
type input "Byterminalen spor 5"
drag, startPoint x: 637, startPoint y: 137, endPoint x: 556, endPoint y: 135, distance: 80.6
click at [556, 135] on div "Byterminalen spor 5 [GEOGRAPHIC_DATA] Pin Stop Pin Stop Title Byterminalen spor…" at bounding box center [472, 240] width 462 height 246
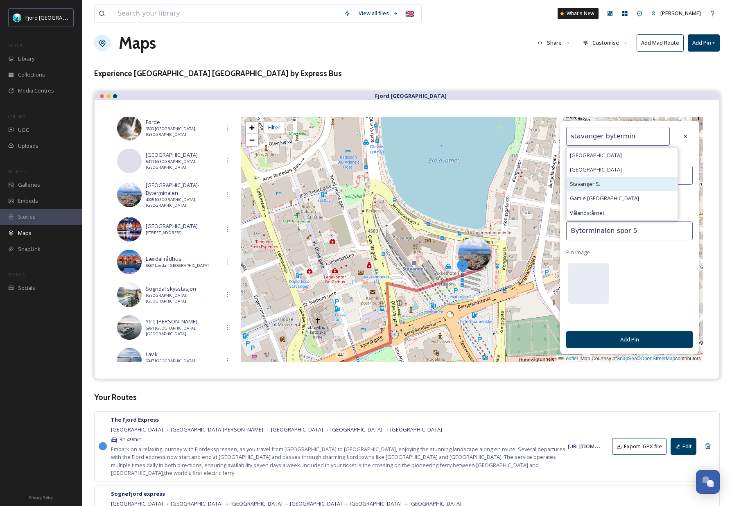
click at [610, 183] on div "Stavanger S." at bounding box center [621, 184] width 111 height 14
type input "Stavanger S."
type input "58.9669"
type input "5.7320"
type input "Stavanger S."
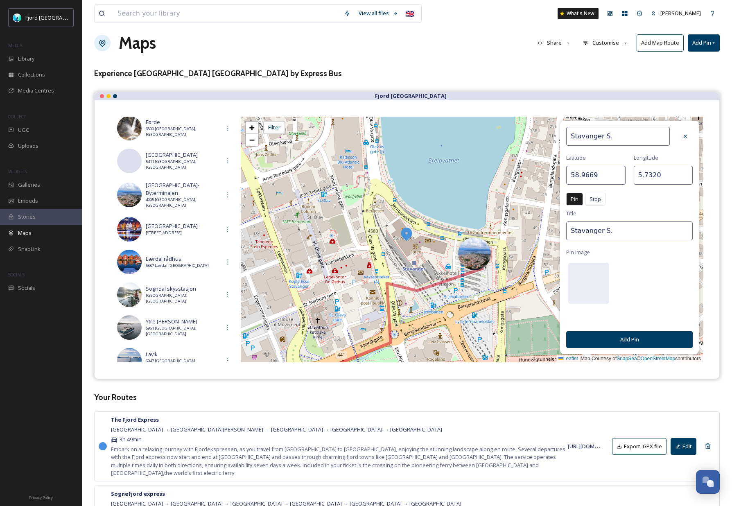
click at [628, 140] on input "Stavanger S." at bounding box center [618, 136] width 104 height 19
type input "Stavanger bussterminal"
click at [654, 157] on div "Stavanger bussterminal" at bounding box center [621, 155] width 111 height 14
type input "58.9665"
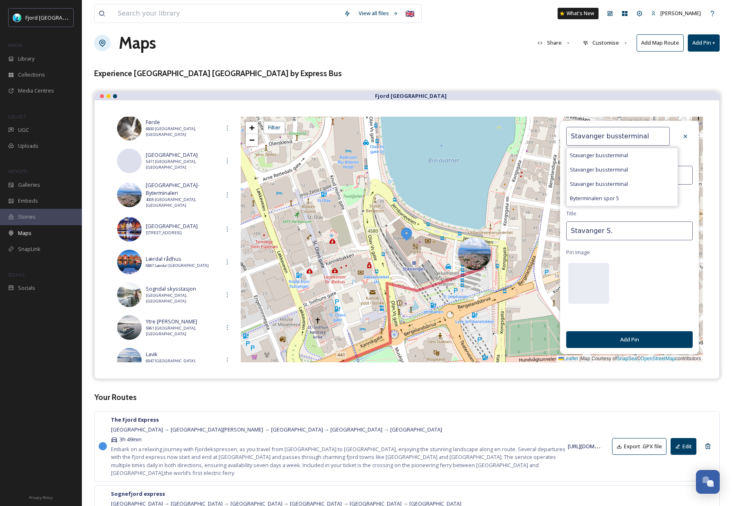
type input "5.7335"
type input "Stavanger bussterminal"
click at [635, 341] on button "Add Pin" at bounding box center [629, 339] width 126 height 17
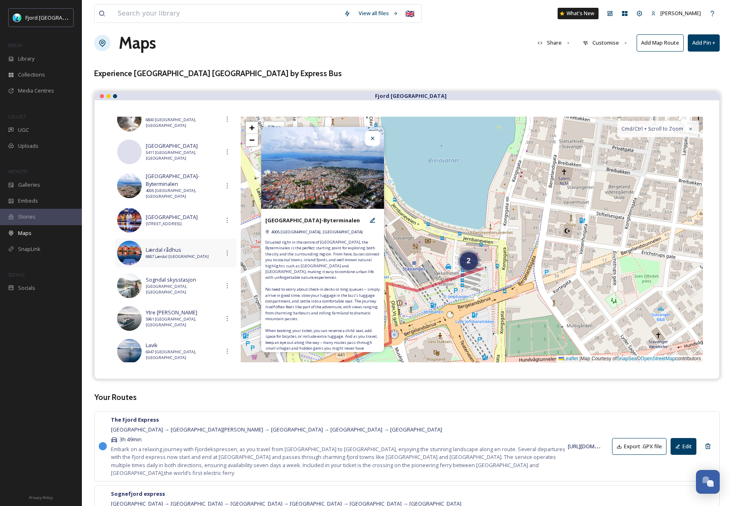
scroll to position [152, 0]
click at [226, 181] on icon at bounding box center [227, 184] width 7 height 7
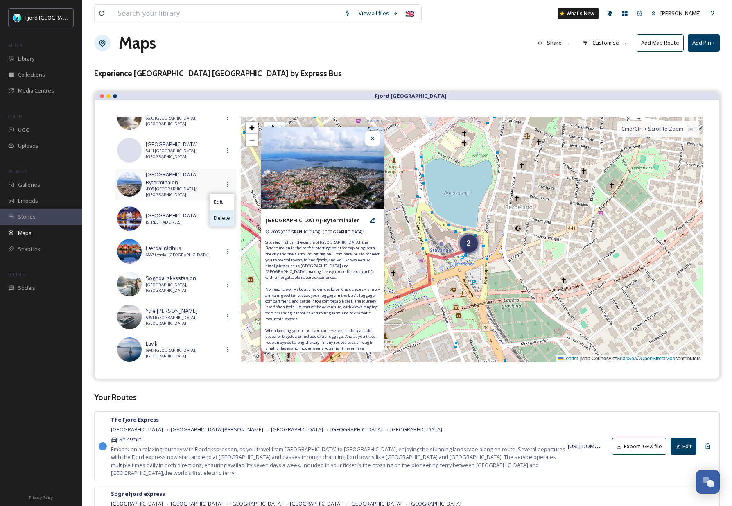
click at [224, 214] on span "Delete" at bounding box center [222, 218] width 16 height 8
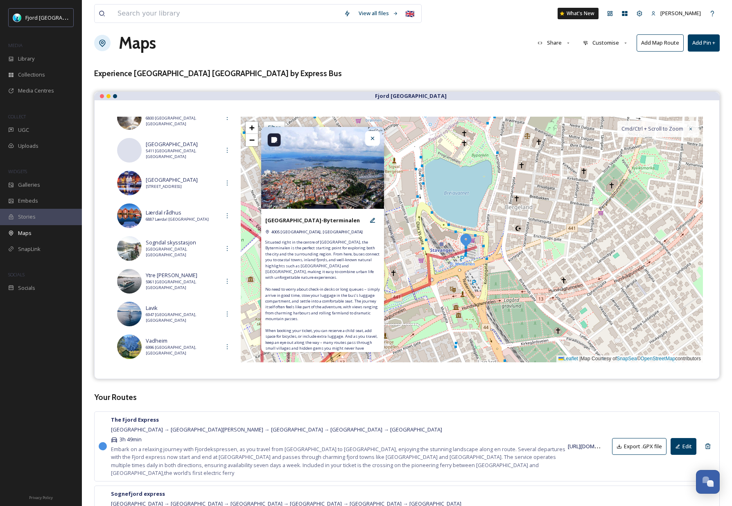
click at [372, 137] on icon at bounding box center [372, 138] width 7 height 7
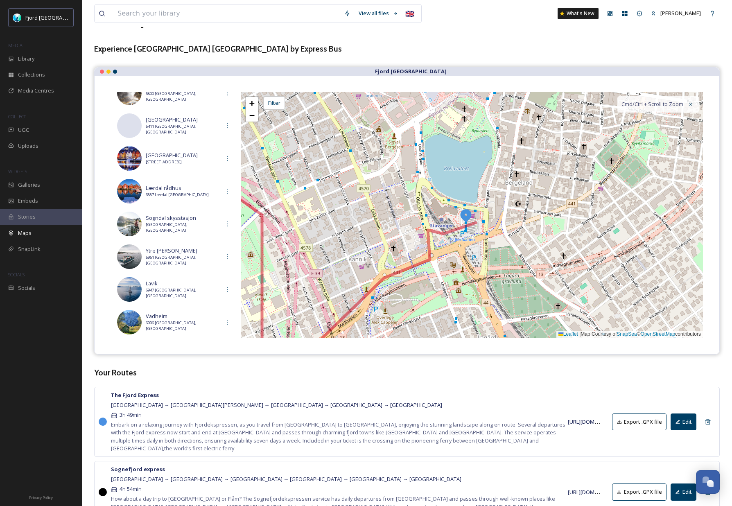
scroll to position [34, 0]
click at [254, 117] on span "−" at bounding box center [251, 114] width 5 height 10
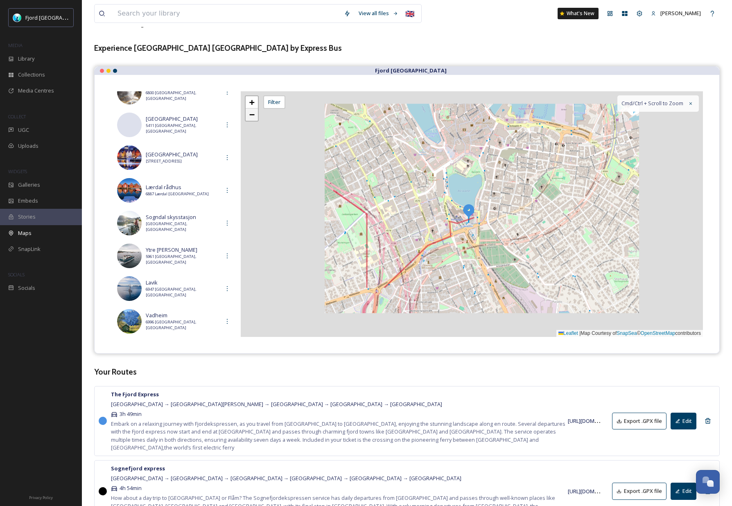
click at [254, 117] on span "−" at bounding box center [251, 114] width 5 height 10
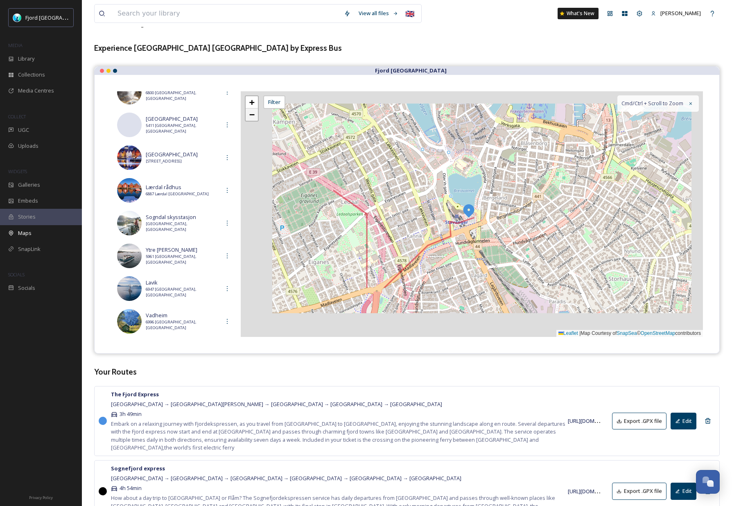
click at [254, 117] on span "−" at bounding box center [251, 114] width 5 height 10
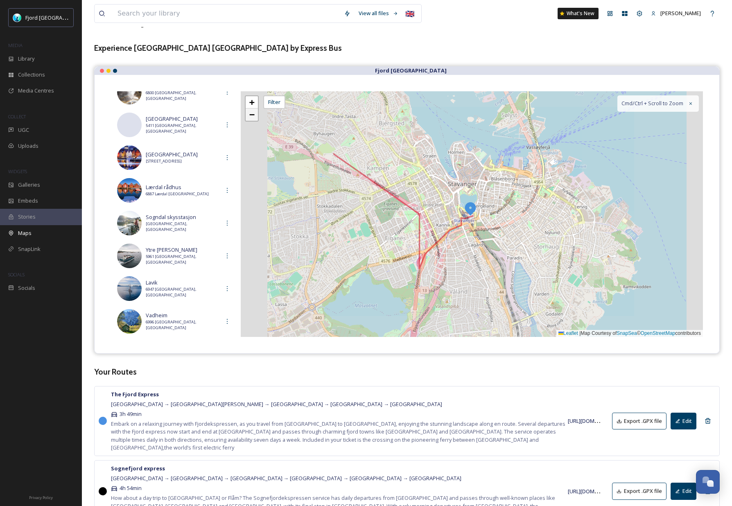
click at [254, 117] on span "−" at bounding box center [251, 114] width 5 height 10
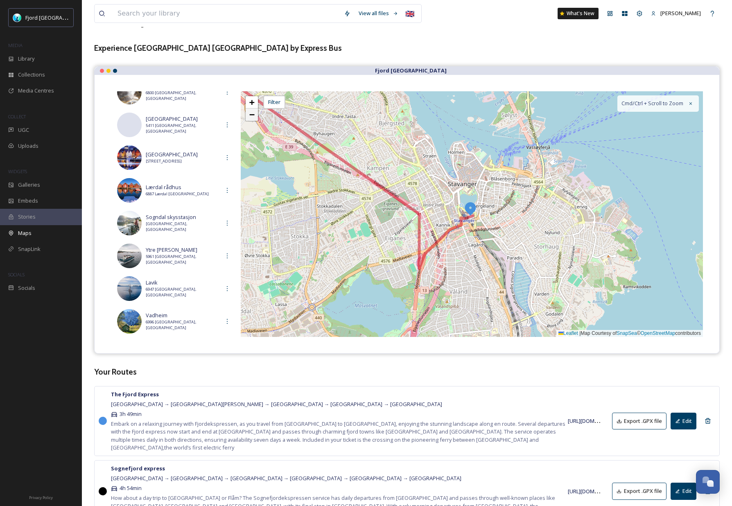
click at [254, 117] on span "−" at bounding box center [251, 114] width 5 height 10
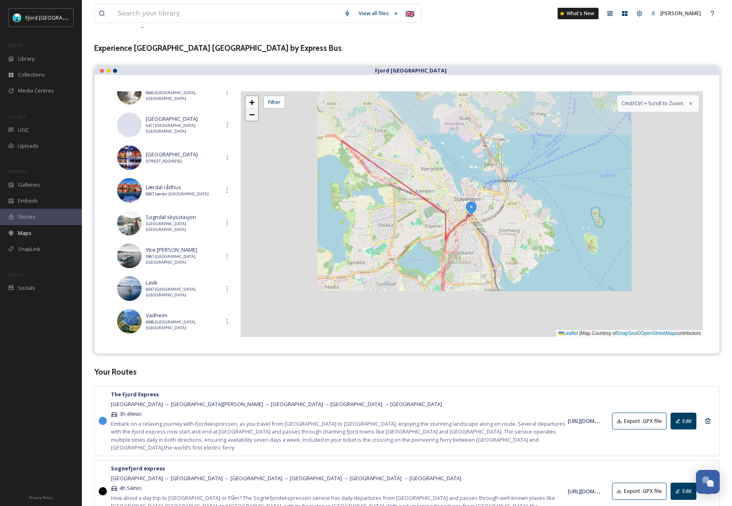
click at [254, 117] on span "−" at bounding box center [251, 114] width 5 height 10
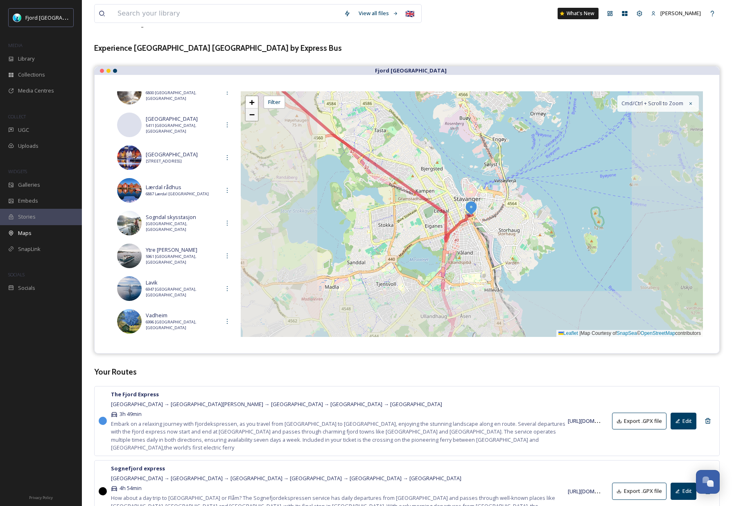
click at [254, 117] on span "−" at bounding box center [251, 114] width 5 height 10
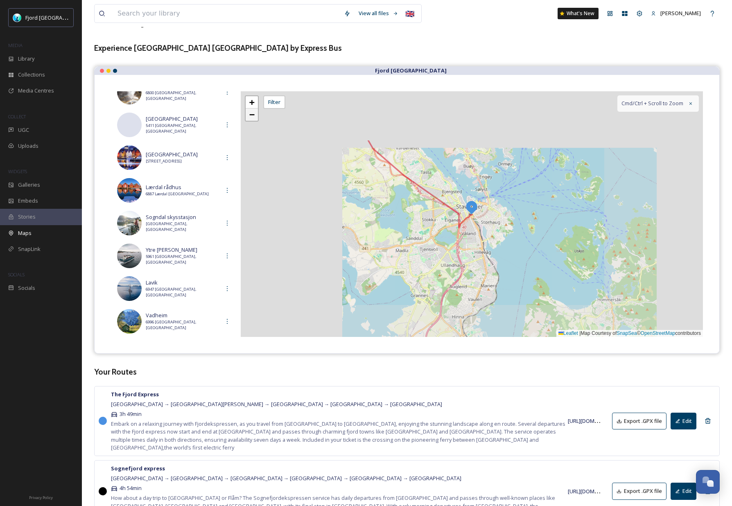
click at [254, 117] on span "−" at bounding box center [251, 114] width 5 height 10
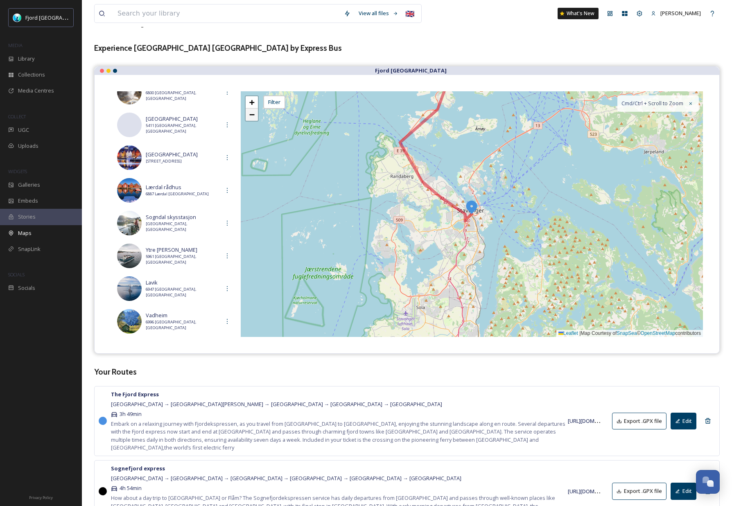
click at [254, 117] on span "−" at bounding box center [251, 114] width 5 height 10
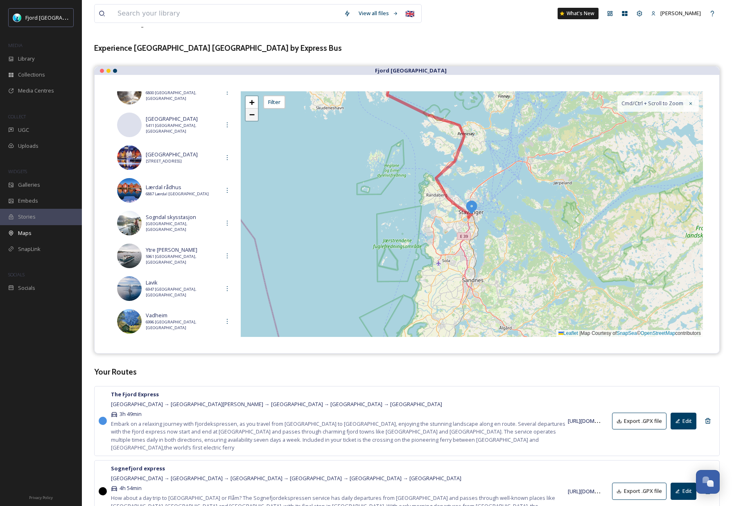
click at [254, 117] on span "−" at bounding box center [251, 114] width 5 height 10
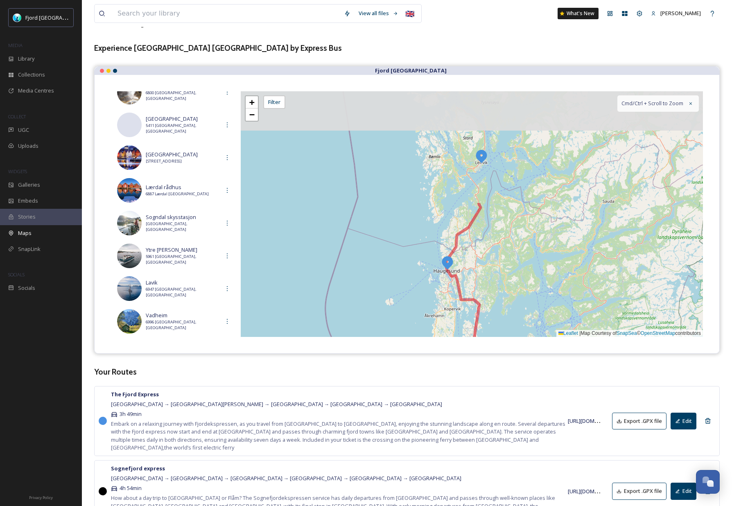
drag, startPoint x: 382, startPoint y: 168, endPoint x: 419, endPoint y: 270, distance: 108.6
click at [419, 270] on div "+ − Leaflet | Map Courtesy of SnapSea © OpenStreetMap contributors Cmd/Ctrl + S…" at bounding box center [472, 214] width 462 height 246
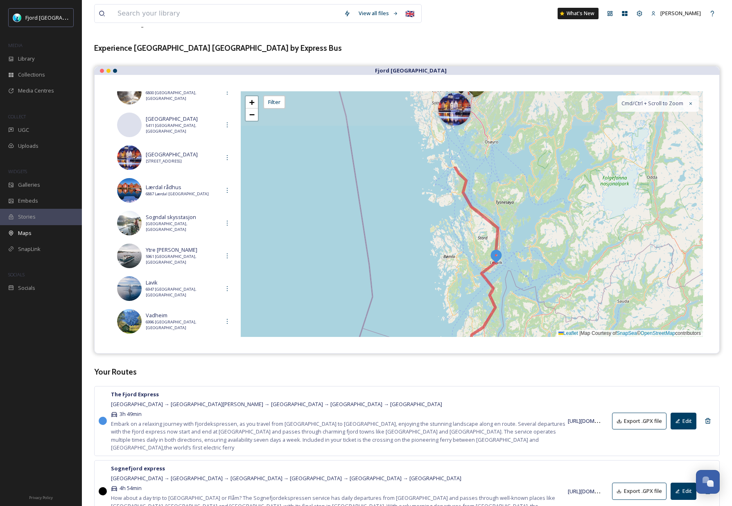
drag, startPoint x: 481, startPoint y: 180, endPoint x: 496, endPoint y: 281, distance: 101.3
click at [496, 281] on div "+ − Leaflet | Map Courtesy of SnapSea © OpenStreetMap contributors Cmd/Ctrl + S…" at bounding box center [472, 214] width 462 height 246
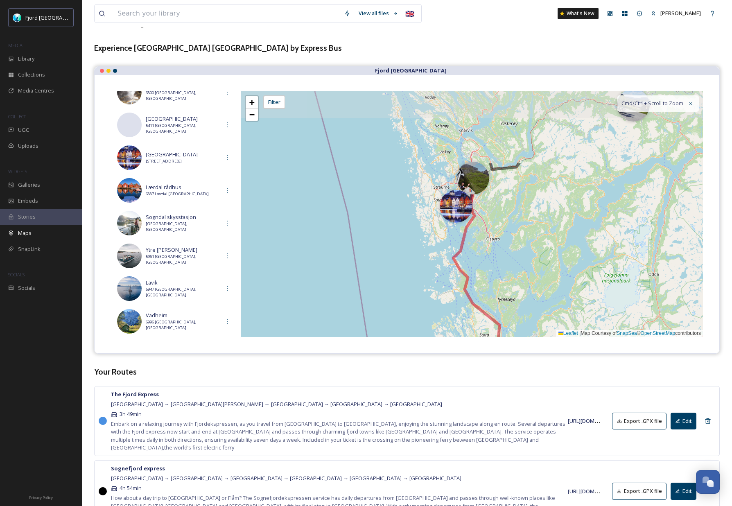
drag, startPoint x: 473, startPoint y: 194, endPoint x: 477, endPoint y: 261, distance: 67.2
click at [477, 261] on div "2 + − Leaflet | Map Courtesy of SnapSea © OpenStreetMap contributors Cmd/Ctrl +…" at bounding box center [472, 214] width 462 height 246
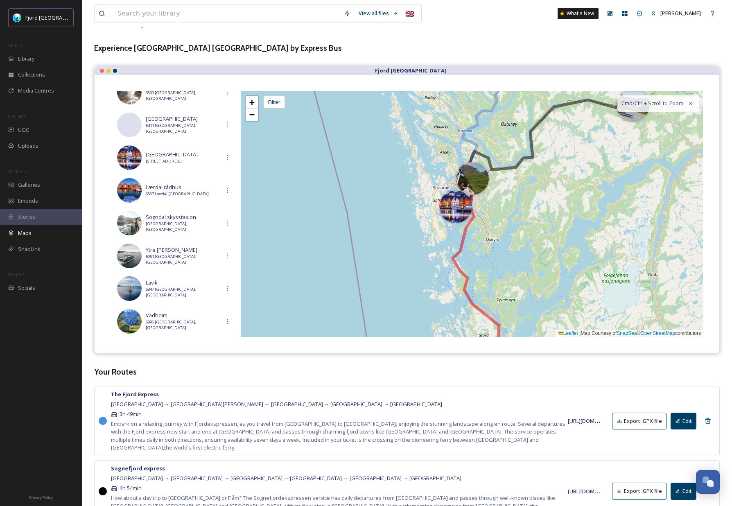
click at [470, 179] on div at bounding box center [472, 178] width 33 height 33
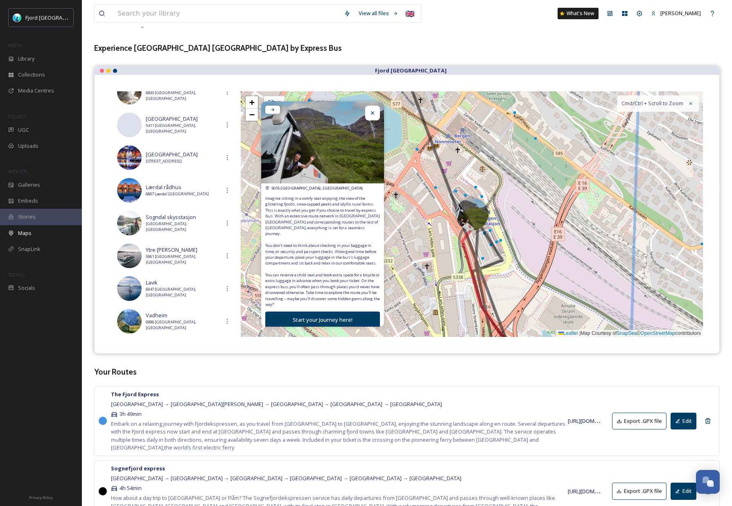
scroll to position [0, 0]
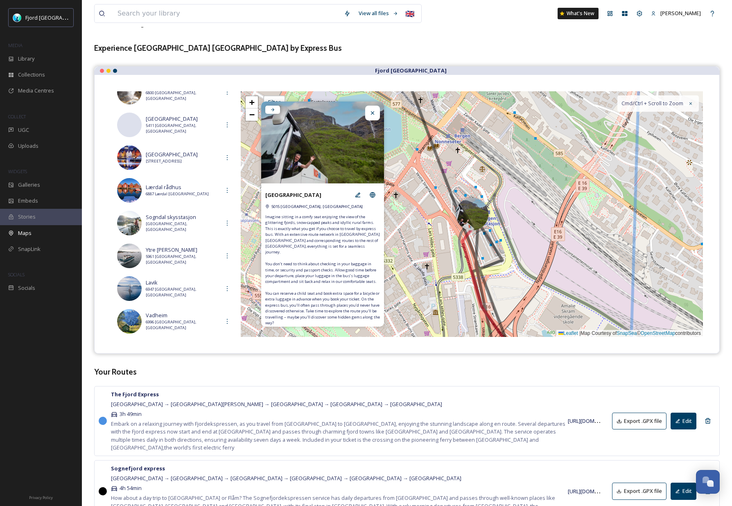
click at [374, 112] on icon at bounding box center [372, 113] width 7 height 7
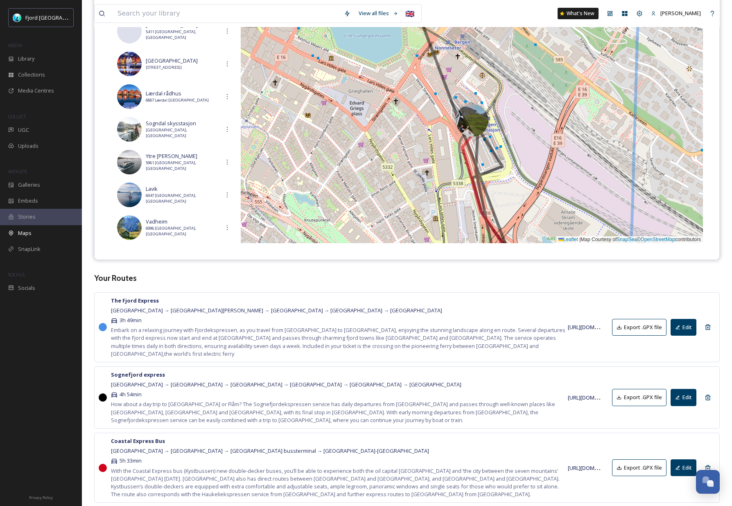
scroll to position [145, 0]
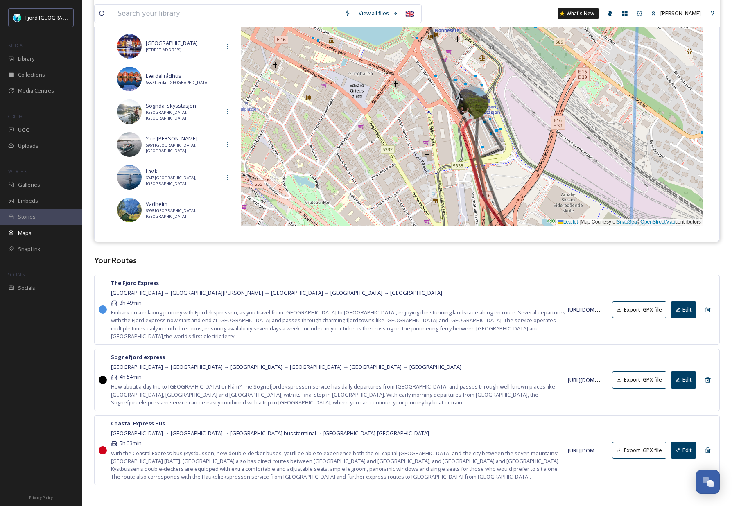
click at [680, 447] on button "Edit" at bounding box center [683, 450] width 26 height 17
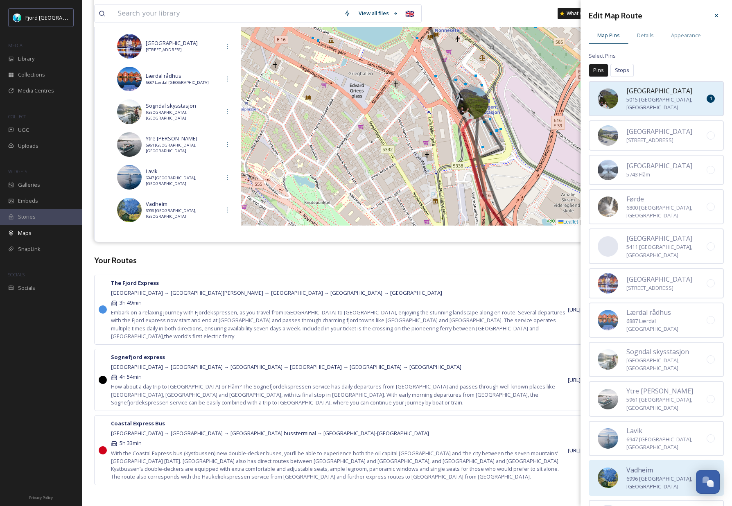
scroll to position [109, 0]
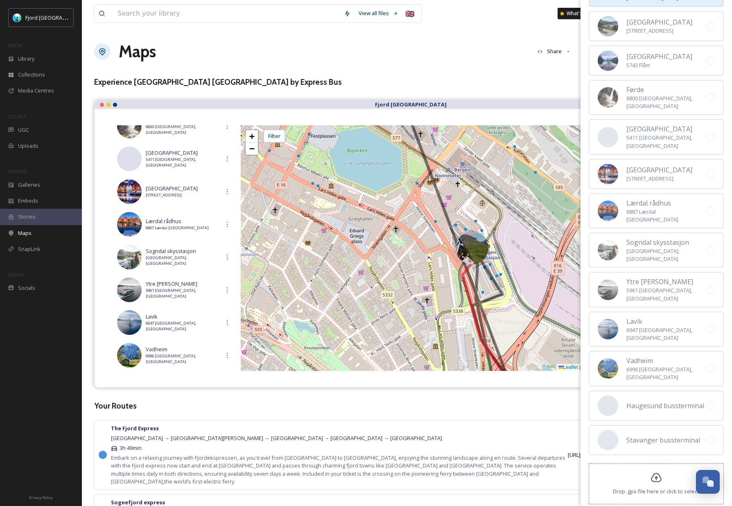
click at [459, 29] on div "View all files 🇬🇧 What's New [PERSON_NAME] Maps Share Customise Add Map Route A…" at bounding box center [407, 329] width 650 height 659
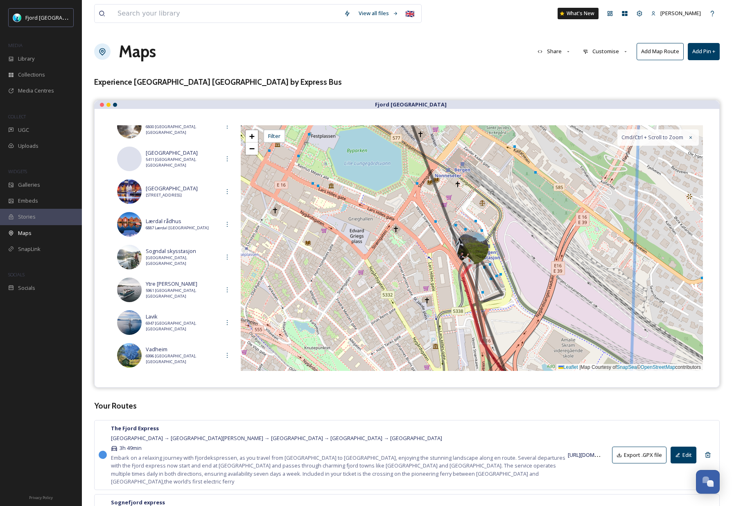
scroll to position [145, 0]
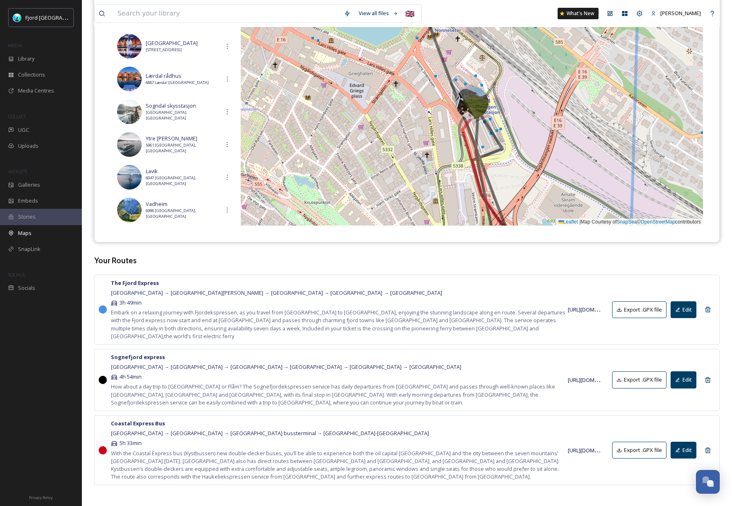
click at [144, 419] on strong "Coastal Express Bus" at bounding box center [138, 422] width 54 height 7
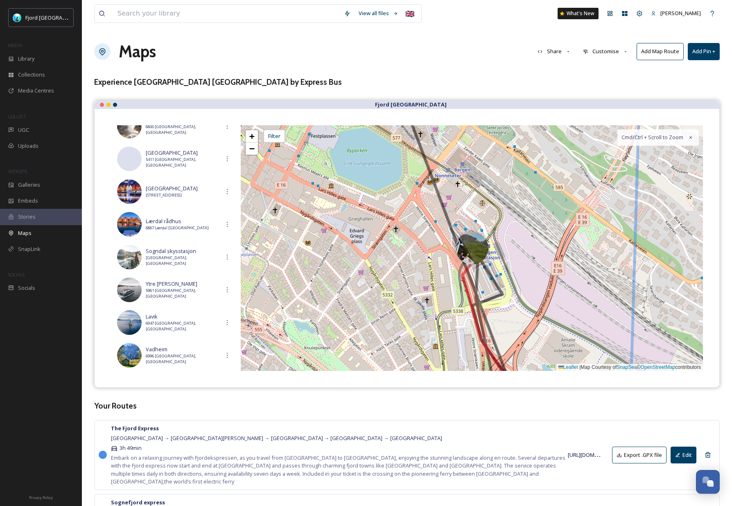
click at [142, 63] on h1 "Maps" at bounding box center [137, 51] width 37 height 25
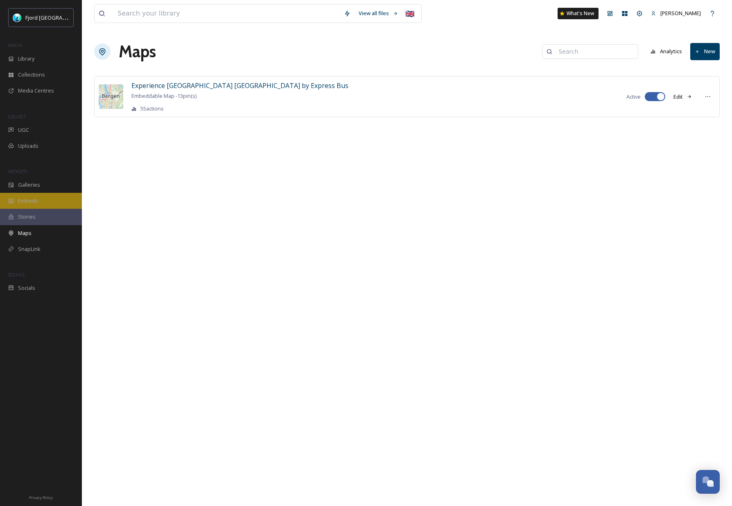
click at [37, 203] on span "Embeds" at bounding box center [28, 201] width 20 height 8
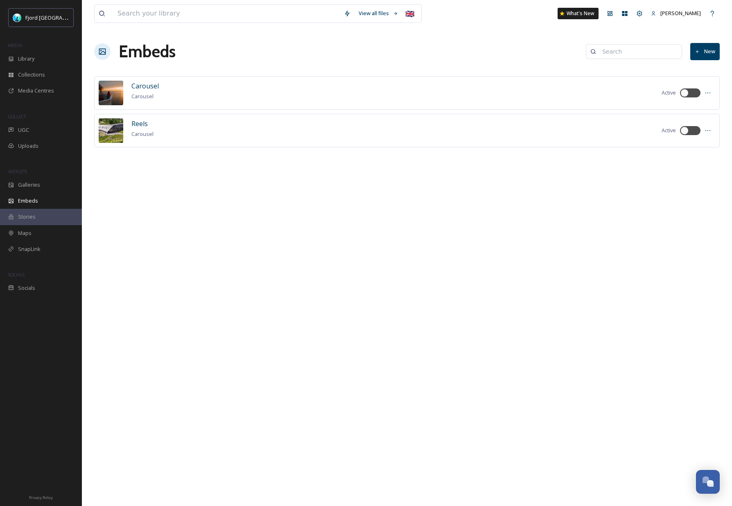
click at [41, 218] on div "Stories" at bounding box center [41, 217] width 82 height 16
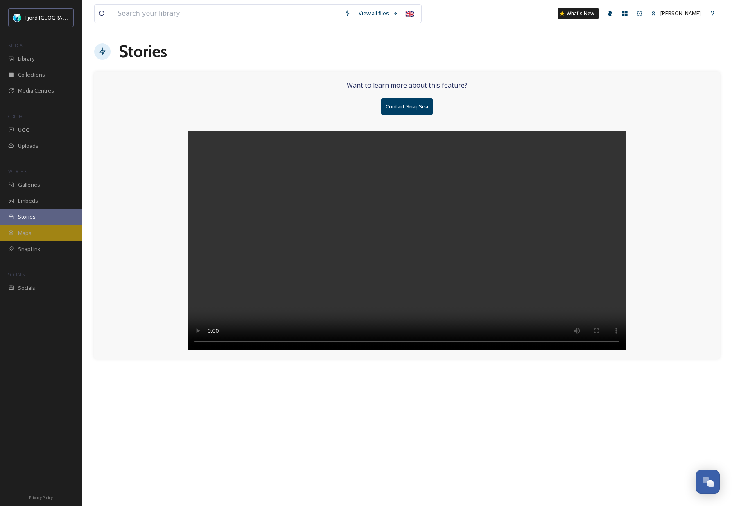
click at [45, 228] on div "Maps" at bounding box center [41, 233] width 82 height 16
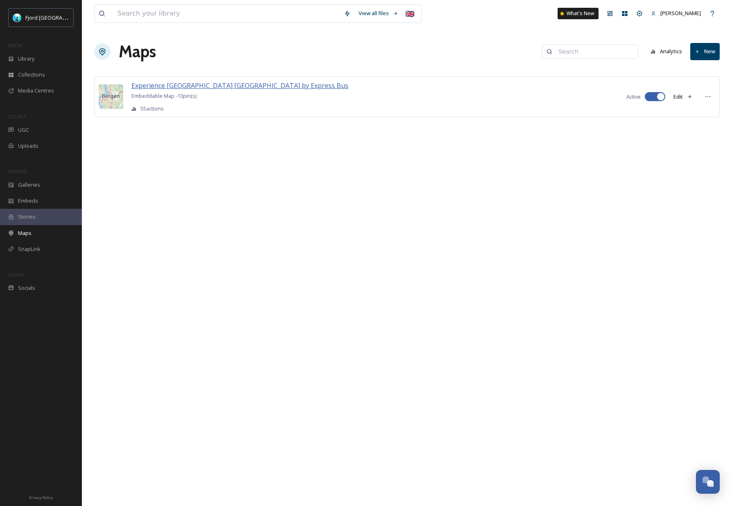
click at [214, 85] on span "Experience [GEOGRAPHIC_DATA] [GEOGRAPHIC_DATA] by Express Bus" at bounding box center [239, 85] width 217 height 9
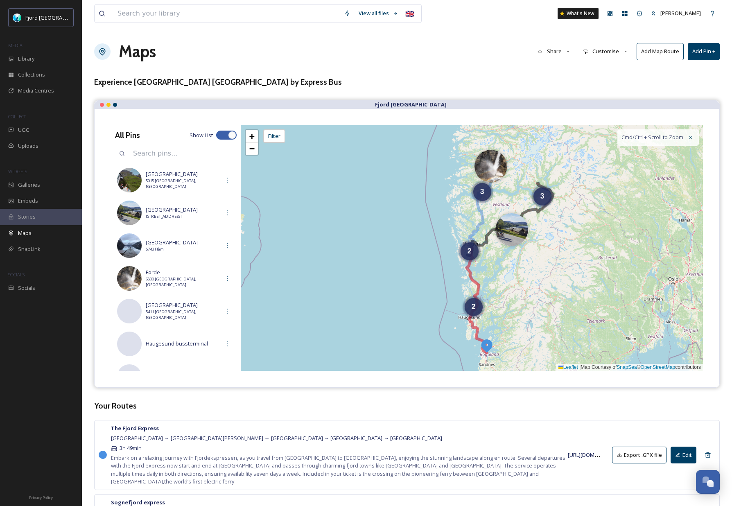
click at [527, 306] on div "2 2 3 3 + − Leaflet | Map Courtesy of SnapSea © OpenStreetMap contributors Cmd/…" at bounding box center [472, 248] width 462 height 246
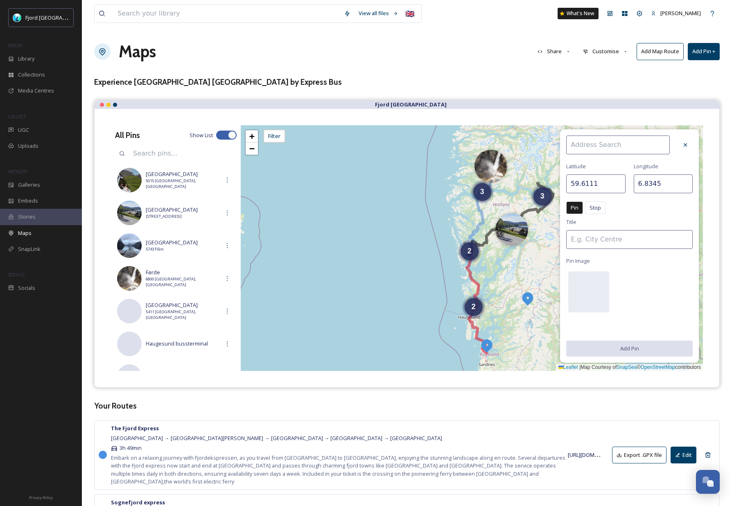
click at [688, 144] on div at bounding box center [685, 144] width 15 height 15
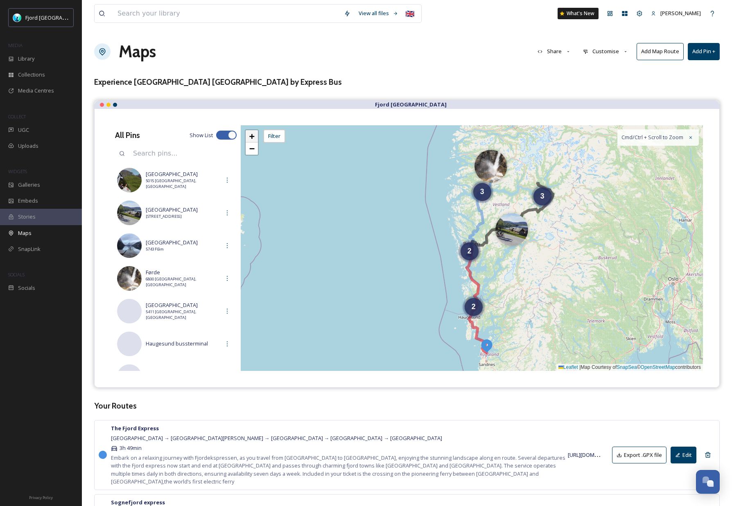
click at [249, 136] on span "+" at bounding box center [251, 136] width 5 height 10
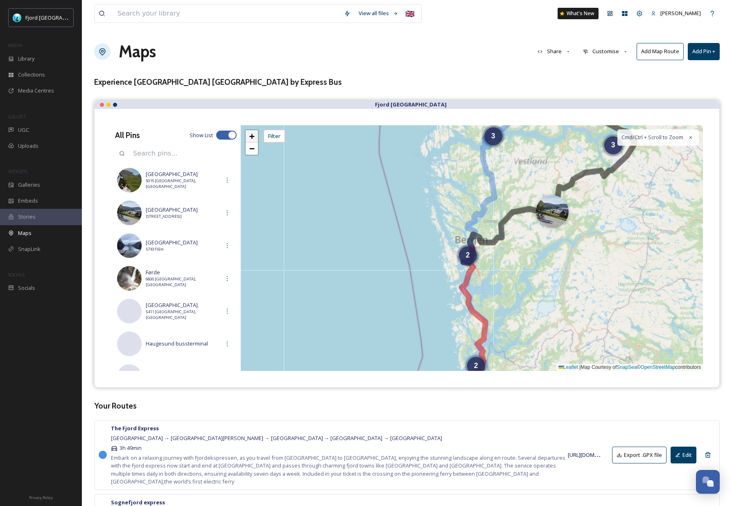
click at [249, 136] on span "+" at bounding box center [251, 136] width 5 height 10
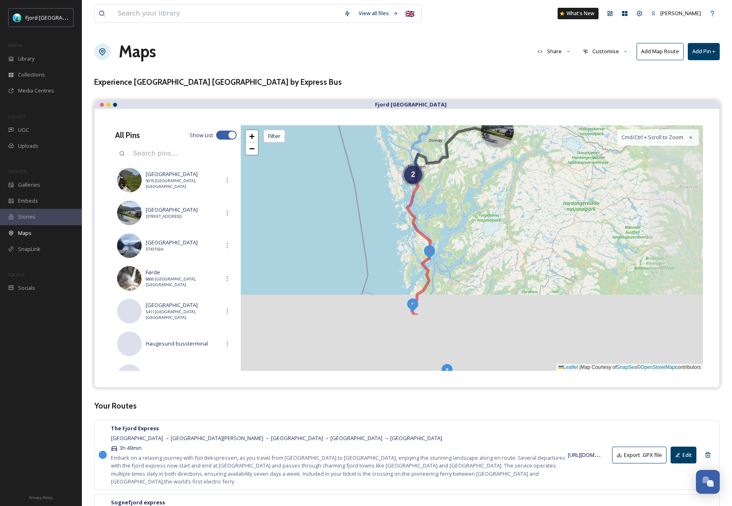
click at [397, 187] on div "2 2 + − Leaflet | Map Courtesy of SnapSea © OpenStreetMap contributors Cmd/Ctrl…" at bounding box center [472, 248] width 462 height 246
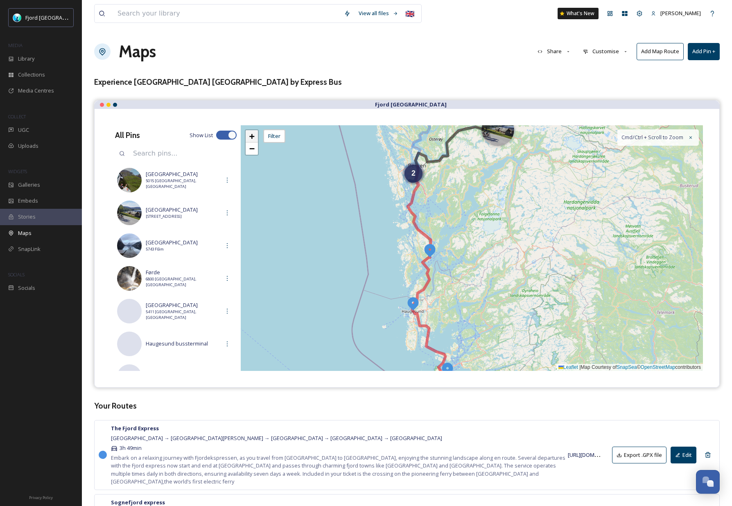
click at [258, 139] on div "+ −" at bounding box center [252, 142] width 14 height 26
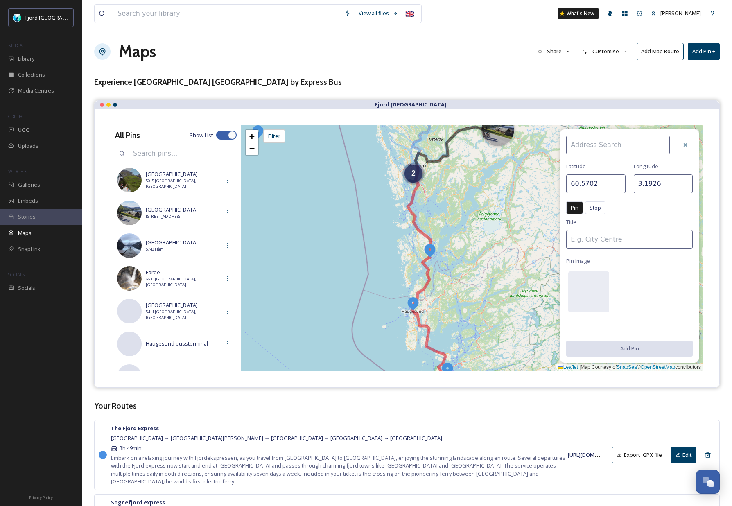
click at [260, 130] on img at bounding box center [257, 131] width 15 height 15
type input "60.6310"
type input "3.2202"
click at [682, 144] on icon at bounding box center [685, 145] width 7 height 7
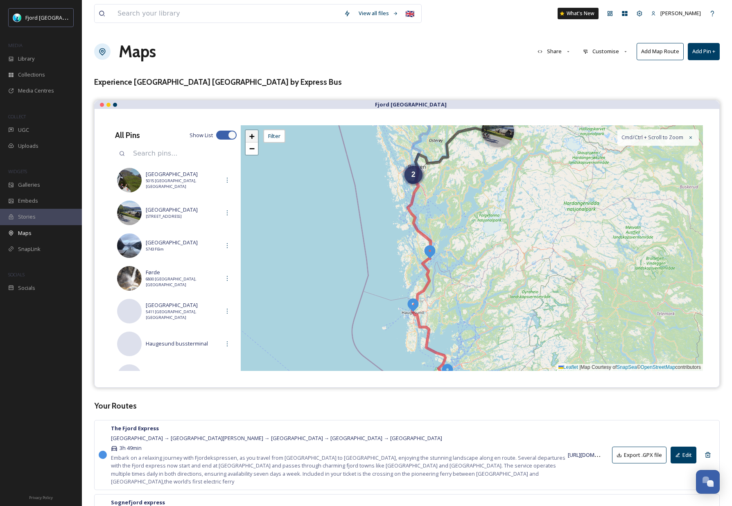
click at [251, 137] on span "+" at bounding box center [251, 136] width 5 height 10
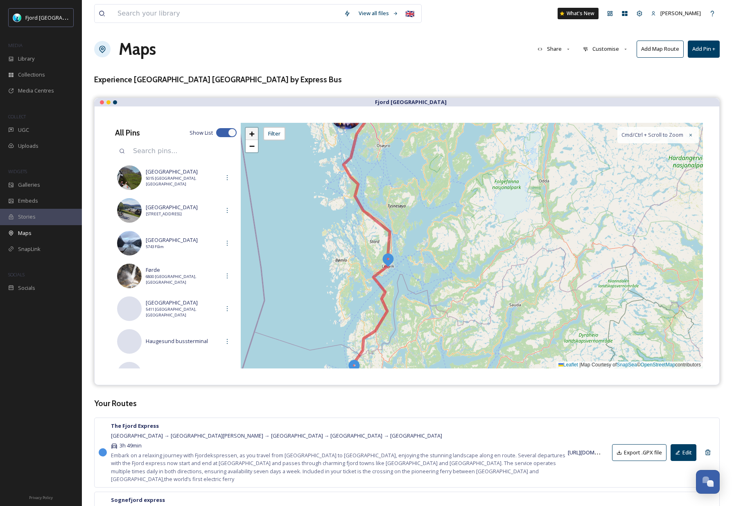
scroll to position [3, 0]
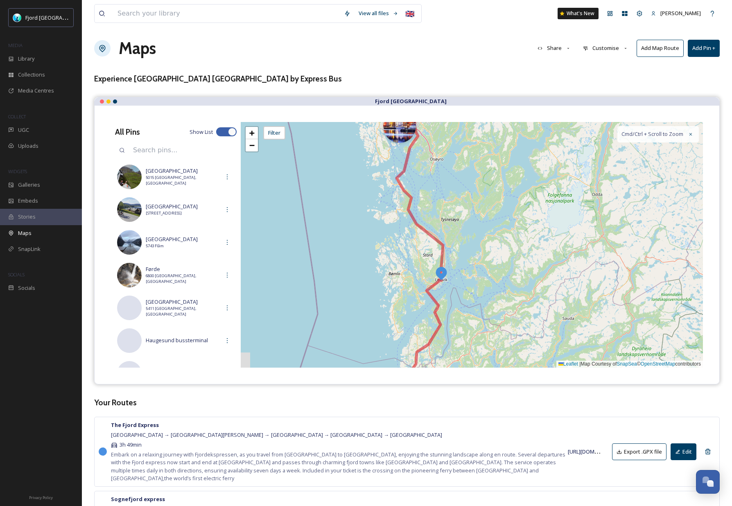
drag, startPoint x: 426, startPoint y: 199, endPoint x: 471, endPoint y: 185, distance: 47.4
click at [471, 185] on div "2 + − Leaflet | Map Courtesy of SnapSea © OpenStreetMap contributors Cmd/Ctrl +…" at bounding box center [472, 245] width 462 height 246
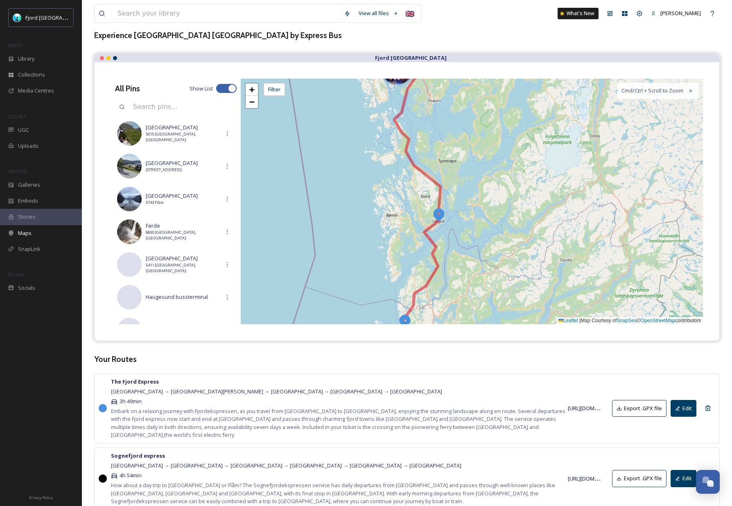
scroll to position [48, 0]
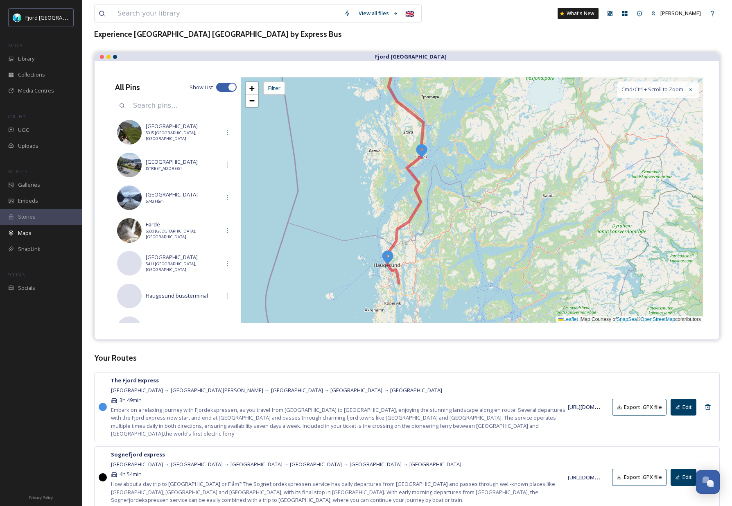
drag, startPoint x: 508, startPoint y: 201, endPoint x: 468, endPoint y: 127, distance: 83.9
click at [468, 127] on div "2 + − Leaflet | Map Courtesy of SnapSea © OpenStreetMap contributors Cmd/Ctrl +…" at bounding box center [472, 200] width 462 height 246
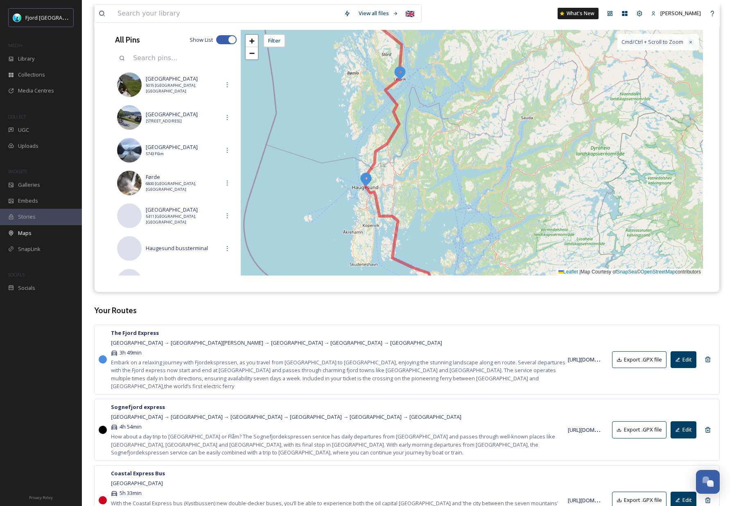
scroll to position [108, 0]
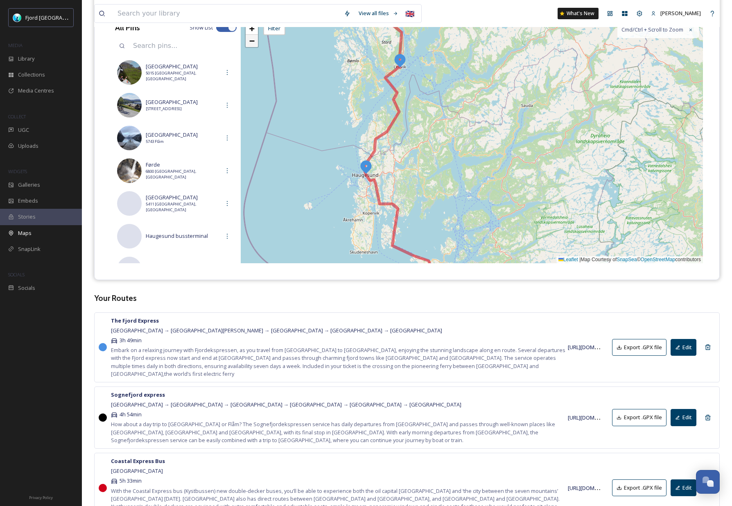
click at [250, 39] on span "−" at bounding box center [251, 41] width 5 height 10
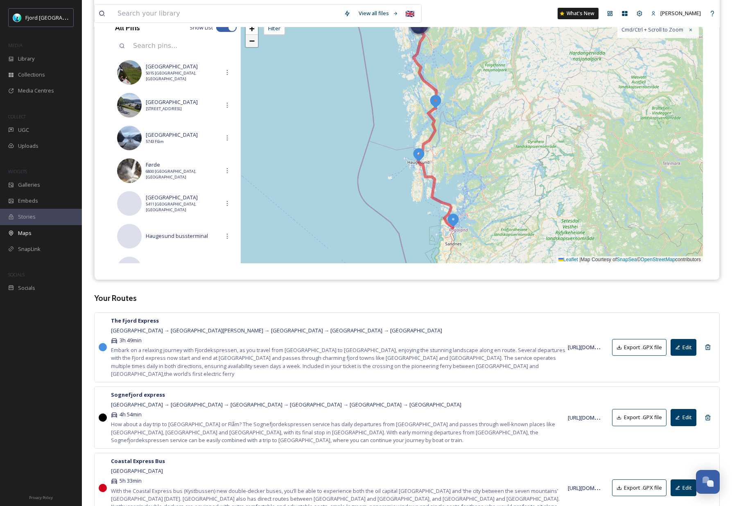
click at [250, 39] on span "−" at bounding box center [251, 41] width 5 height 10
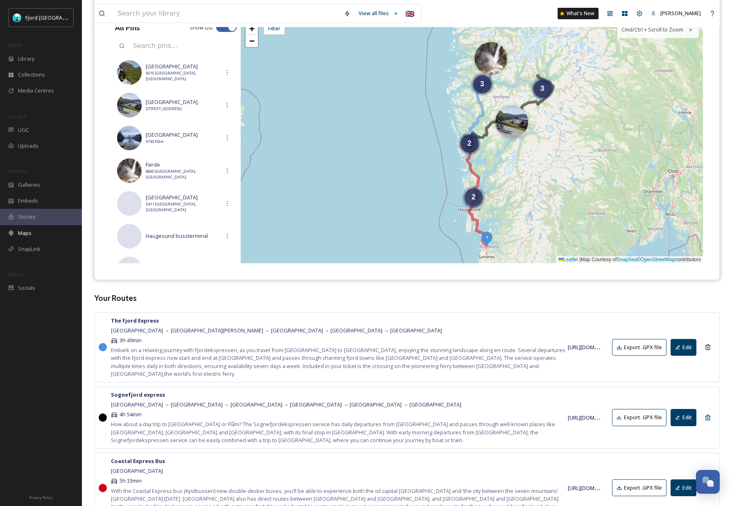
click at [477, 201] on div "2" at bounding box center [473, 197] width 18 height 18
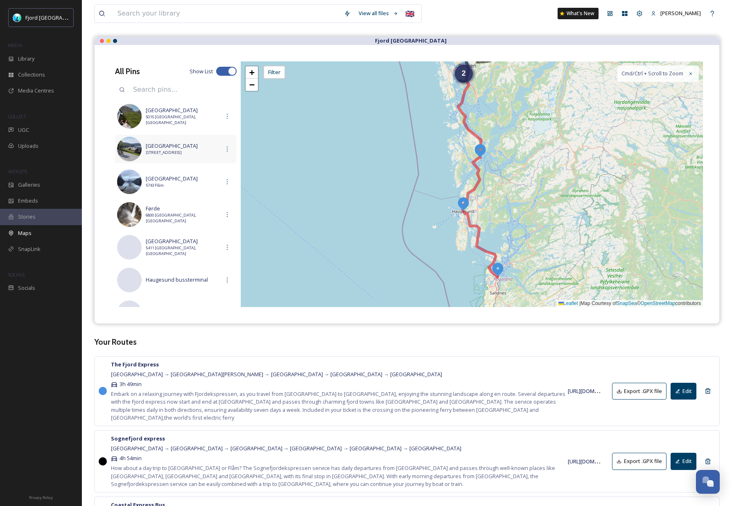
scroll to position [64, 0]
click at [251, 86] on span "−" at bounding box center [251, 84] width 5 height 10
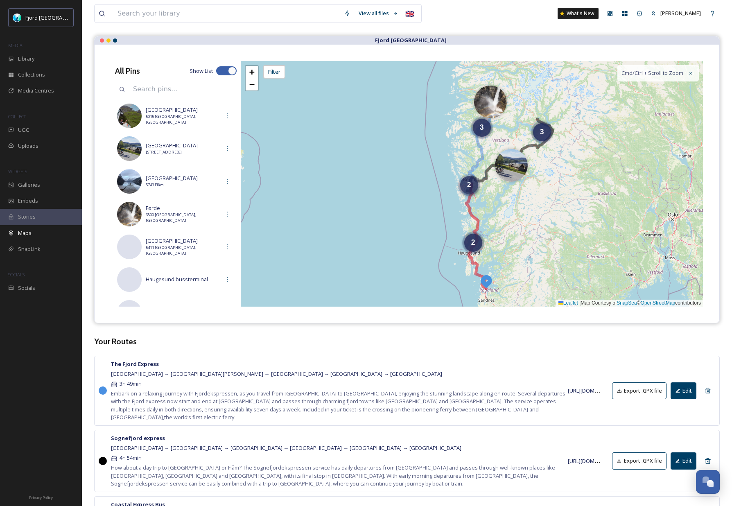
click at [469, 186] on span "2" at bounding box center [469, 184] width 4 height 8
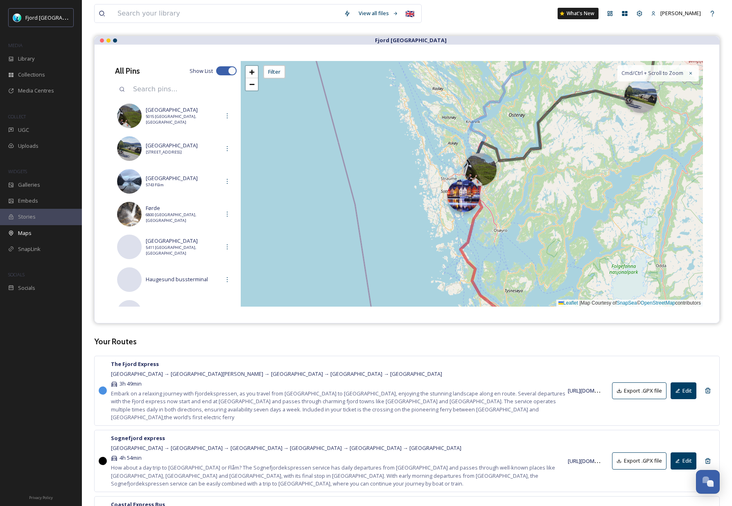
click at [466, 197] on div at bounding box center [463, 195] width 33 height 33
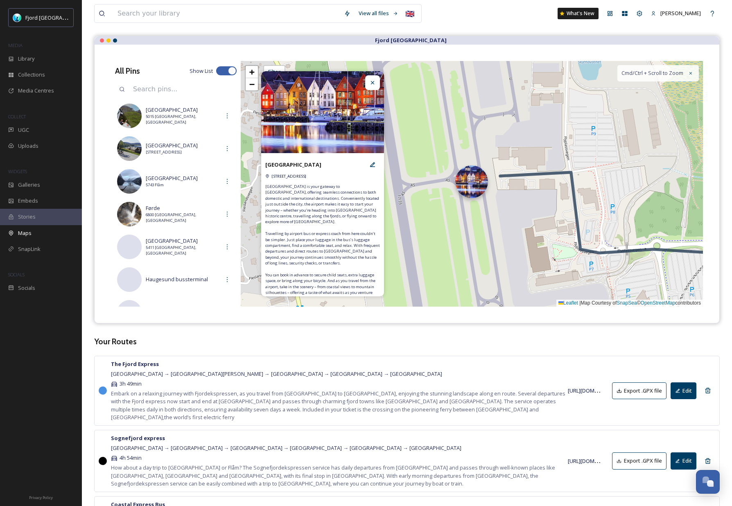
click at [476, 185] on div at bounding box center [471, 181] width 33 height 33
click at [375, 86] on div at bounding box center [372, 82] width 15 height 15
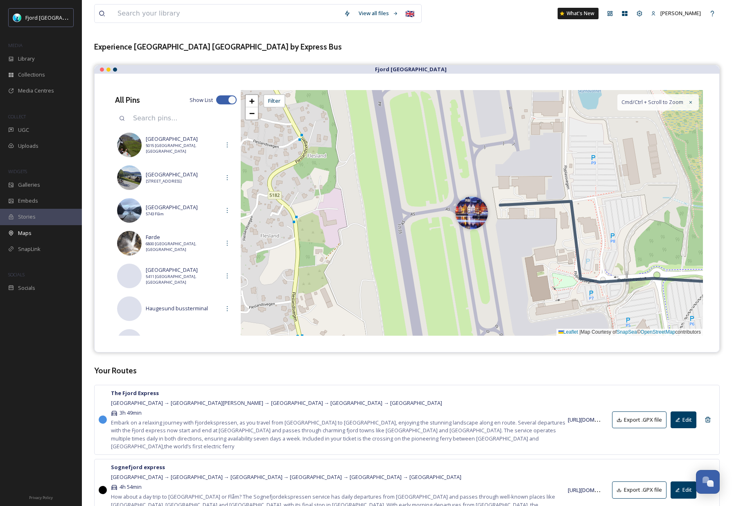
scroll to position [0, 0]
